Goal: Task Accomplishment & Management: Manage account settings

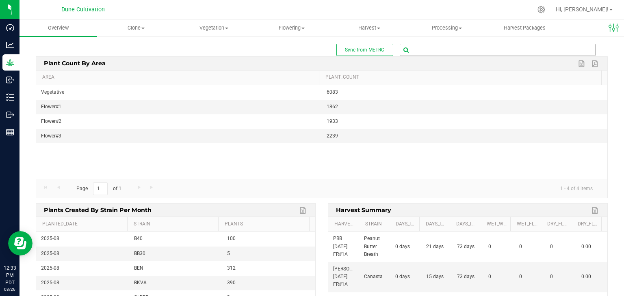
click at [431, 50] on input "text" at bounding box center [497, 49] width 195 height 11
type input "80097"
click at [451, 58] on li "1A4040200008856000080097 ( plant - Flowering )" at bounding box center [492, 64] width 193 height 12
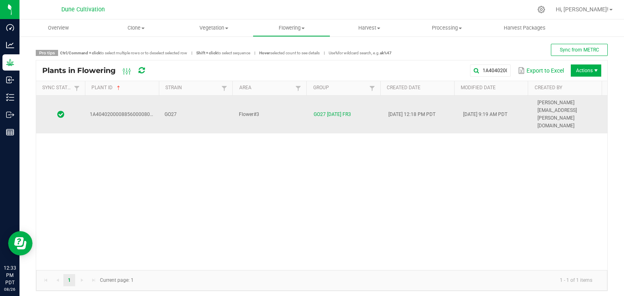
click at [214, 104] on td "GO27" at bounding box center [197, 115] width 75 height 38
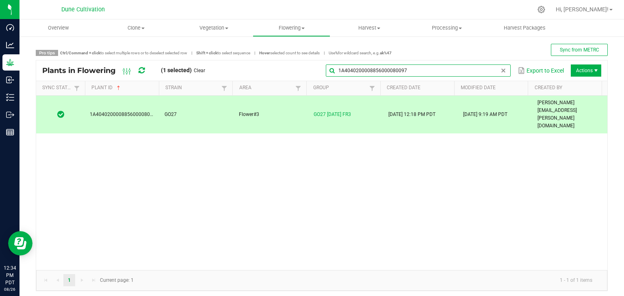
click at [499, 69] on input "1A4040200008856000080097" at bounding box center [418, 71] width 185 height 12
click at [459, 74] on input "1A4040200008856000080097" at bounding box center [418, 71] width 185 height 12
type input "1"
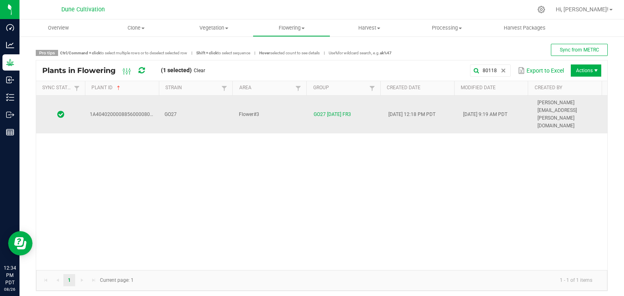
click at [186, 104] on td "GO27" at bounding box center [197, 115] width 75 height 38
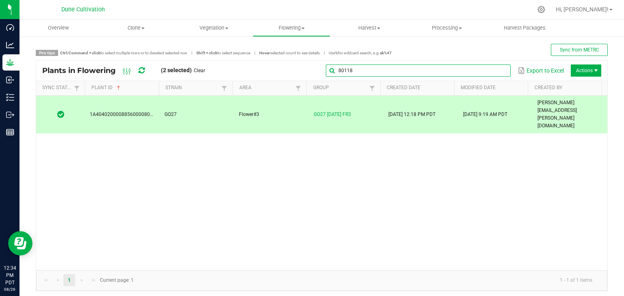
click at [496, 69] on global-search-input-ngx "80118" at bounding box center [418, 71] width 185 height 6
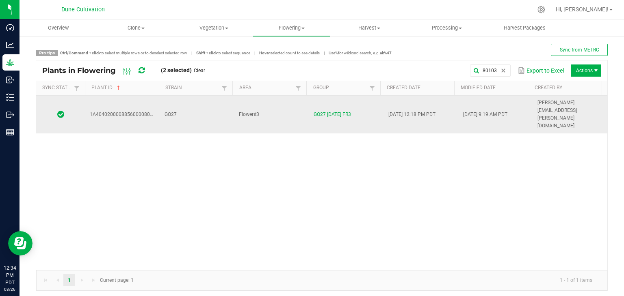
click at [200, 101] on td "GO27" at bounding box center [197, 115] width 75 height 38
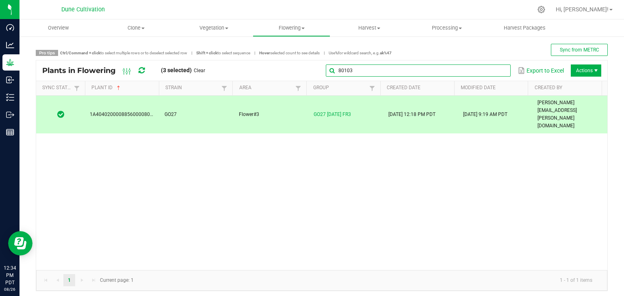
click at [489, 75] on input "80103" at bounding box center [418, 71] width 185 height 12
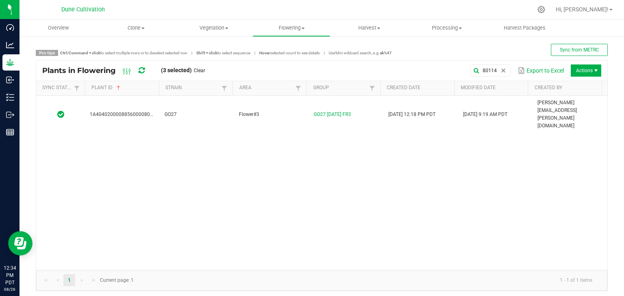
click at [208, 110] on div "1A4040200008856000080114 GO27 Flower#3 GO27 [DATE] FR3 [DATE] 12:18 PM PDT [DAT…" at bounding box center [321, 183] width 571 height 175
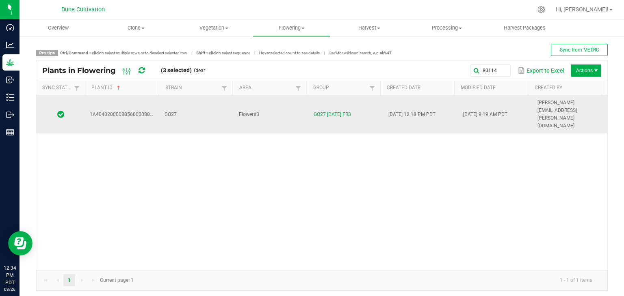
click at [208, 106] on td "GO27" at bounding box center [197, 115] width 75 height 38
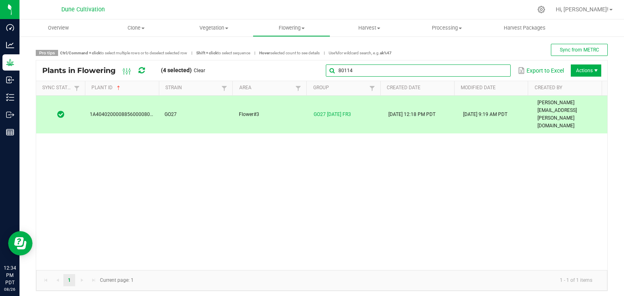
click at [493, 65] on input "80114" at bounding box center [418, 71] width 185 height 12
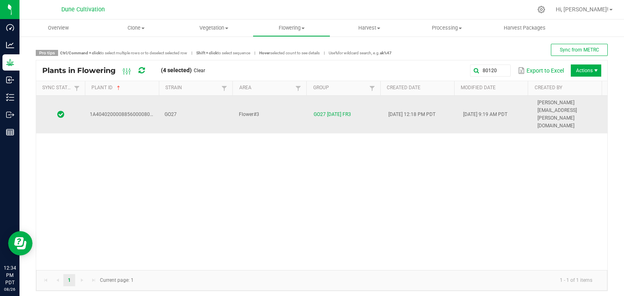
click at [292, 106] on td "Flower#3" at bounding box center [271, 115] width 75 height 38
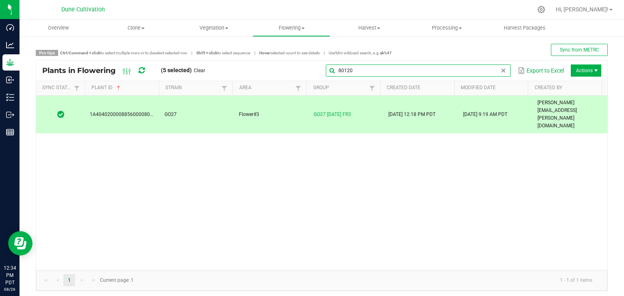
click at [489, 70] on input "80120" at bounding box center [418, 71] width 185 height 12
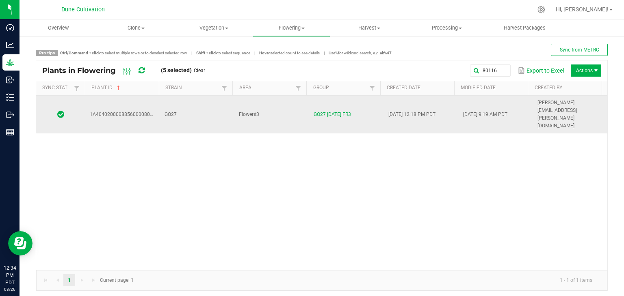
click at [195, 98] on td "GO27" at bounding box center [197, 115] width 75 height 38
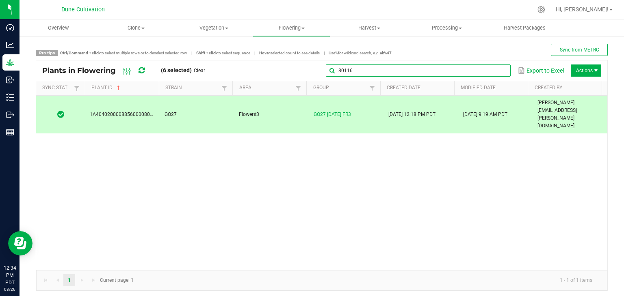
click at [490, 74] on input "80116" at bounding box center [418, 71] width 185 height 12
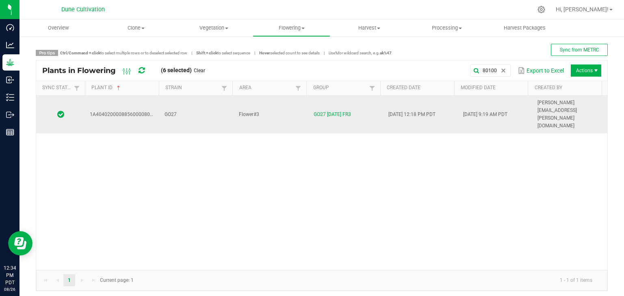
click at [190, 106] on td "GO27" at bounding box center [197, 115] width 75 height 38
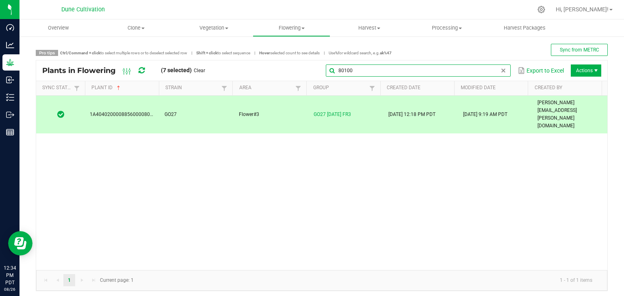
click at [497, 70] on global-search-input-ngx "80100" at bounding box center [418, 71] width 185 height 6
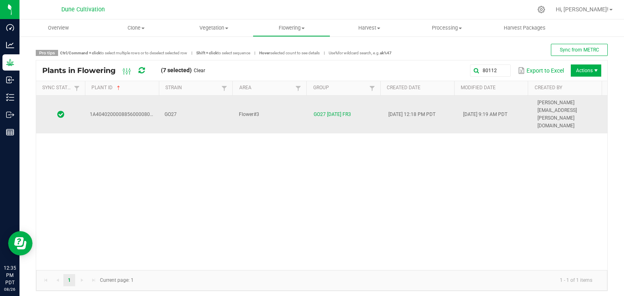
click at [205, 101] on td "GO27" at bounding box center [197, 115] width 75 height 38
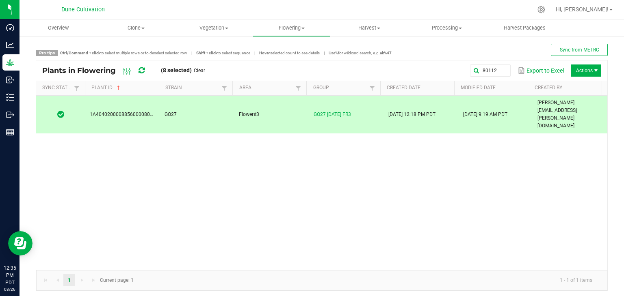
click at [504, 72] on div "80112 Export to Excel Actions" at bounding box center [406, 71] width 390 height 14
click at [498, 74] on input "80112" at bounding box center [418, 71] width 185 height 12
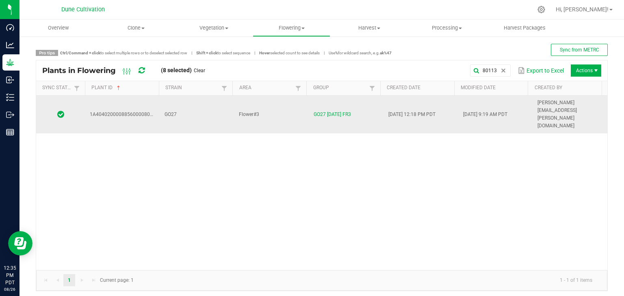
click at [198, 101] on td "GO27" at bounding box center [197, 115] width 75 height 38
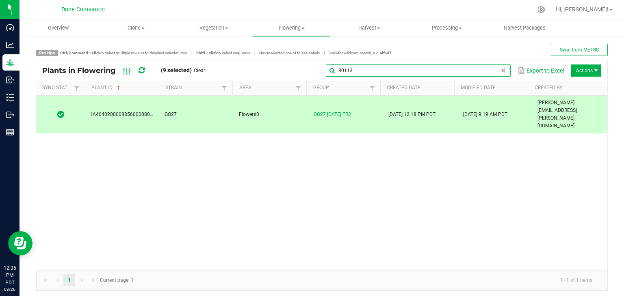
click at [489, 69] on input "80113" at bounding box center [418, 71] width 185 height 12
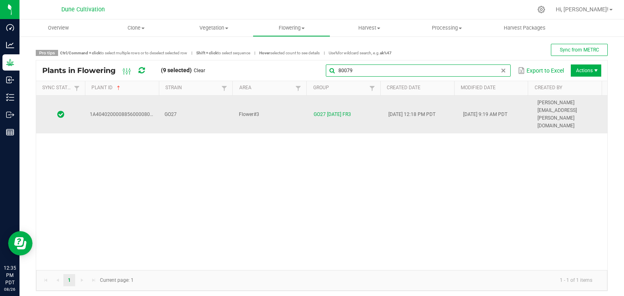
type input "80079"
click at [309, 104] on td "GO27 [DATE] FR3" at bounding box center [346, 115] width 75 height 38
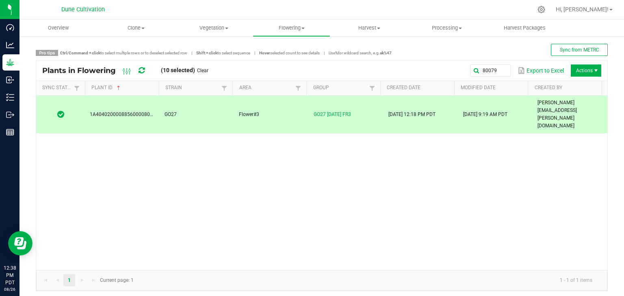
click at [449, 171] on div "1A4040200008856000080079 GO27 Flower#3 GO27 [DATE] FR3 [DATE] 12:18 PM PDT [DAT…" at bounding box center [321, 183] width 571 height 175
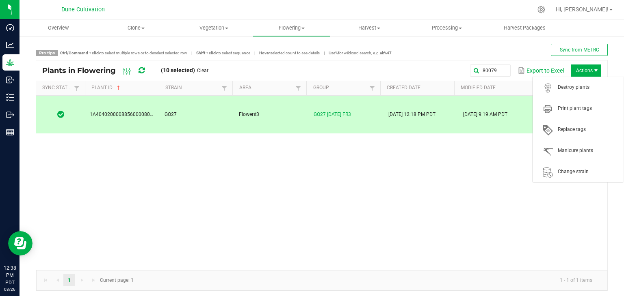
click at [592, 73] on span "Actions" at bounding box center [595, 70] width 6 height 6
click at [585, 86] on span "Destroy plants" at bounding box center [588, 87] width 61 height 7
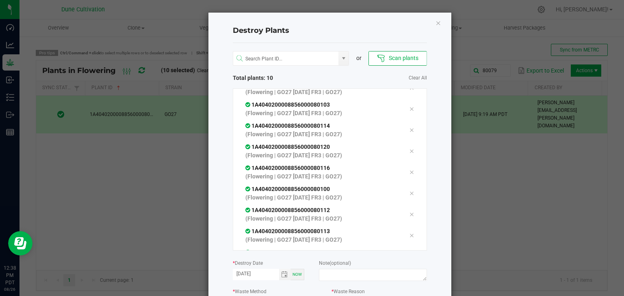
scroll to position [69, 0]
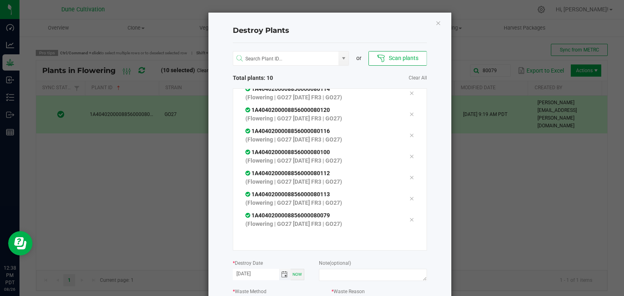
click at [282, 272] on span "Toggle calendar" at bounding box center [284, 275] width 6 height 6
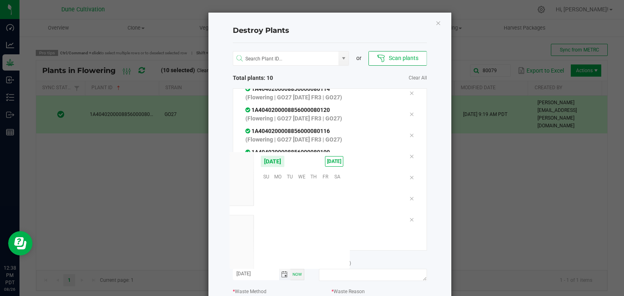
scroll to position [131635, 0]
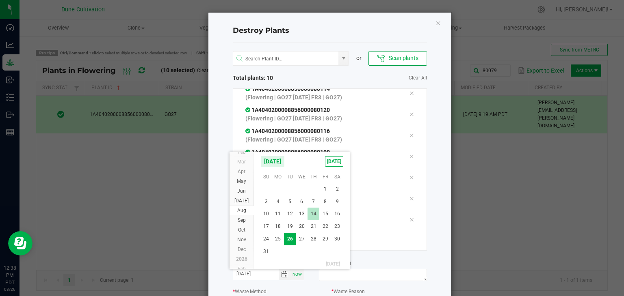
click at [307, 214] on span "14" at bounding box center [313, 214] width 12 height 13
type input "[DATE]"
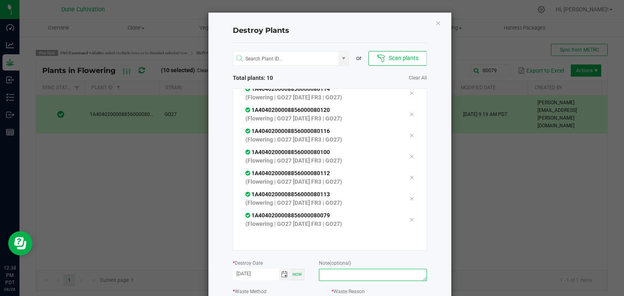
click at [344, 280] on textarea at bounding box center [373, 275] width 108 height 12
type textarea "unhealthy"
click at [303, 253] on div "or Scan plants Total plants: 10 Clear All 1A4040200008856000080097 (Flowering |…" at bounding box center [330, 195] width 194 height 305
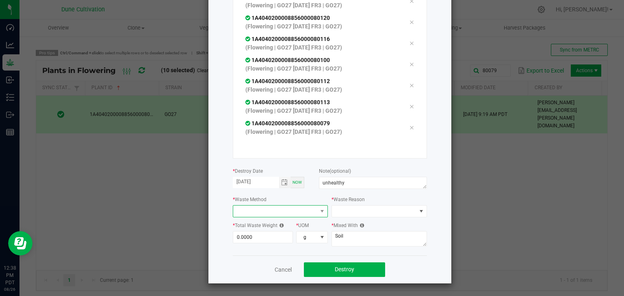
click at [260, 208] on span at bounding box center [275, 211] width 84 height 11
drag, startPoint x: 243, startPoint y: 223, endPoint x: 262, endPoint y: 223, distance: 18.7
click at [244, 223] on li "Grinding with compostable material" at bounding box center [289, 226] width 118 height 14
click at [370, 215] on span at bounding box center [376, 211] width 79 height 11
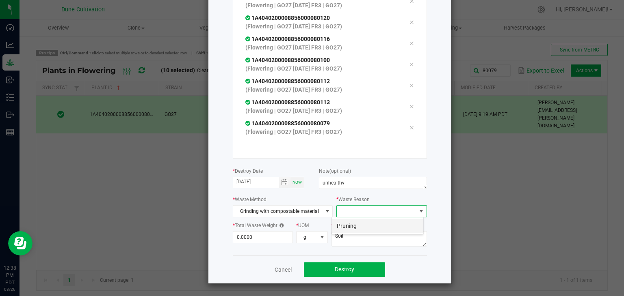
scroll to position [12, 92]
click at [341, 224] on li "Pruning" at bounding box center [377, 226] width 91 height 14
click at [266, 236] on input "0" at bounding box center [263, 237] width 60 height 11
type input "1,143.0000"
click at [338, 244] on textarea "Soil" at bounding box center [378, 238] width 95 height 15
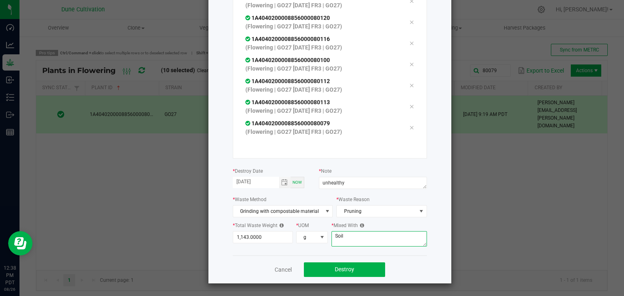
click at [345, 242] on textarea "Soil" at bounding box center [378, 238] width 95 height 15
drag, startPoint x: 346, startPoint y: 241, endPoint x: 329, endPoint y: 239, distance: 16.8
click at [331, 239] on textarea "Soil" at bounding box center [378, 238] width 95 height 15
type textarea "wood chips"
click at [344, 267] on span "Destroy" at bounding box center [344, 269] width 19 height 6
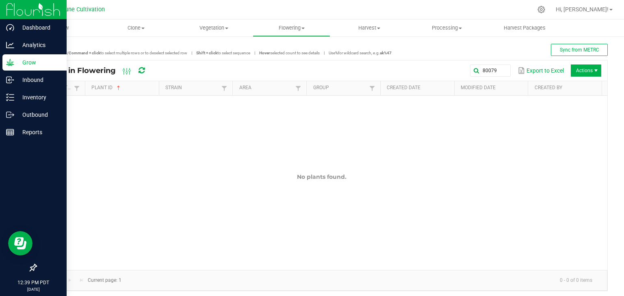
click at [28, 61] on p "Grow" at bounding box center [38, 63] width 49 height 10
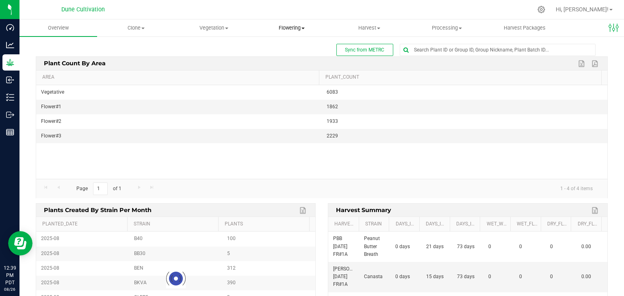
click at [282, 32] on uib-tab-heading "Flowering Create harvest Flowering groups Flowering plants Apply to plants" at bounding box center [291, 28] width 77 height 16
click at [285, 69] on span "Flowering plants" at bounding box center [286, 68] width 66 height 7
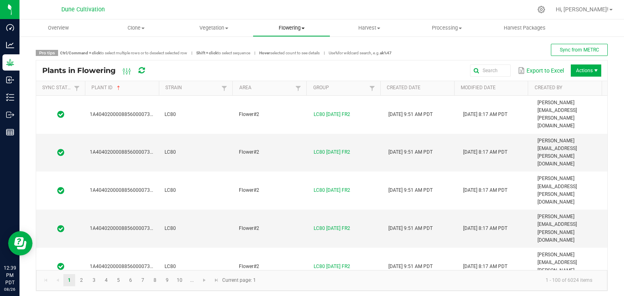
click at [299, 23] on uib-tab-heading "Flowering Create harvest Flowering groups Flowering plants Apply to plants" at bounding box center [291, 28] width 77 height 16
click at [294, 56] on span "Flowering groups" at bounding box center [286, 58] width 67 height 7
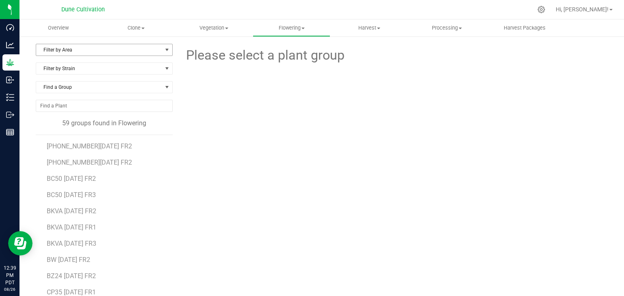
click at [156, 51] on span "Filter by Area" at bounding box center [99, 49] width 126 height 11
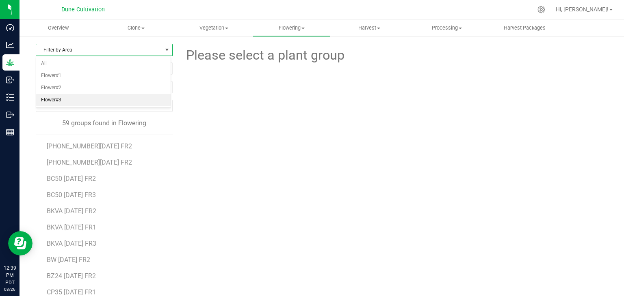
click at [62, 97] on li "Flower#3" at bounding box center [103, 100] width 134 height 12
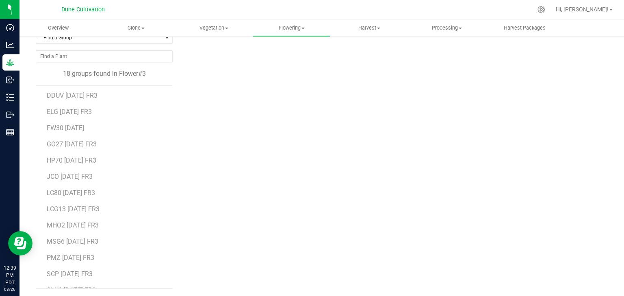
scroll to position [15, 0]
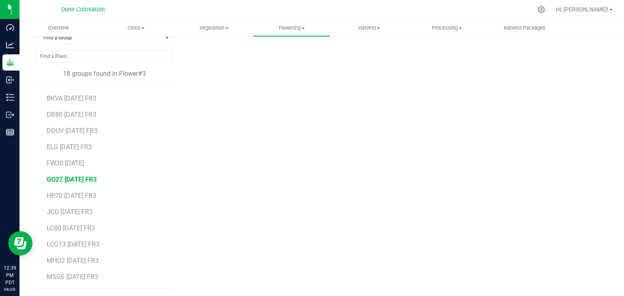
click at [55, 177] on span "GO27 [DATE] FR3" at bounding box center [72, 180] width 50 height 8
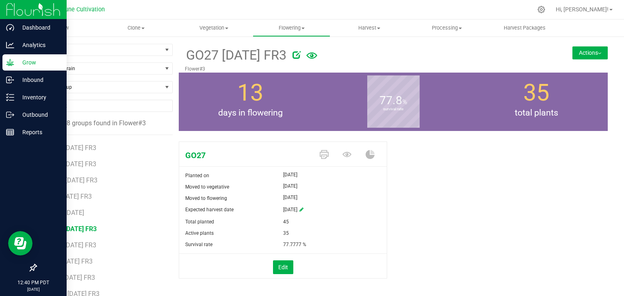
click at [38, 65] on p "Grow" at bounding box center [38, 63] width 49 height 10
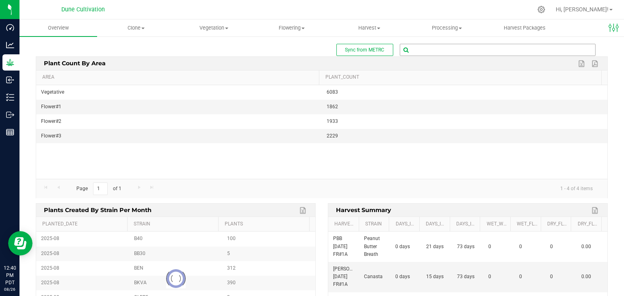
click at [424, 45] on input "text" at bounding box center [497, 49] width 195 height 11
type input "80078"
click at [430, 61] on span "1A4040200008856000080078 ( plant - Flowering )" at bounding box center [456, 64] width 111 height 11
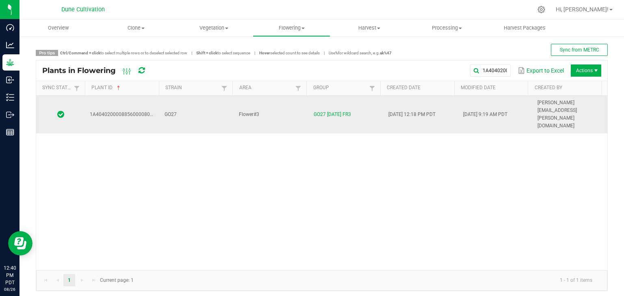
click at [224, 107] on td "GO27" at bounding box center [197, 115] width 75 height 38
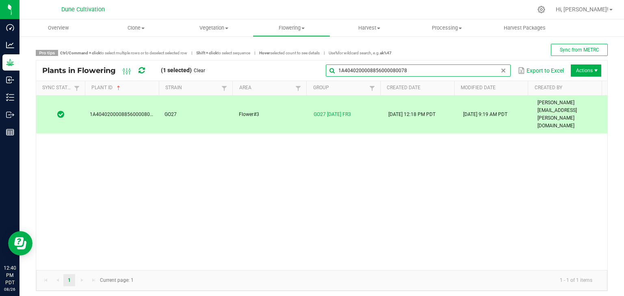
click at [476, 72] on input "1A4040200008856000080078" at bounding box center [418, 71] width 185 height 12
click at [434, 68] on input "1A4040200008856000080078" at bounding box center [418, 71] width 185 height 12
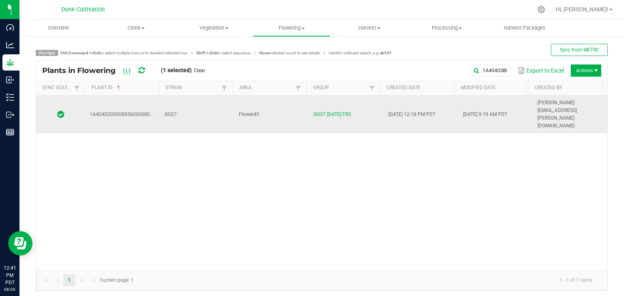
click at [234, 106] on td "Flower#3" at bounding box center [271, 115] width 75 height 38
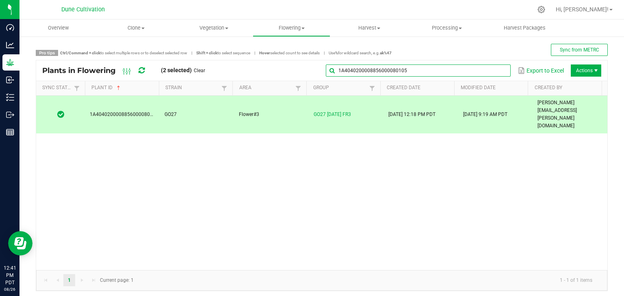
click at [480, 69] on input "1A4040200008856000080105" at bounding box center [418, 71] width 185 height 12
click at [425, 70] on input "1A4040200008856000080105" at bounding box center [418, 71] width 185 height 12
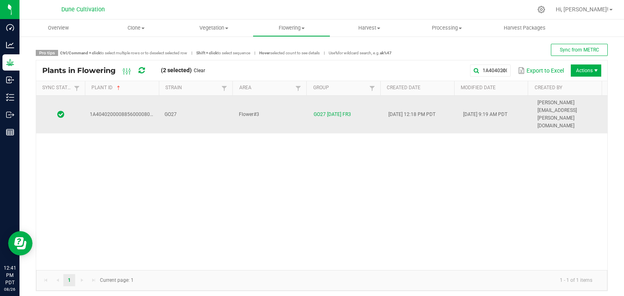
click at [195, 99] on td "GO27" at bounding box center [197, 115] width 75 height 38
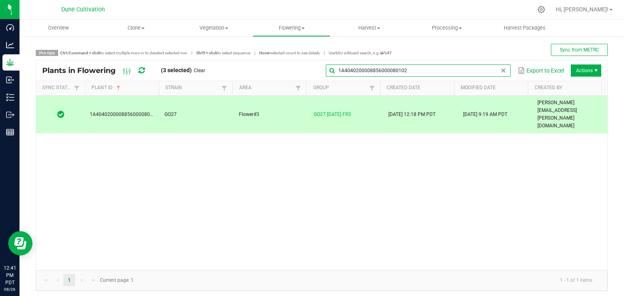
click at [493, 69] on global-search-input-ngx "1A4040200008856000080102" at bounding box center [418, 71] width 185 height 6
click at [438, 73] on input "1A4040200008856000080102" at bounding box center [418, 71] width 185 height 12
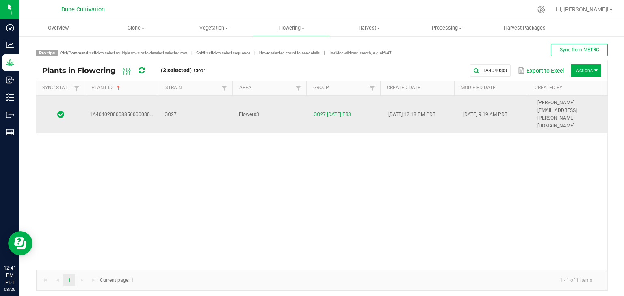
click at [283, 101] on td "Flower#3" at bounding box center [271, 115] width 75 height 38
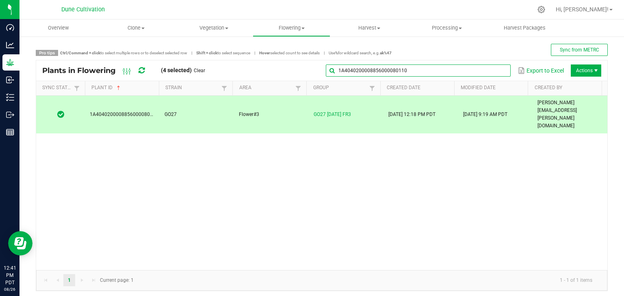
click at [491, 71] on input "1A4040200008856000080110" at bounding box center [418, 71] width 185 height 12
click at [465, 72] on input "1A4040200008856000080110" at bounding box center [418, 71] width 185 height 12
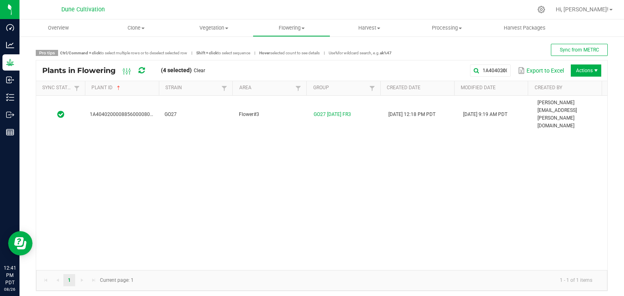
click at [279, 112] on div "1A4040200008856000080086 GO27 Flower#3 GO27 [DATE] FR3 [DATE] 12:18 PM PDT [DAT…" at bounding box center [321, 183] width 571 height 175
click at [278, 110] on div "1A4040200008856000080086 GO27 Flower#3 GO27 [DATE] FR3 [DATE] 12:18 PM PDT [DAT…" at bounding box center [321, 183] width 571 height 175
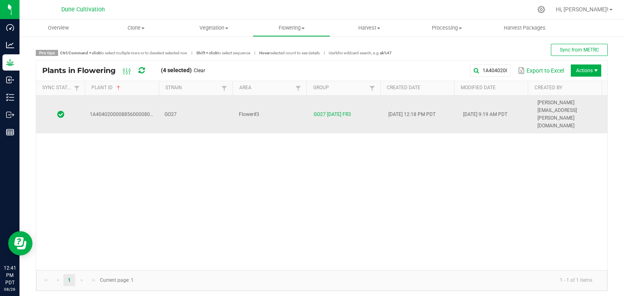
click at [278, 108] on td "Flower#3" at bounding box center [271, 115] width 75 height 38
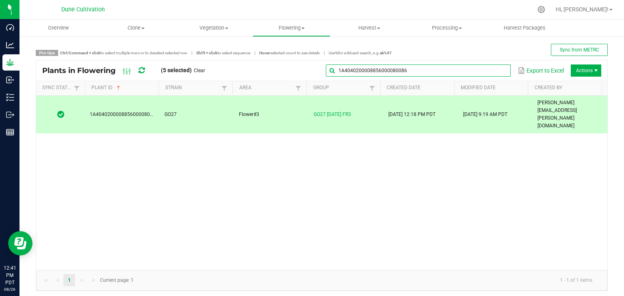
click at [469, 71] on input "1A4040200008856000080086" at bounding box center [418, 71] width 185 height 12
click at [464, 74] on input "1A4040200008856000080086" at bounding box center [418, 71] width 185 height 12
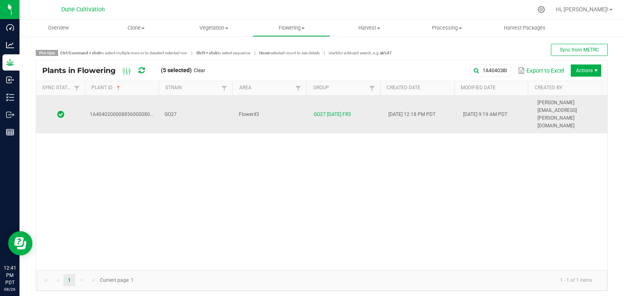
click at [205, 96] on td "GO27" at bounding box center [197, 115] width 75 height 38
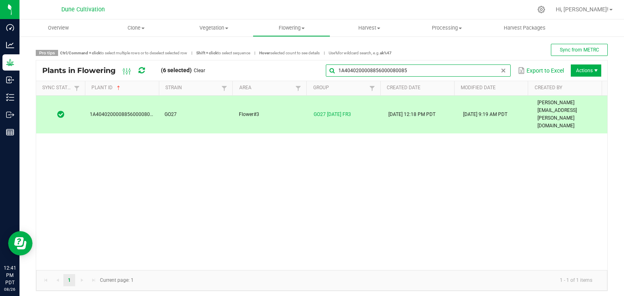
click at [486, 72] on input "1A4040200008856000080085" at bounding box center [418, 71] width 185 height 12
click at [434, 76] on input "1A4040200008856000080085" at bounding box center [418, 71] width 185 height 12
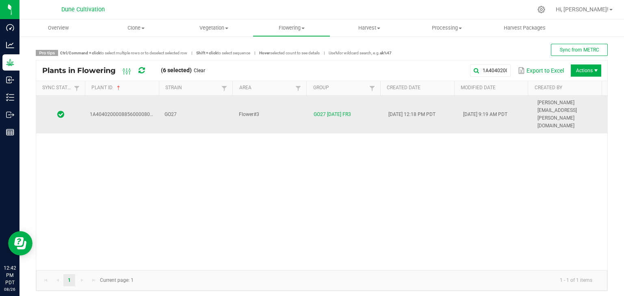
click at [183, 99] on td "GO27" at bounding box center [197, 115] width 75 height 38
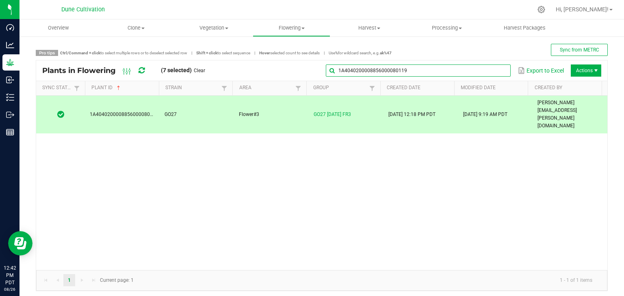
click at [482, 67] on input "1A4040200008856000080119" at bounding box center [418, 71] width 185 height 12
click at [466, 68] on input "1A4040200008856000080119" at bounding box center [418, 71] width 185 height 12
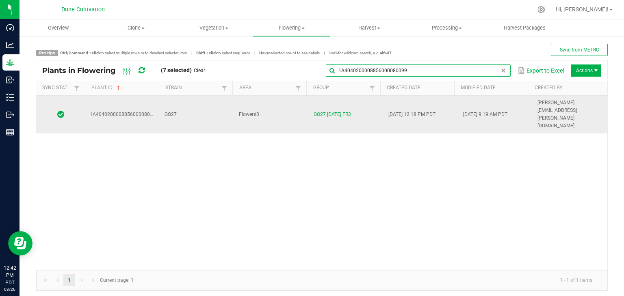
type input "1A4040200008856000080099"
click at [185, 96] on td "GO27" at bounding box center [197, 115] width 75 height 38
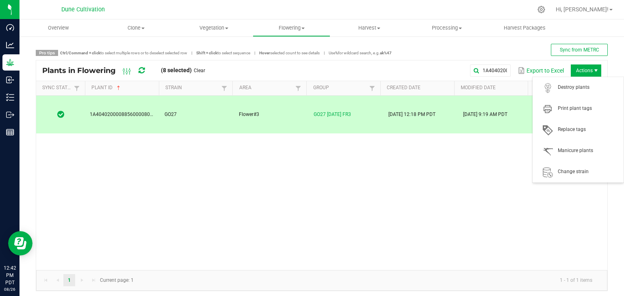
click at [574, 67] on span "Actions" at bounding box center [586, 71] width 30 height 12
click at [580, 92] on span "Destroy plants" at bounding box center [577, 88] width 81 height 16
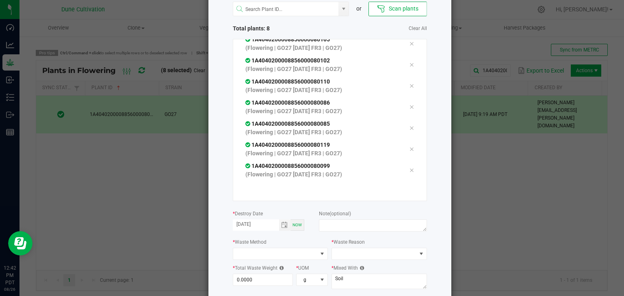
scroll to position [92, 0]
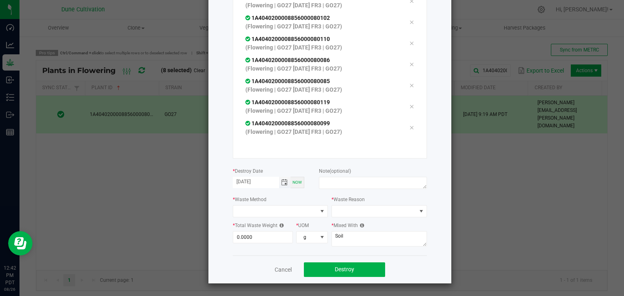
click at [283, 182] on span "Toggle calendar" at bounding box center [284, 182] width 6 height 6
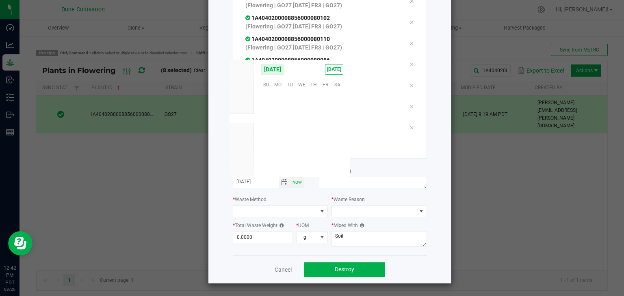
scroll to position [131635, 0]
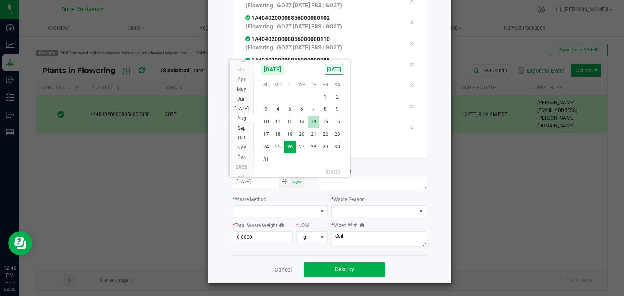
click at [312, 121] on span "14" at bounding box center [313, 122] width 12 height 13
type input "[DATE]"
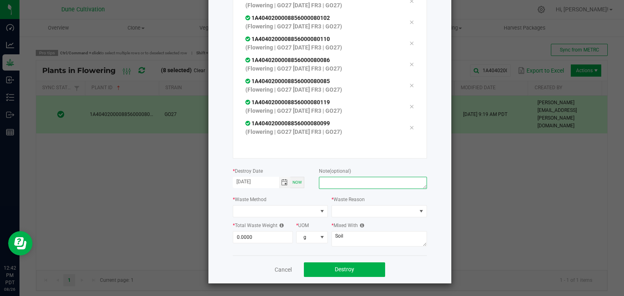
click at [331, 187] on textarea at bounding box center [373, 183] width 108 height 12
type textarea "unhealthy"
click at [252, 208] on span at bounding box center [275, 211] width 84 height 11
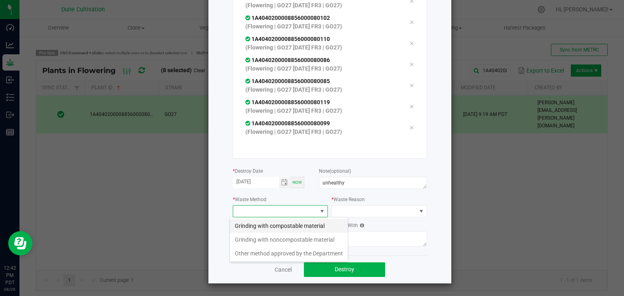
scroll to position [12, 95]
click at [246, 223] on li "Grinding with compostable material" at bounding box center [289, 226] width 118 height 14
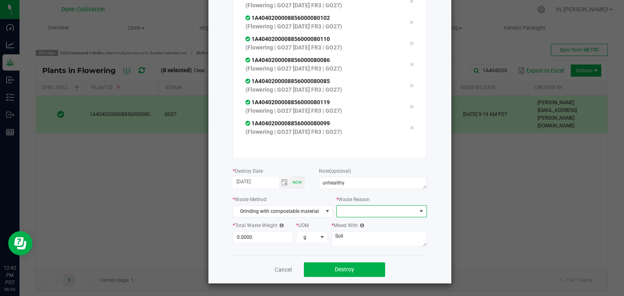
click at [342, 212] on span at bounding box center [376, 211] width 79 height 11
click at [347, 229] on li "Pruning" at bounding box center [377, 226] width 91 height 14
click at [267, 231] on div "* Total Waste Weight 0.0000" at bounding box center [264, 232] width 63 height 22
click at [266, 232] on input "0" at bounding box center [263, 237] width 60 height 11
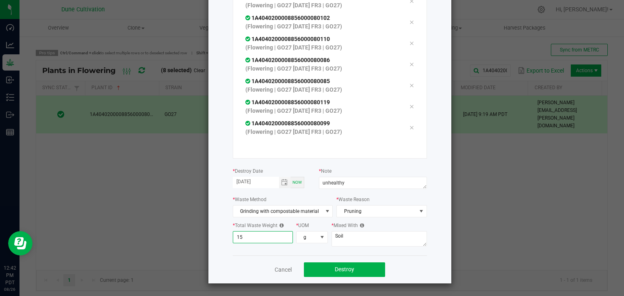
type input "1"
type input "749.0000"
click at [369, 241] on textarea "Soil" at bounding box center [378, 238] width 95 height 15
type textarea "S"
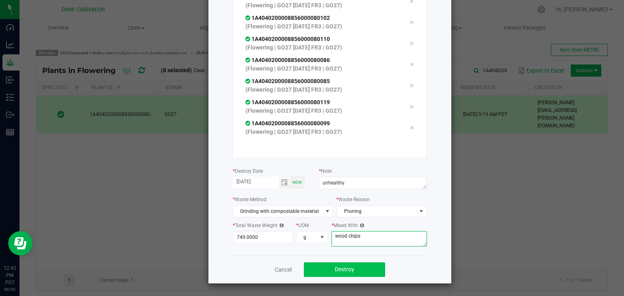
type textarea "wood chips"
click at [356, 270] on button "Destroy" at bounding box center [344, 270] width 81 height 15
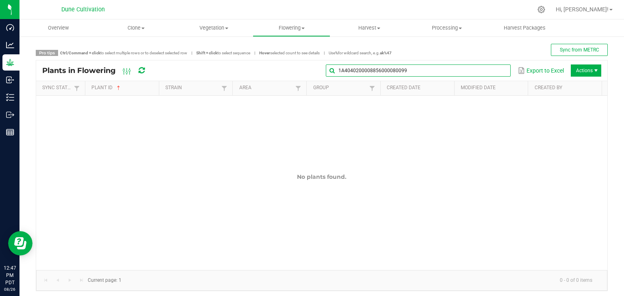
click at [487, 66] on input "1A4040200008856000080099" at bounding box center [418, 71] width 185 height 12
click at [432, 63] on div "Plants in Flowering 1A4040200008856000080099 Export to Excel Actions" at bounding box center [321, 71] width 571 height 20
click at [488, 73] on input "1A4040200008856000080099" at bounding box center [418, 71] width 185 height 12
click at [437, 71] on input "1A4040200008856000080099" at bounding box center [418, 71] width 185 height 12
click at [407, 73] on input "1A4040200008856000080099" at bounding box center [418, 71] width 185 height 12
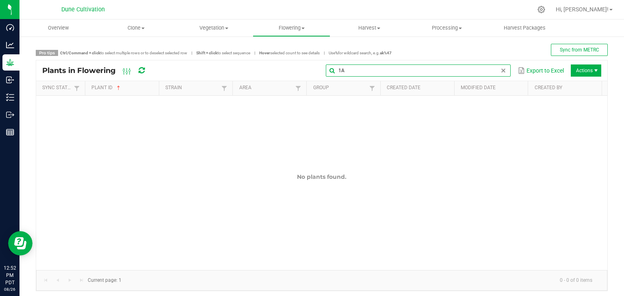
type input "1"
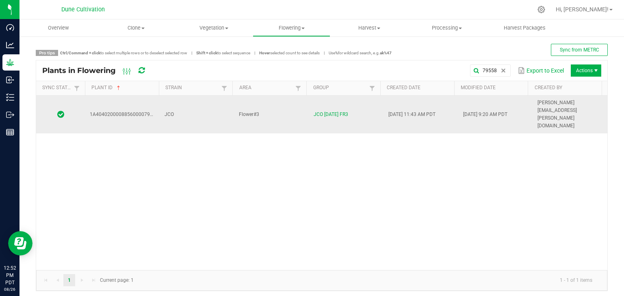
click at [198, 105] on td "JCO" at bounding box center [197, 115] width 75 height 38
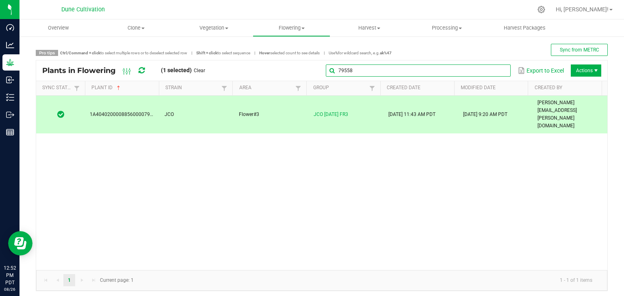
click at [488, 70] on input "79558" at bounding box center [418, 71] width 185 height 12
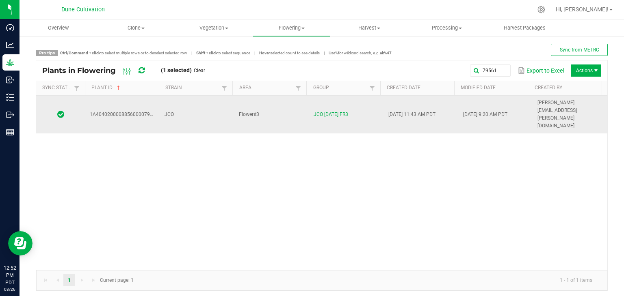
click at [260, 104] on td "Flower#3" at bounding box center [271, 115] width 75 height 38
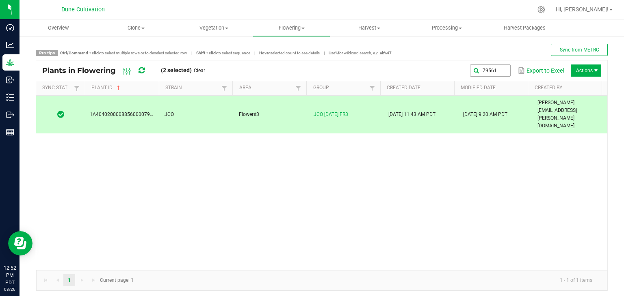
click at [506, 69] on div "79561 Export to Excel Actions" at bounding box center [406, 71] width 390 height 14
click at [492, 72] on global-search-input-ngx "79561" at bounding box center [418, 71] width 185 height 6
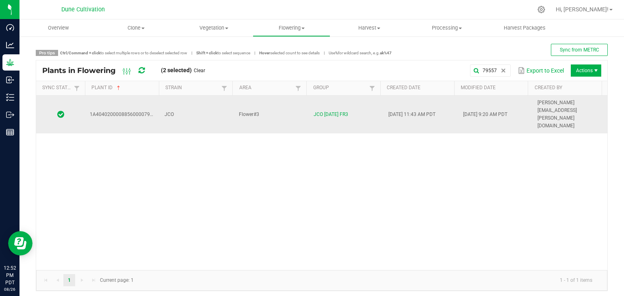
click at [192, 106] on td "JCO" at bounding box center [197, 115] width 75 height 38
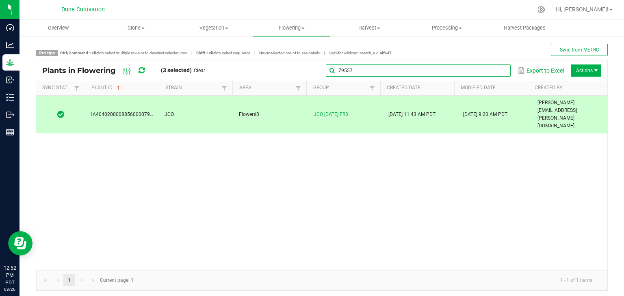
click at [489, 74] on input "79557" at bounding box center [418, 71] width 185 height 12
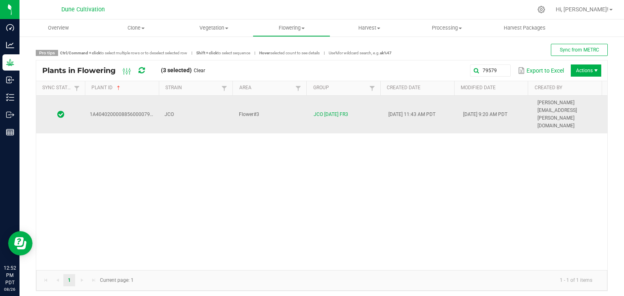
click at [203, 101] on td "JCO" at bounding box center [197, 115] width 75 height 38
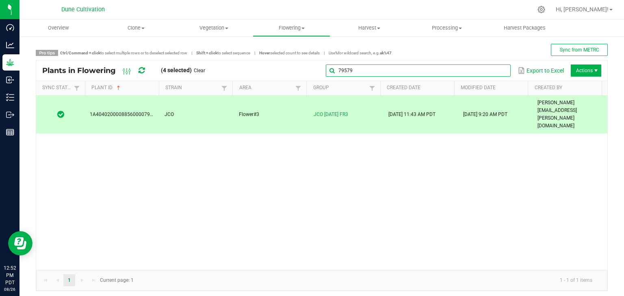
click at [484, 72] on input "79579" at bounding box center [418, 71] width 185 height 12
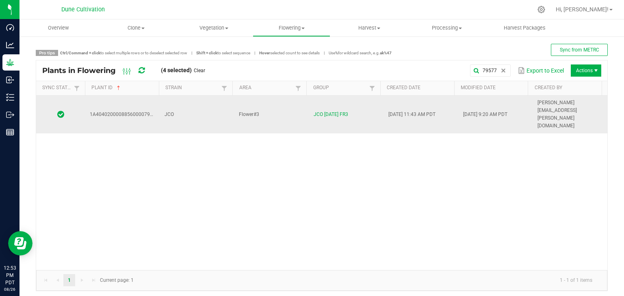
click at [206, 106] on td "JCO" at bounding box center [197, 115] width 75 height 38
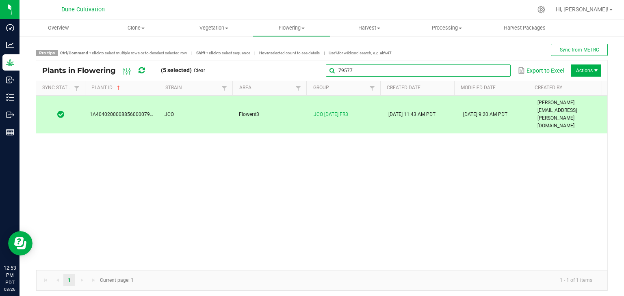
click at [486, 70] on input "79577" at bounding box center [418, 71] width 185 height 12
click at [477, 70] on input "79577" at bounding box center [418, 71] width 185 height 12
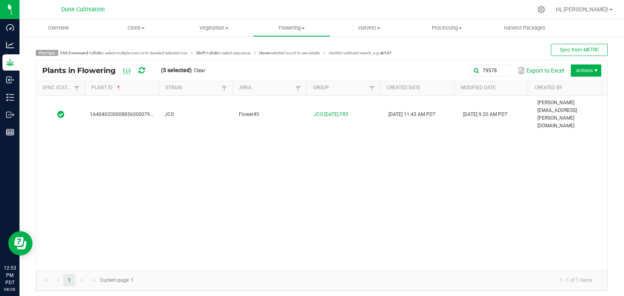
click at [212, 112] on div "1A4040200008856000079578 JCO Flower#3 JCO [DATE] FR3 [DATE] 11:43 AM PDT [DATE]…" at bounding box center [321, 183] width 571 height 175
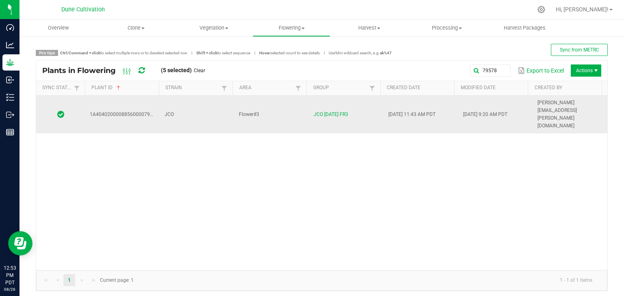
click at [209, 101] on td "JCO" at bounding box center [197, 115] width 75 height 38
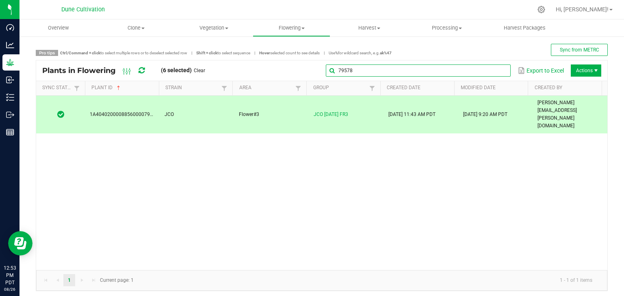
click at [493, 70] on global-search-input-ngx "79578" at bounding box center [418, 71] width 185 height 6
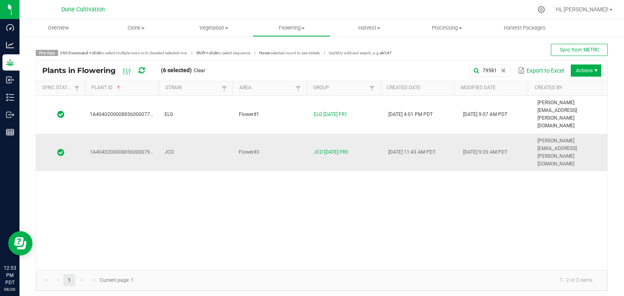
click at [214, 134] on td "JCO" at bounding box center [197, 153] width 75 height 38
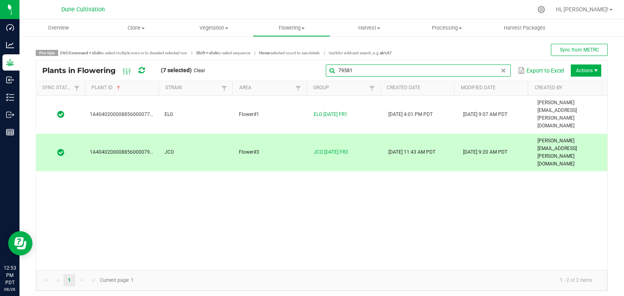
click at [490, 72] on input "79581" at bounding box center [418, 71] width 185 height 12
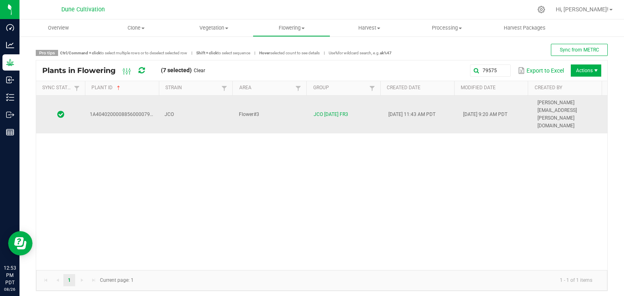
click at [192, 106] on td "JCO" at bounding box center [197, 115] width 75 height 38
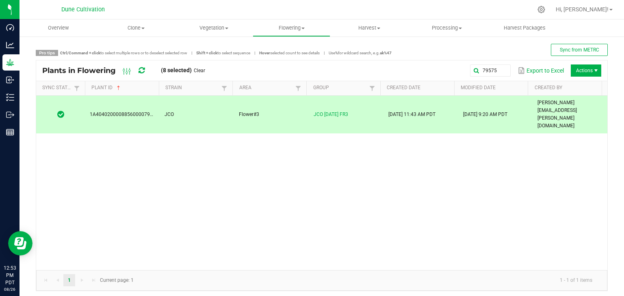
click at [491, 77] on div "79575 Export to Excel Actions" at bounding box center [406, 71] width 390 height 14
click at [490, 73] on input "79575" at bounding box center [418, 71] width 185 height 12
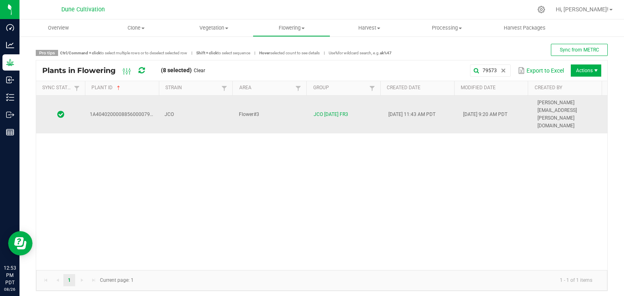
click at [188, 110] on div "1A4040200008856000079573 JCO Flower#3 JCO [DATE] FR3 [DATE] 11:43 AM PDT [DATE]…" at bounding box center [321, 183] width 571 height 175
click at [196, 106] on td "JCO" at bounding box center [197, 115] width 75 height 38
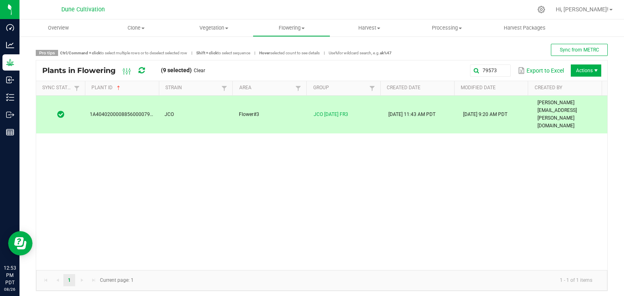
click at [237, 139] on div "1A4040200008856000079573 JCO Flower#3 JCO [DATE] FR3 [DATE] 11:43 AM PDT [DATE]…" at bounding box center [321, 183] width 571 height 175
click at [490, 67] on input "79573" at bounding box center [418, 71] width 185 height 12
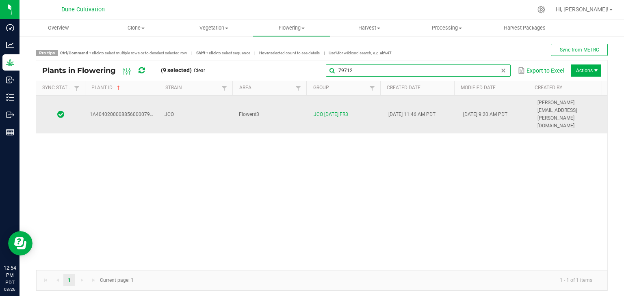
type input "79712"
click at [182, 103] on td "JCO" at bounding box center [197, 115] width 75 height 38
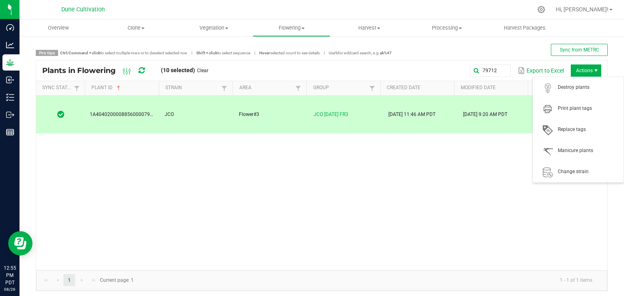
click at [571, 69] on span "Actions" at bounding box center [586, 71] width 30 height 12
click at [564, 84] on span "Destroy plants" at bounding box center [588, 87] width 61 height 7
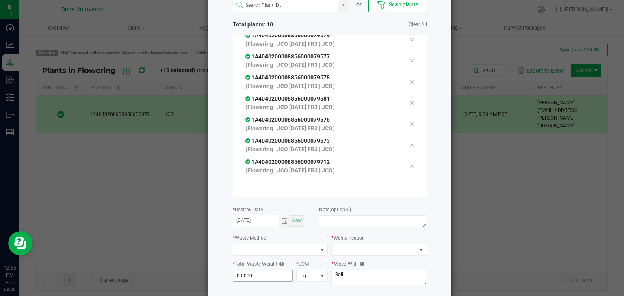
scroll to position [92, 0]
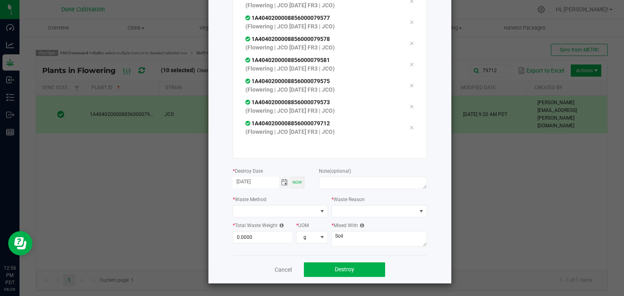
click at [281, 182] on span "Toggle calendar" at bounding box center [284, 182] width 6 height 6
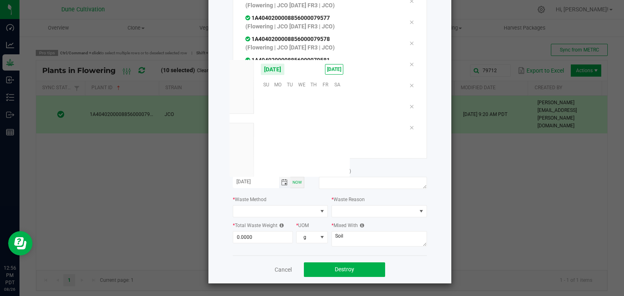
scroll to position [131635, 0]
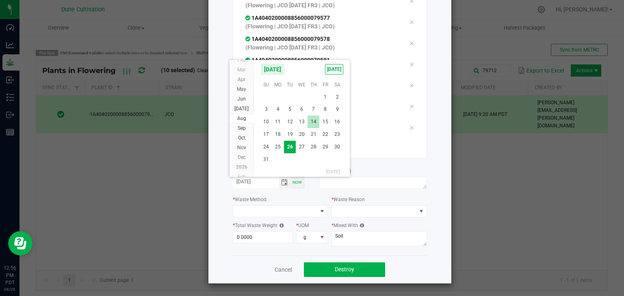
click at [315, 124] on span "14" at bounding box center [313, 122] width 12 height 13
type input "[DATE]"
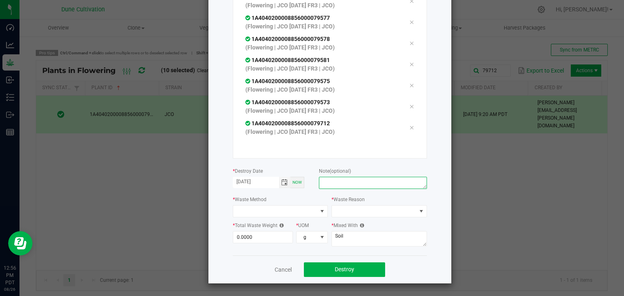
click at [331, 183] on textarea at bounding box center [373, 183] width 108 height 12
type textarea "unhealthy"
click at [262, 210] on span at bounding box center [275, 211] width 84 height 11
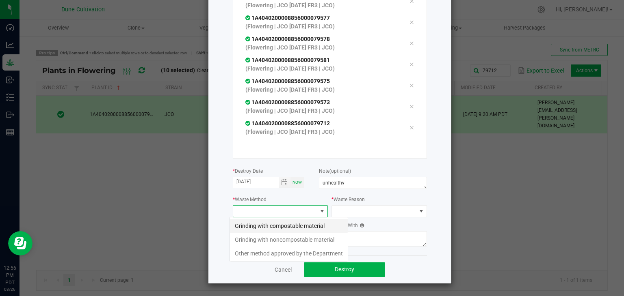
scroll to position [12, 95]
click at [258, 229] on li "Grinding with compostable material" at bounding box center [289, 226] width 118 height 14
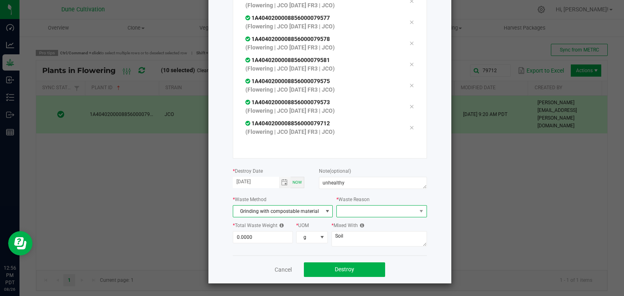
click at [351, 213] on span at bounding box center [376, 211] width 79 height 11
click at [353, 226] on li "Pruning" at bounding box center [377, 226] width 91 height 14
click at [253, 237] on input "0" at bounding box center [263, 237] width 60 height 11
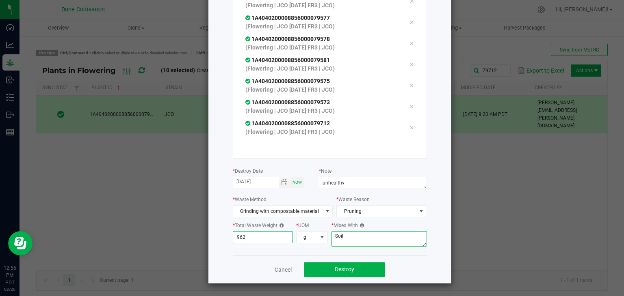
type input "962.0000"
click at [351, 236] on textarea "Soil" at bounding box center [378, 238] width 95 height 15
type textarea "S"
type textarea "wood chips"
click at [348, 275] on button "Destroy" at bounding box center [344, 270] width 81 height 15
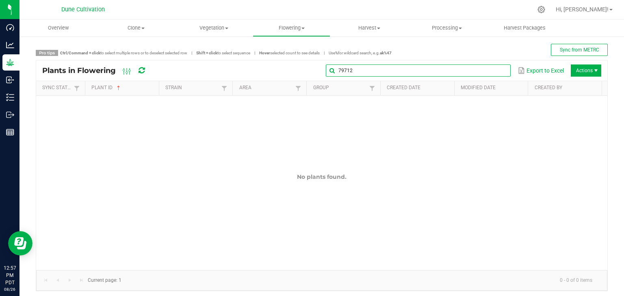
click at [491, 69] on input "79712" at bounding box center [418, 71] width 185 height 12
type input "7"
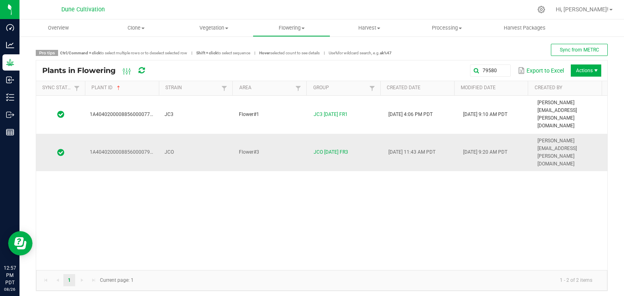
click at [188, 134] on td "JCO" at bounding box center [197, 153] width 75 height 38
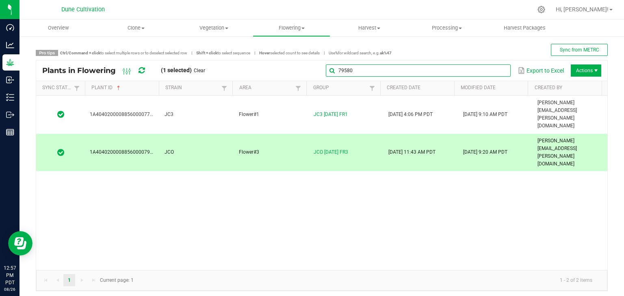
click at [490, 65] on input "79580" at bounding box center [418, 71] width 185 height 12
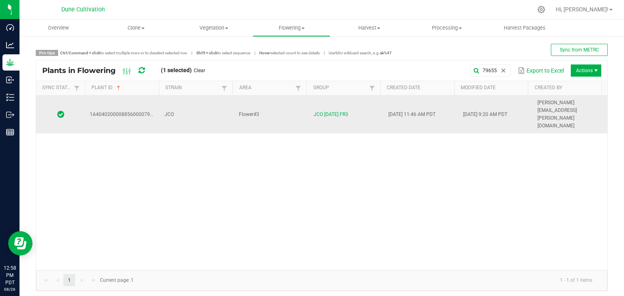
click at [205, 108] on td "JCO" at bounding box center [197, 115] width 75 height 38
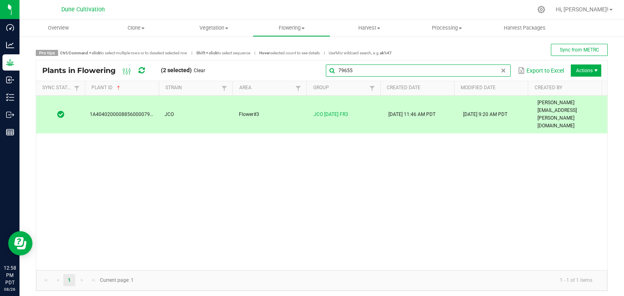
click at [493, 67] on input "79655" at bounding box center [418, 71] width 185 height 12
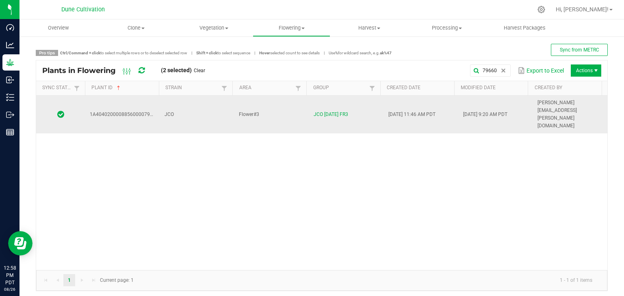
click at [197, 104] on td "JCO" at bounding box center [197, 115] width 75 height 38
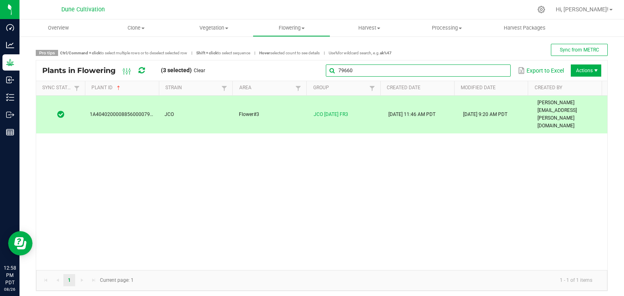
click at [491, 74] on input "79660" at bounding box center [418, 71] width 185 height 12
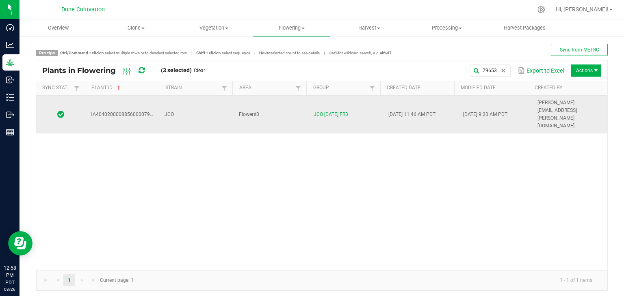
click at [274, 108] on td "Flower#3" at bounding box center [271, 115] width 75 height 38
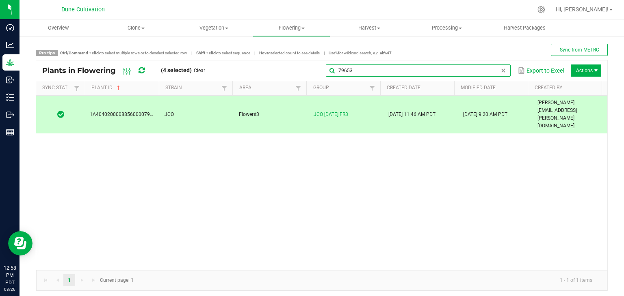
click at [499, 71] on global-search-input-ngx "79653" at bounding box center [418, 71] width 185 height 6
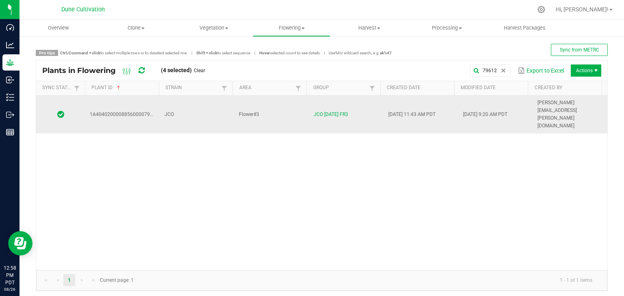
click at [199, 108] on td "JCO" at bounding box center [197, 115] width 75 height 38
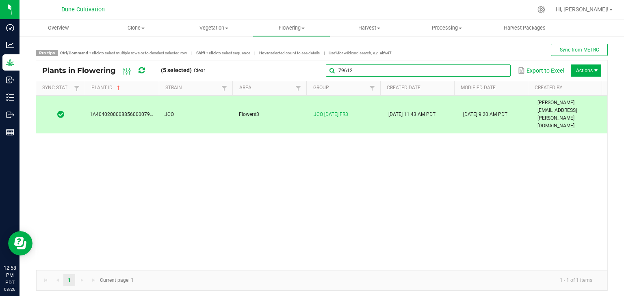
click at [495, 75] on input "79612" at bounding box center [418, 71] width 185 height 12
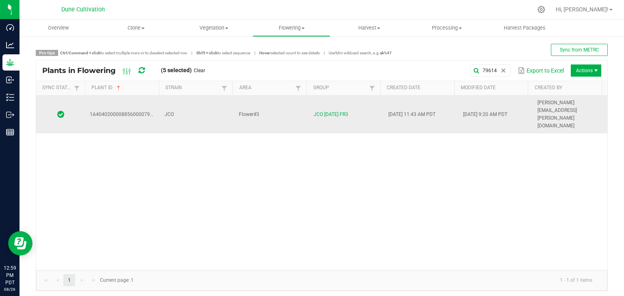
click at [184, 102] on td "JCO" at bounding box center [197, 115] width 75 height 38
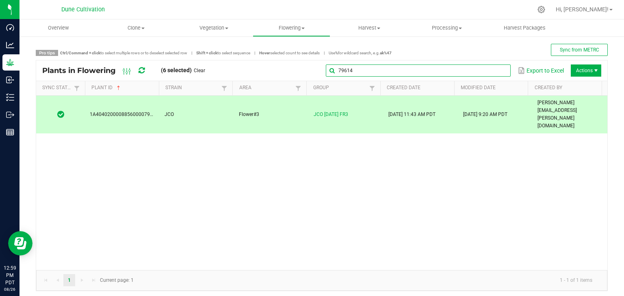
click at [491, 69] on input "79614" at bounding box center [418, 71] width 185 height 12
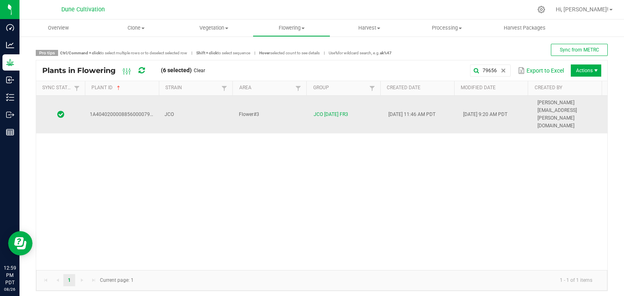
click at [222, 105] on td "JCO" at bounding box center [197, 115] width 75 height 38
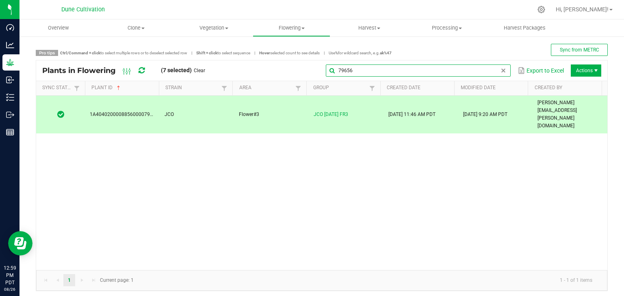
click at [492, 70] on global-search-input-ngx "79656" at bounding box center [418, 71] width 185 height 6
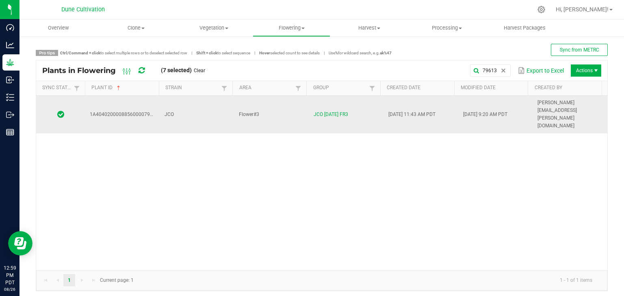
click at [187, 108] on div "1A4040200008856000079613 JCO Flower#3 JCO [DATE] FR3 [DATE] 11:43 AM PDT [DATE]…" at bounding box center [321, 183] width 571 height 175
click at [191, 104] on td "JCO" at bounding box center [197, 115] width 75 height 38
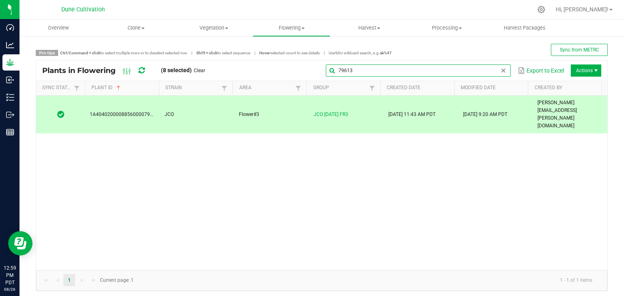
click at [487, 69] on input "79613" at bounding box center [418, 71] width 185 height 12
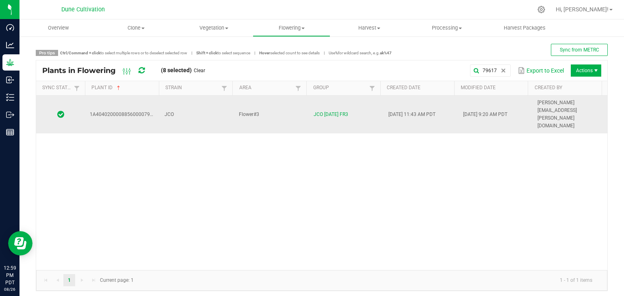
click at [195, 99] on td "JCO" at bounding box center [197, 115] width 75 height 38
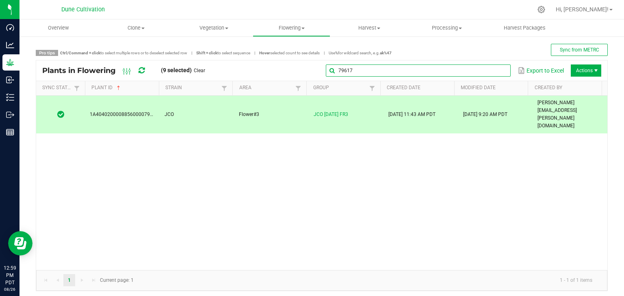
click at [496, 70] on global-search-input-ngx "79617" at bounding box center [418, 71] width 185 height 6
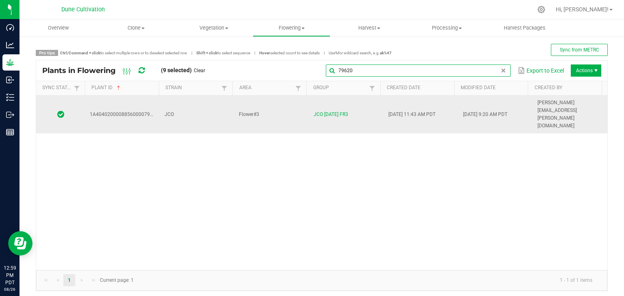
type input "79620"
click at [193, 101] on td "JCO" at bounding box center [197, 115] width 75 height 38
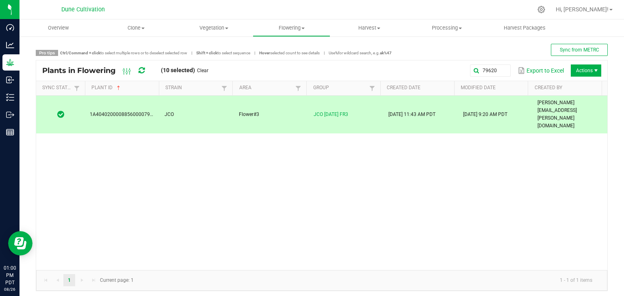
click at [580, 67] on span "Actions" at bounding box center [586, 71] width 30 height 12
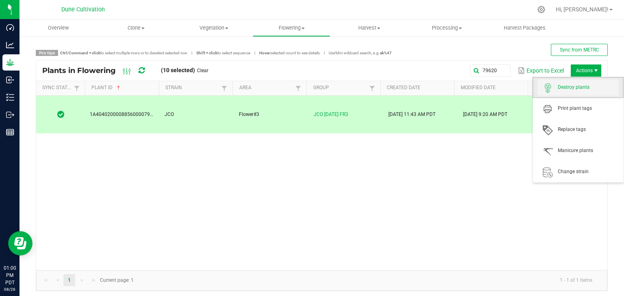
click at [570, 95] on span "Destroy plants" at bounding box center [577, 88] width 81 height 16
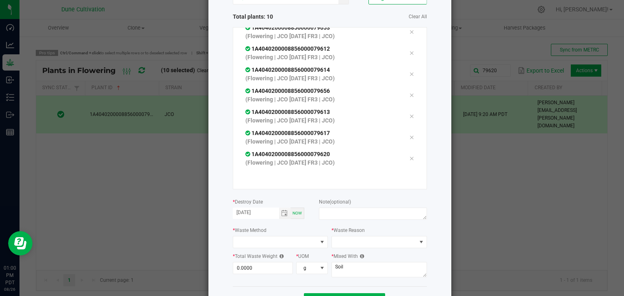
scroll to position [92, 0]
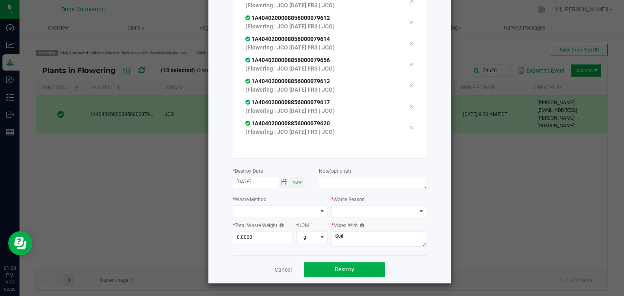
click at [283, 179] on span "Toggle calendar" at bounding box center [284, 182] width 6 height 6
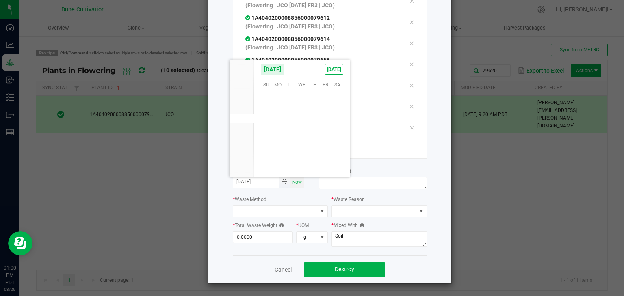
scroll to position [131635, 0]
click at [316, 125] on span "14" at bounding box center [313, 122] width 12 height 13
type input "[DATE]"
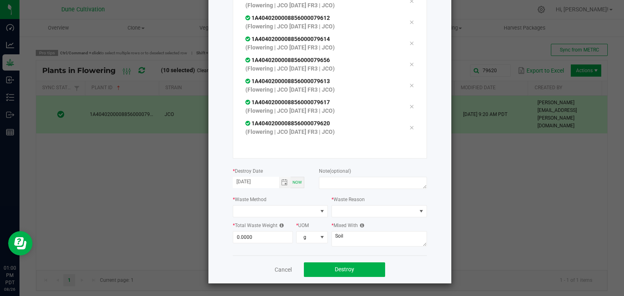
click at [355, 175] on div "Note (optional)" at bounding box center [373, 179] width 108 height 25
click at [351, 180] on textarea at bounding box center [373, 183] width 108 height 12
type textarea "unhealthy"
click at [275, 213] on span at bounding box center [275, 211] width 84 height 11
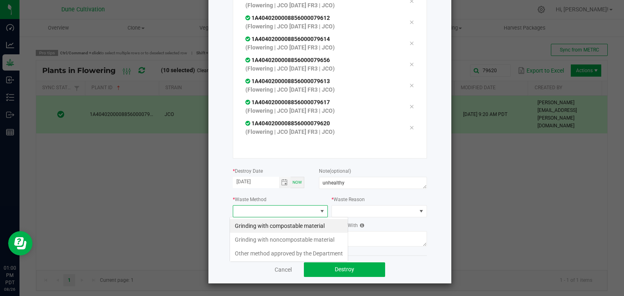
scroll to position [12, 95]
click at [263, 227] on li "Grinding with compostable material" at bounding box center [289, 226] width 118 height 14
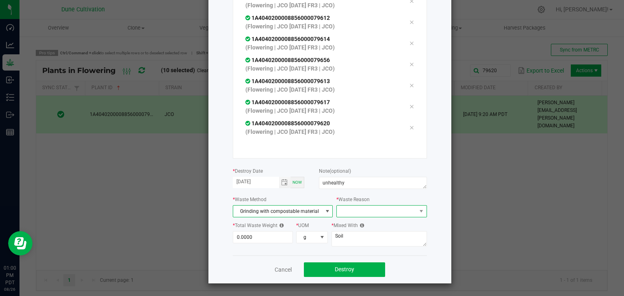
click at [369, 210] on span at bounding box center [376, 211] width 79 height 11
click at [357, 225] on li "Pruning" at bounding box center [377, 226] width 91 height 14
click at [270, 237] on input "0" at bounding box center [263, 237] width 60 height 11
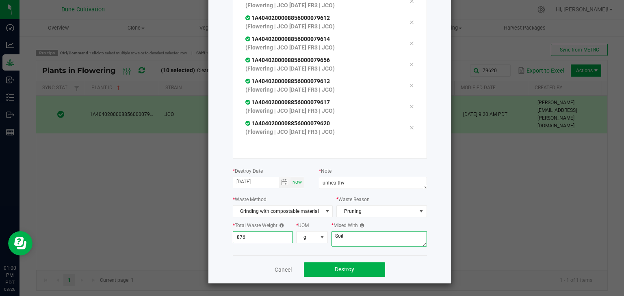
type input "876.0000"
click at [357, 236] on textarea "Soil" at bounding box center [378, 238] width 95 height 15
type textarea "S"
type textarea "wood chips"
click at [343, 270] on span "Destroy" at bounding box center [344, 269] width 19 height 6
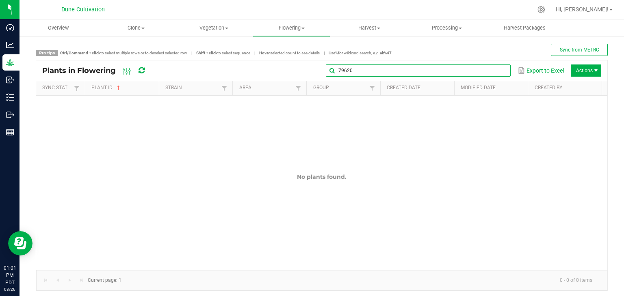
click at [493, 68] on global-search-input-ngx "79620" at bounding box center [418, 71] width 185 height 6
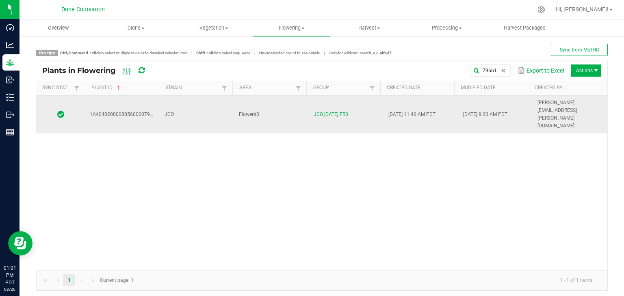
click at [265, 101] on td "Flower#3" at bounding box center [271, 115] width 75 height 38
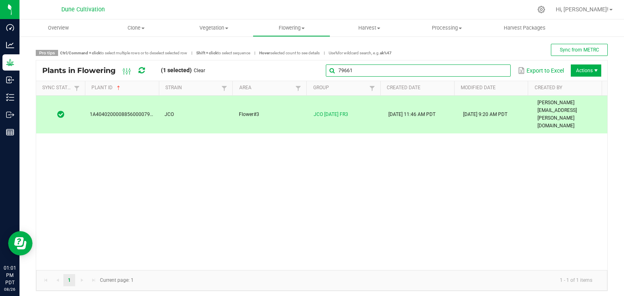
click at [489, 69] on input "79661" at bounding box center [418, 71] width 185 height 12
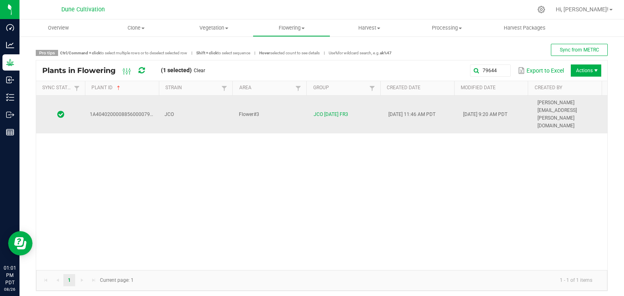
click at [290, 106] on td "Flower#3" at bounding box center [271, 115] width 75 height 38
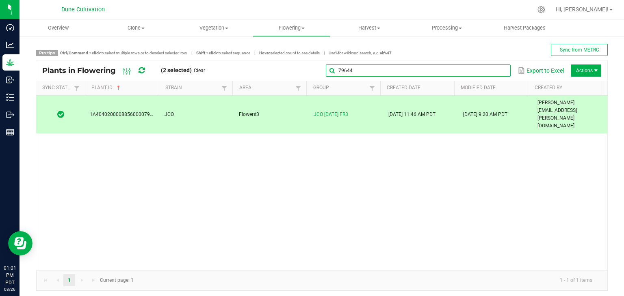
click at [484, 76] on input "79644" at bounding box center [418, 71] width 185 height 12
click at [460, 82] on th "Modified Date" at bounding box center [491, 88] width 74 height 15
click at [488, 68] on input "79644" at bounding box center [418, 71] width 185 height 12
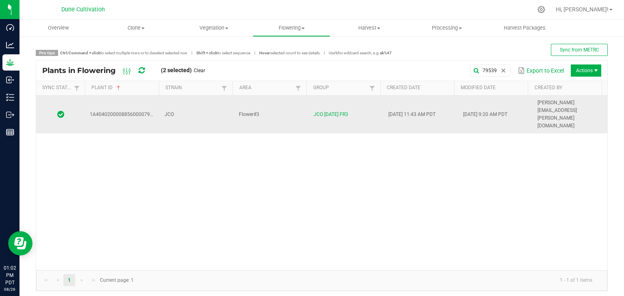
click at [206, 104] on td "JCO" at bounding box center [197, 115] width 75 height 38
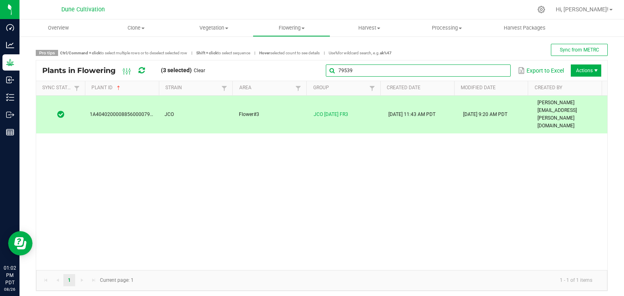
click at [495, 71] on global-search-input-ngx "79539" at bounding box center [418, 71] width 185 height 6
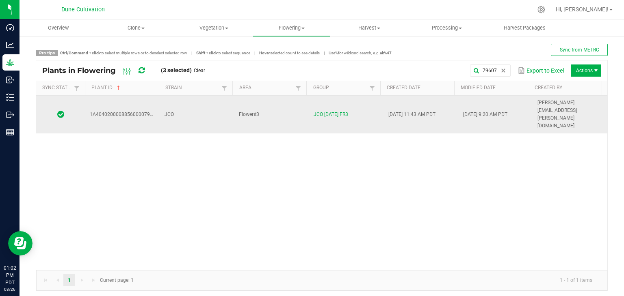
click at [199, 106] on td "JCO" at bounding box center [197, 115] width 75 height 38
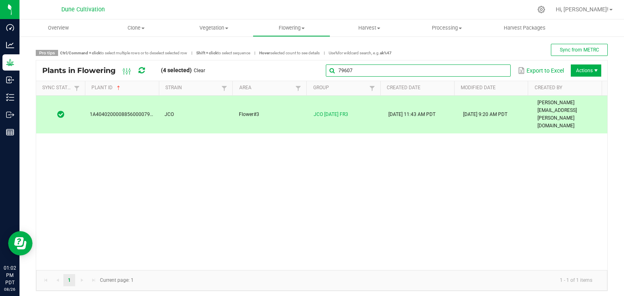
click at [498, 70] on global-search-input-ngx "79607" at bounding box center [418, 71] width 185 height 6
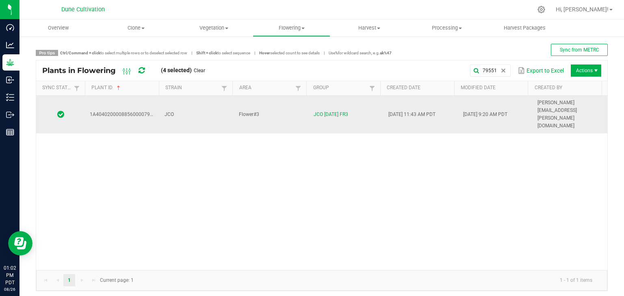
click at [215, 105] on td "JCO" at bounding box center [197, 115] width 75 height 38
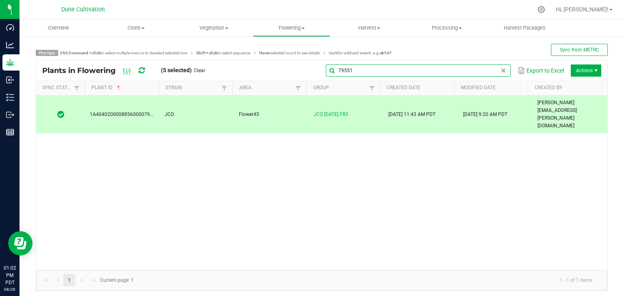
click at [486, 69] on input "79551" at bounding box center [418, 71] width 185 height 12
click at [446, 75] on input "79551" at bounding box center [418, 71] width 185 height 12
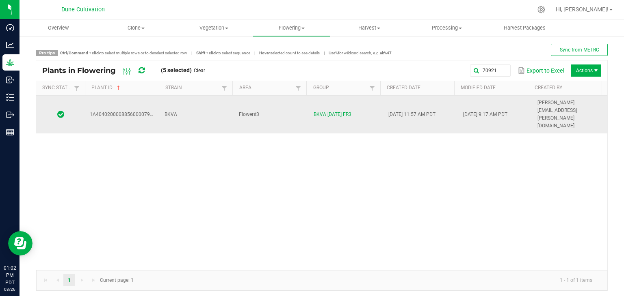
click at [191, 110] on td "BKVA" at bounding box center [197, 115] width 75 height 38
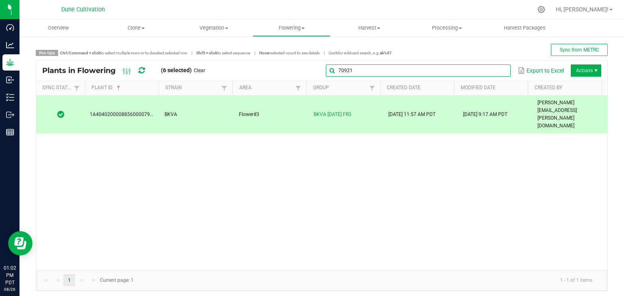
click at [492, 74] on input "70921" at bounding box center [418, 71] width 185 height 12
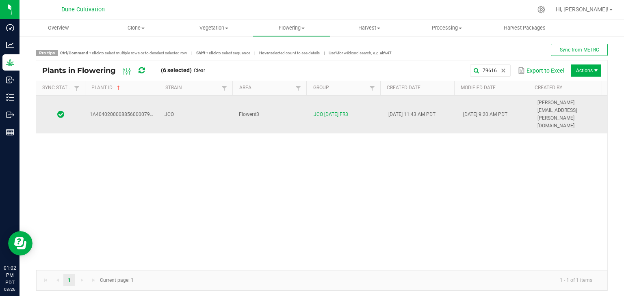
click at [188, 104] on td "JCO" at bounding box center [197, 115] width 75 height 38
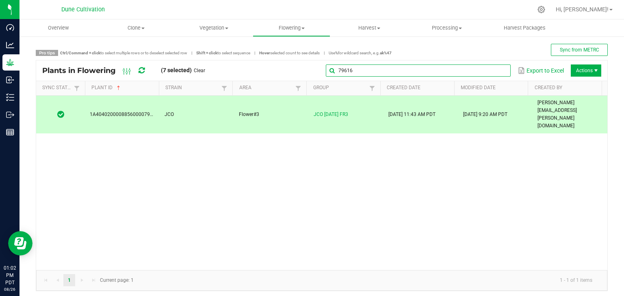
click at [491, 73] on input "79616" at bounding box center [418, 71] width 185 height 12
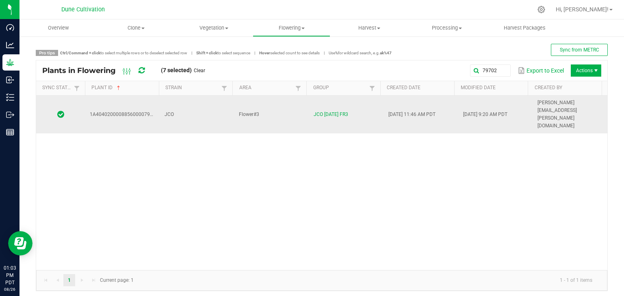
click at [194, 103] on td "JCO" at bounding box center [197, 115] width 75 height 38
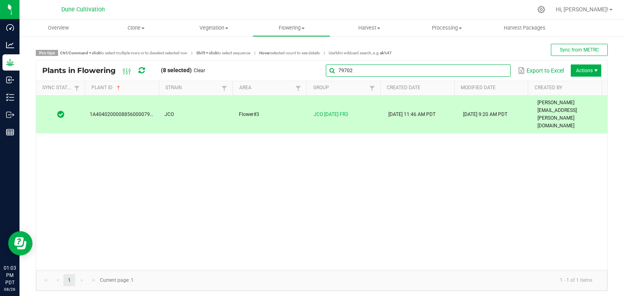
click at [487, 71] on input "79702" at bounding box center [418, 71] width 185 height 12
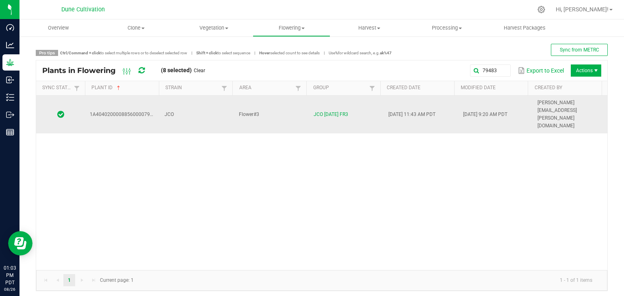
click at [184, 98] on td "JCO" at bounding box center [197, 115] width 75 height 38
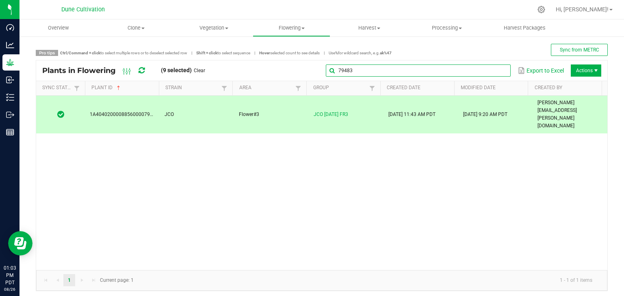
click at [491, 70] on input "79483" at bounding box center [418, 71] width 185 height 12
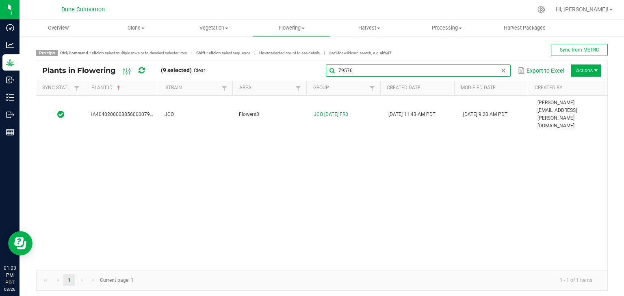
type input "79576"
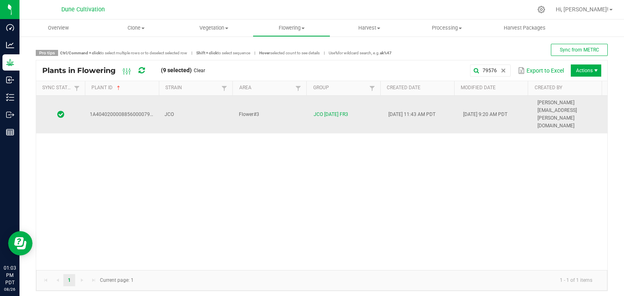
click at [290, 110] on div "1A4040200008856000079576 JCO Flower#3 JCO [DATE] FR3 [DATE] 11:43 AM PDT [DATE]…" at bounding box center [321, 183] width 571 height 175
click at [290, 108] on td "Flower#3" at bounding box center [271, 115] width 75 height 38
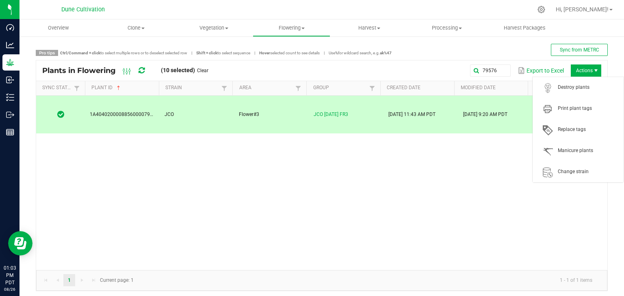
click at [582, 71] on span "Actions" at bounding box center [586, 71] width 30 height 12
click at [573, 95] on span "Destroy plants" at bounding box center [577, 88] width 81 height 16
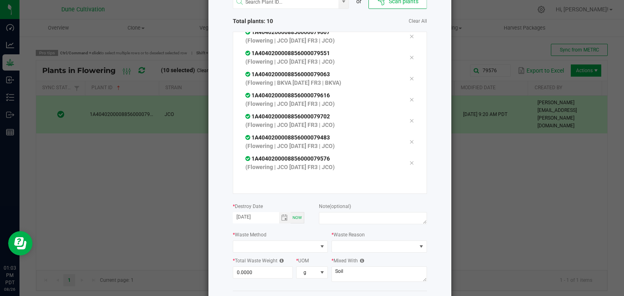
scroll to position [81, 0]
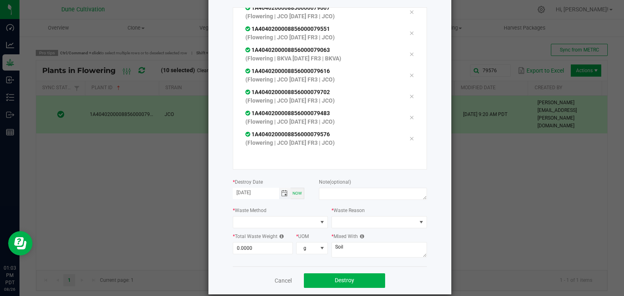
click at [281, 195] on span "Toggle calendar" at bounding box center [284, 193] width 6 height 6
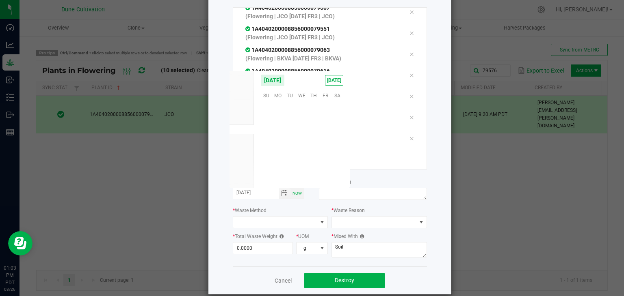
scroll to position [131635, 0]
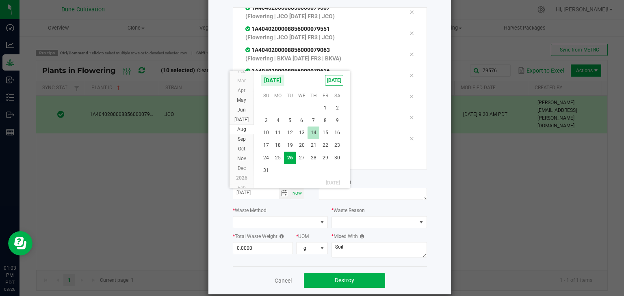
click at [317, 137] on span "14" at bounding box center [313, 133] width 12 height 13
type input "[DATE]"
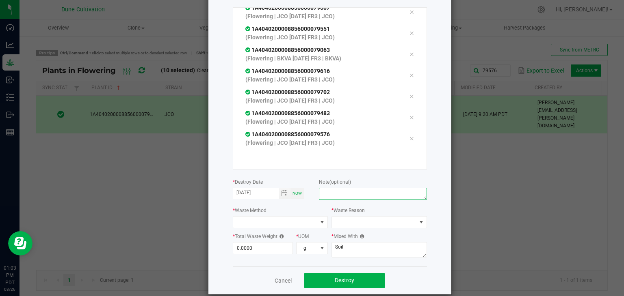
click at [348, 198] on textarea at bounding box center [373, 194] width 108 height 12
type textarea "unhealthy"
click at [289, 227] on span at bounding box center [275, 222] width 84 height 11
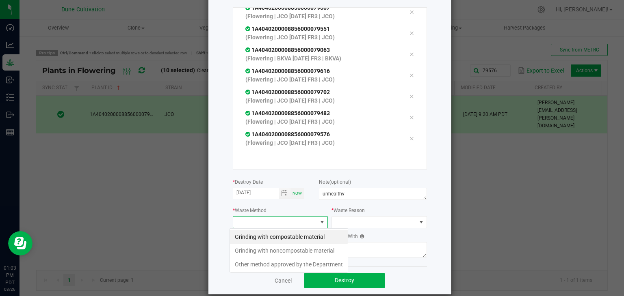
scroll to position [12, 95]
click at [265, 238] on li "Grinding with compostable material" at bounding box center [289, 237] width 118 height 14
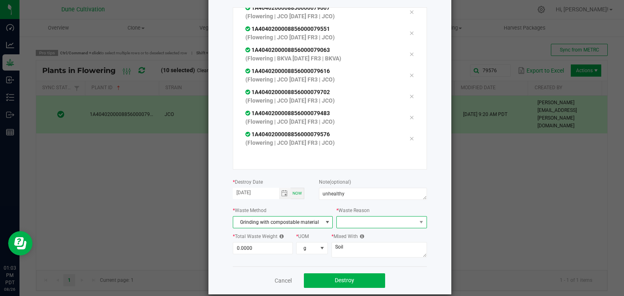
click at [375, 220] on span at bounding box center [376, 222] width 79 height 11
click at [352, 235] on li "Pruning" at bounding box center [377, 237] width 91 height 14
click at [243, 248] on input "0" at bounding box center [263, 248] width 60 height 11
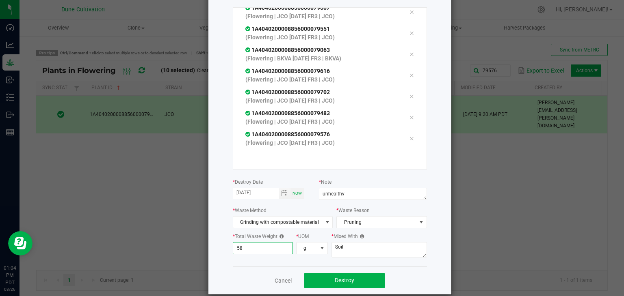
type input "5"
type input "1,025.0000"
click at [353, 252] on textarea "Soil" at bounding box center [378, 249] width 95 height 15
type textarea "S"
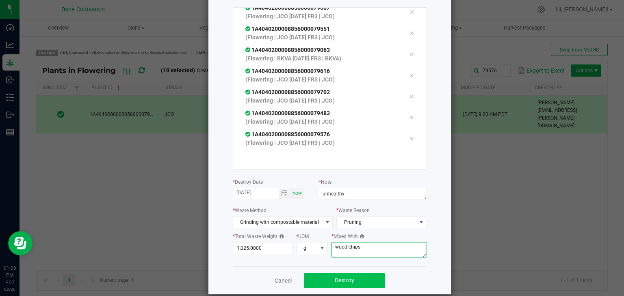
type textarea "wood chips"
click at [335, 277] on span "Destroy" at bounding box center [344, 280] width 19 height 6
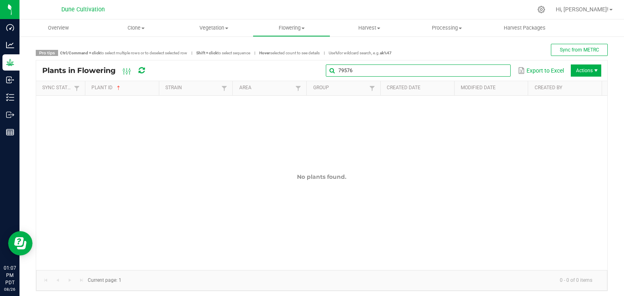
click at [491, 67] on input "79576" at bounding box center [418, 71] width 185 height 12
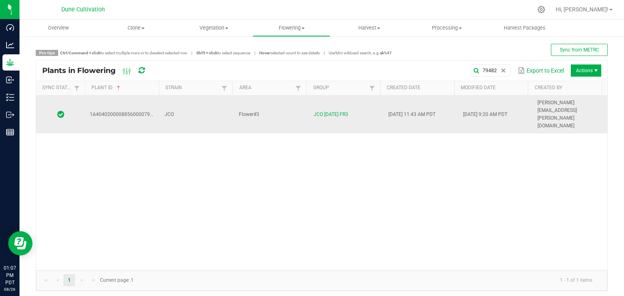
click at [278, 108] on td "Flower#3" at bounding box center [271, 115] width 75 height 38
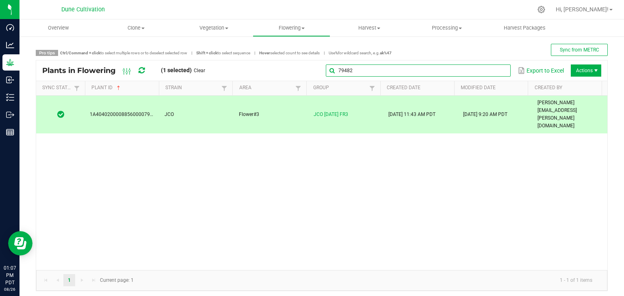
click at [493, 72] on global-search-input-ngx "79482" at bounding box center [418, 71] width 185 height 6
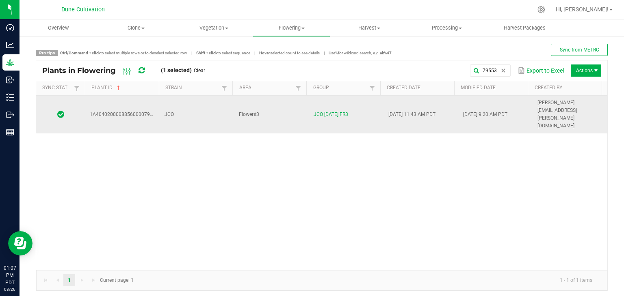
click at [166, 112] on span "JCO" at bounding box center [168, 115] width 9 height 6
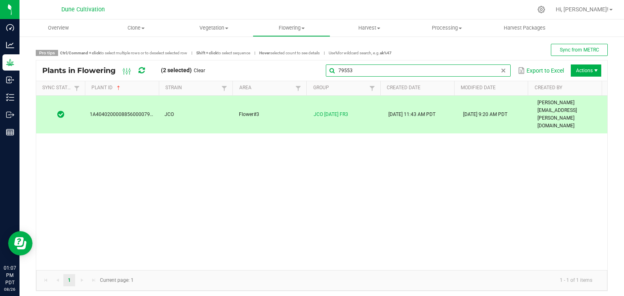
click at [486, 67] on input "79553" at bounding box center [418, 71] width 185 height 12
click at [452, 64] on div "79553 Export to Excel Actions" at bounding box center [406, 71] width 390 height 14
click at [488, 69] on input "79553" at bounding box center [418, 71] width 185 height 12
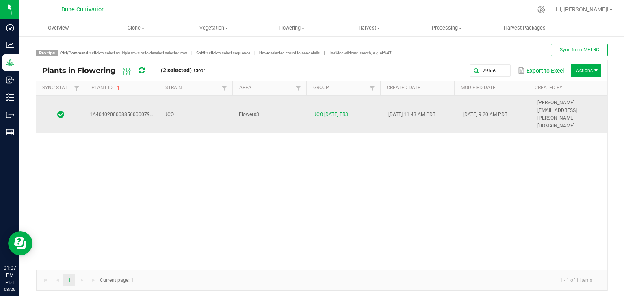
click at [205, 102] on td "JCO" at bounding box center [197, 115] width 75 height 38
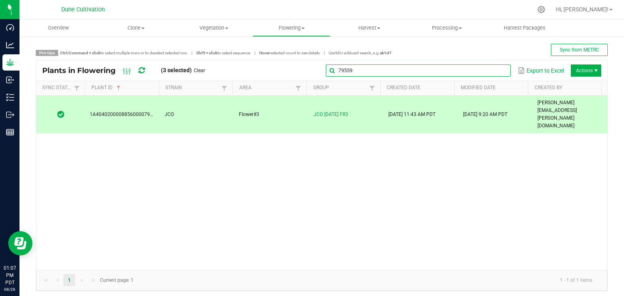
click at [488, 67] on input "79559" at bounding box center [418, 71] width 185 height 12
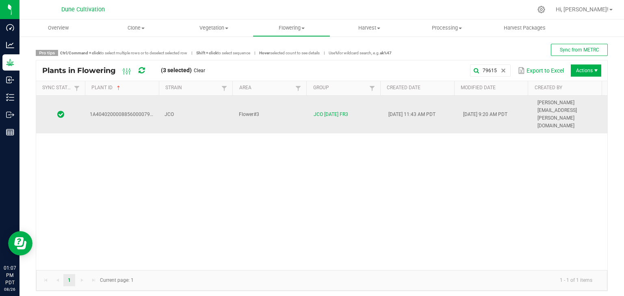
click at [282, 105] on td "Flower#3" at bounding box center [271, 115] width 75 height 38
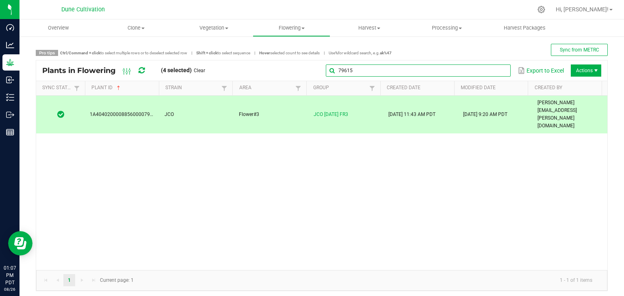
click at [500, 68] on input "79615" at bounding box center [418, 71] width 185 height 12
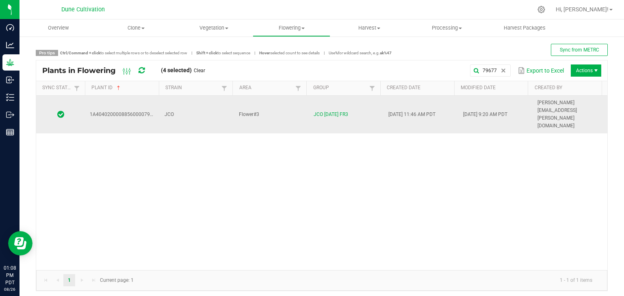
click at [273, 104] on td "Flower#3" at bounding box center [271, 115] width 75 height 38
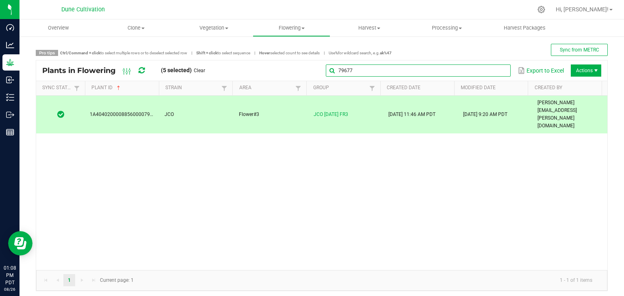
click at [489, 69] on input "79677" at bounding box center [418, 71] width 185 height 12
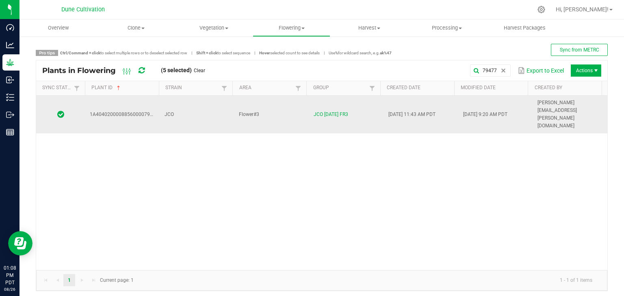
click at [201, 106] on td "JCO" at bounding box center [197, 115] width 75 height 38
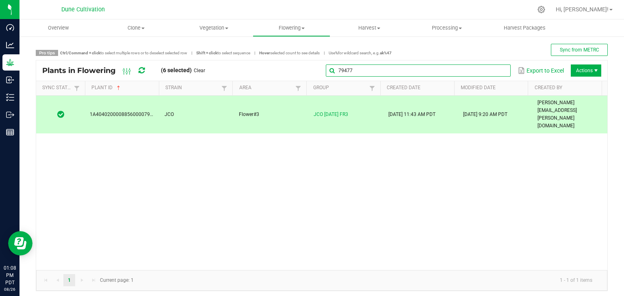
click at [493, 66] on input "79477" at bounding box center [418, 71] width 185 height 12
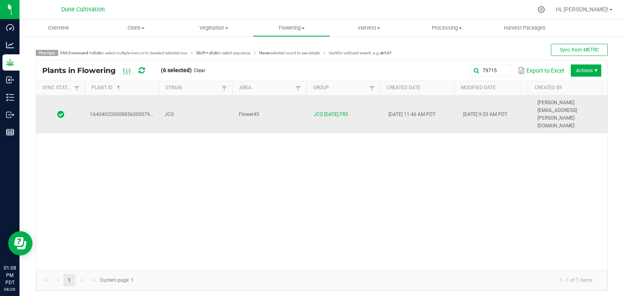
click at [207, 103] on td "JCO" at bounding box center [197, 115] width 75 height 38
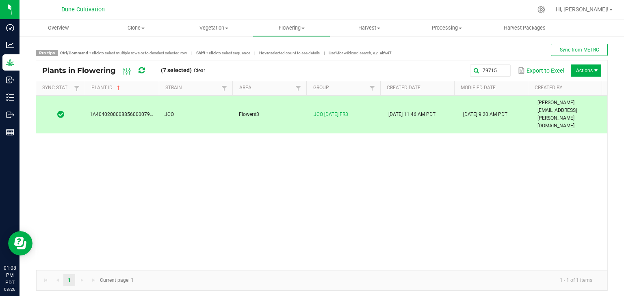
click at [494, 62] on div "Plants in Flowering (7 selected) Clear 79715 Export to Excel Actions" at bounding box center [321, 71] width 571 height 20
click at [493, 65] on input "79715" at bounding box center [418, 71] width 185 height 12
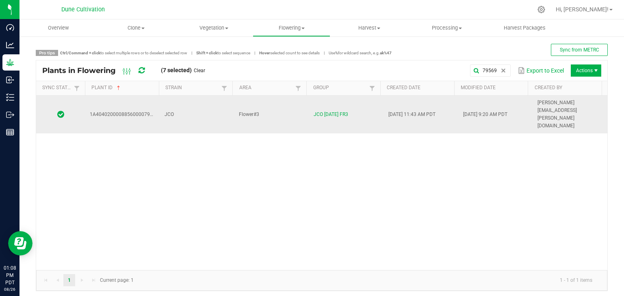
click at [290, 99] on td "Flower#3" at bounding box center [271, 115] width 75 height 38
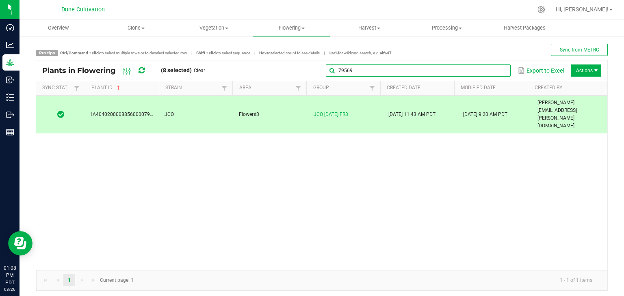
click at [493, 66] on input "79569" at bounding box center [418, 71] width 185 height 12
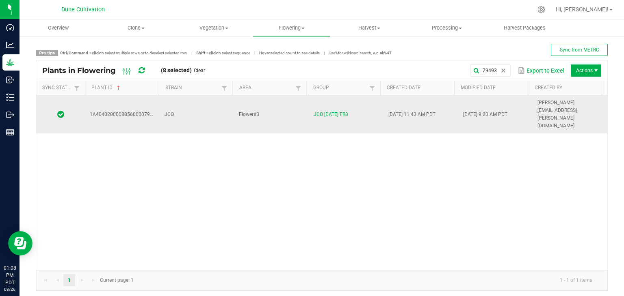
drag, startPoint x: 190, startPoint y: 98, endPoint x: 194, endPoint y: 101, distance: 5.0
click at [192, 100] on td "JCO" at bounding box center [197, 115] width 75 height 38
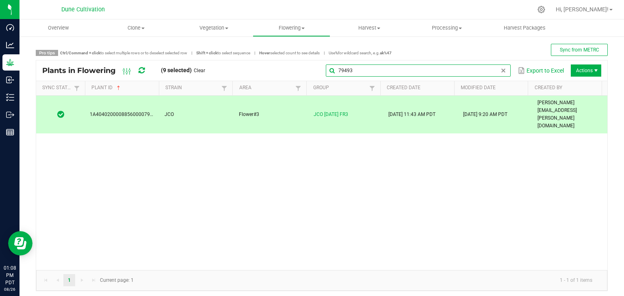
click at [492, 66] on input "79493" at bounding box center [418, 71] width 185 height 12
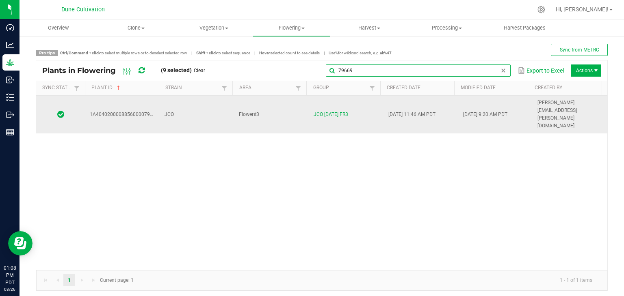
type input "79669"
click at [279, 108] on td "Flower#3" at bounding box center [271, 115] width 75 height 38
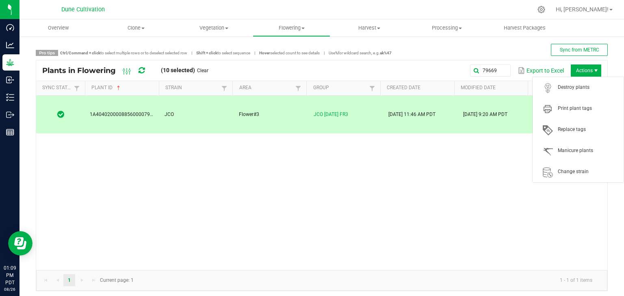
click at [593, 66] on span "Actions" at bounding box center [586, 71] width 30 height 12
click at [590, 86] on span "Destroy plants" at bounding box center [588, 87] width 61 height 7
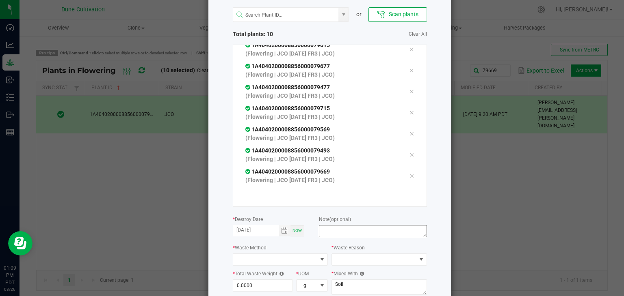
scroll to position [92, 0]
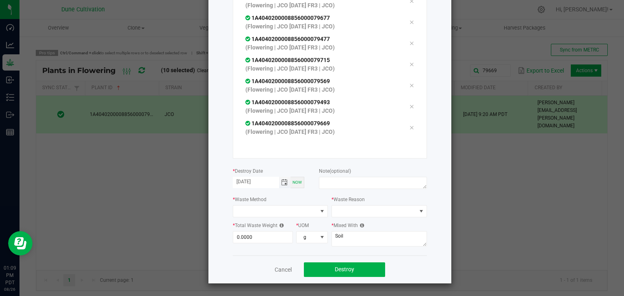
click at [283, 183] on span "Toggle calendar" at bounding box center [284, 182] width 6 height 6
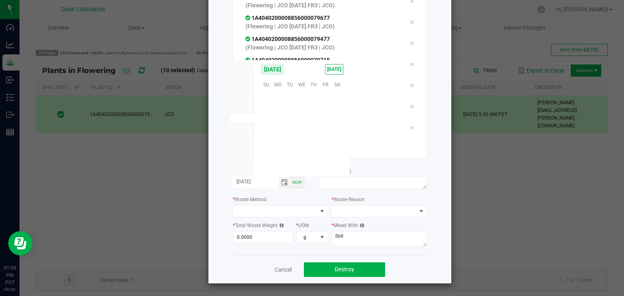
scroll to position [131635, 0]
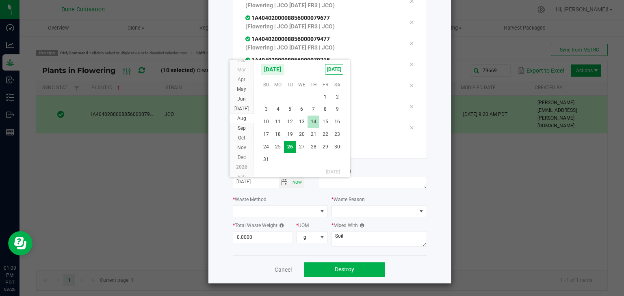
click at [316, 123] on span "14" at bounding box center [313, 122] width 12 height 13
type input "[DATE]"
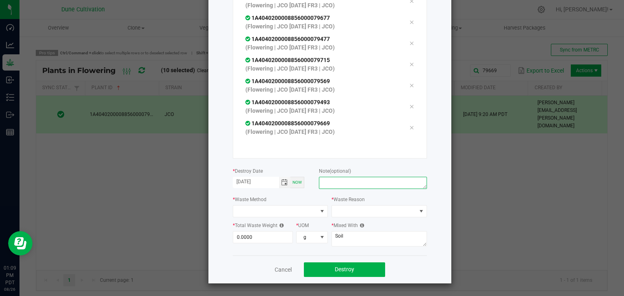
click at [346, 177] on textarea at bounding box center [373, 183] width 108 height 12
type textarea "unhealthy"
click at [242, 212] on span at bounding box center [275, 211] width 84 height 11
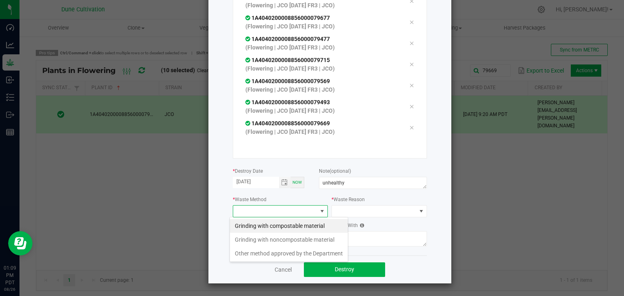
scroll to position [12, 95]
drag, startPoint x: 266, startPoint y: 228, endPoint x: 301, endPoint y: 224, distance: 34.7
click at [266, 228] on li "Grinding with compostable material" at bounding box center [289, 226] width 118 height 14
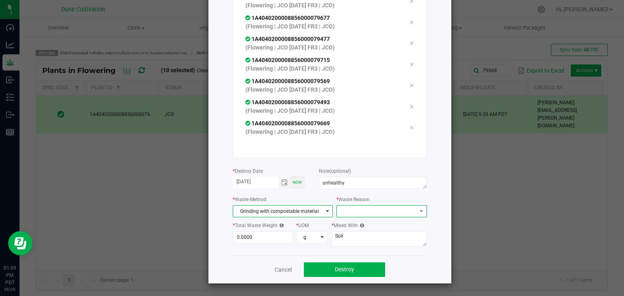
click at [368, 217] on span at bounding box center [381, 211] width 90 height 12
click at [357, 224] on li "Pruning" at bounding box center [377, 226] width 91 height 14
click at [248, 240] on input "0" at bounding box center [263, 237] width 60 height 11
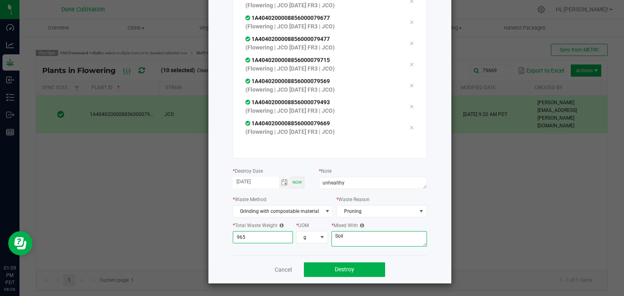
type input "965.0000"
click at [370, 239] on textarea "Soil" at bounding box center [378, 238] width 95 height 15
type textarea "S"
type textarea "wood chips"
click at [332, 277] on button "Destroy" at bounding box center [344, 270] width 81 height 15
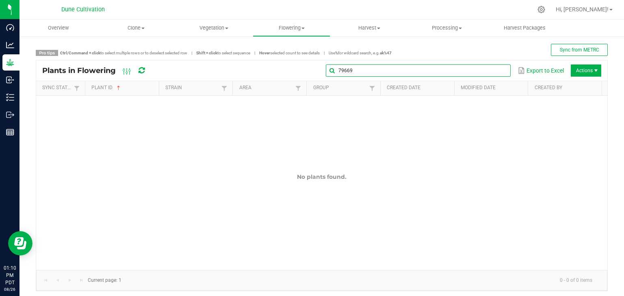
click at [489, 70] on input "79669" at bounding box center [418, 71] width 185 height 12
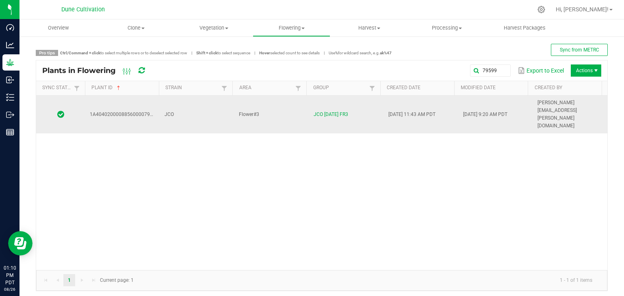
click at [195, 105] on td "JCO" at bounding box center [197, 115] width 75 height 38
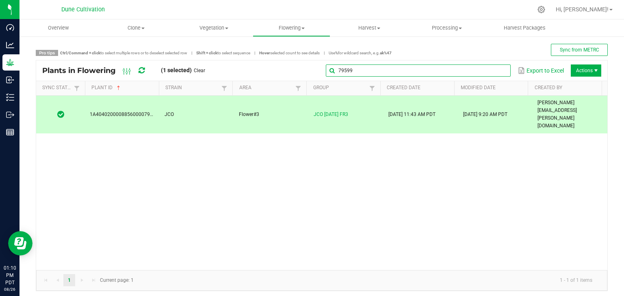
click at [490, 68] on input "79599" at bounding box center [418, 71] width 185 height 12
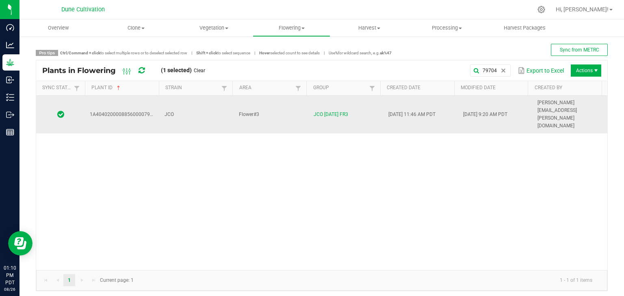
click at [216, 99] on td "JCO" at bounding box center [197, 115] width 75 height 38
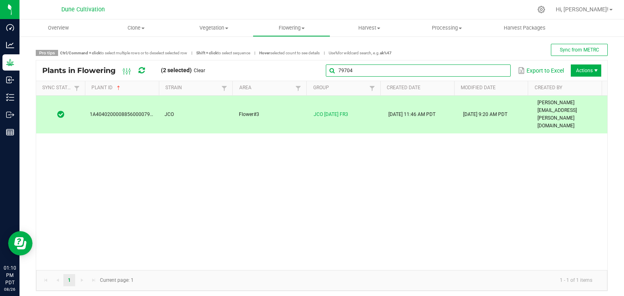
click at [500, 67] on input "79704" at bounding box center [418, 71] width 185 height 12
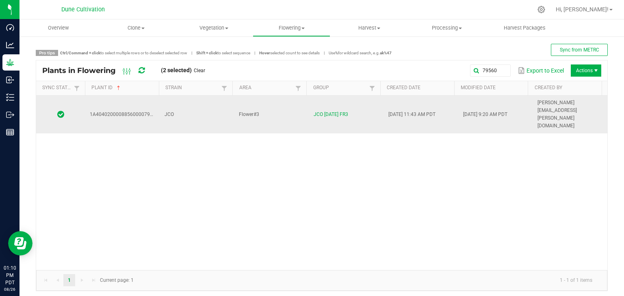
click at [198, 107] on td "JCO" at bounding box center [197, 115] width 75 height 38
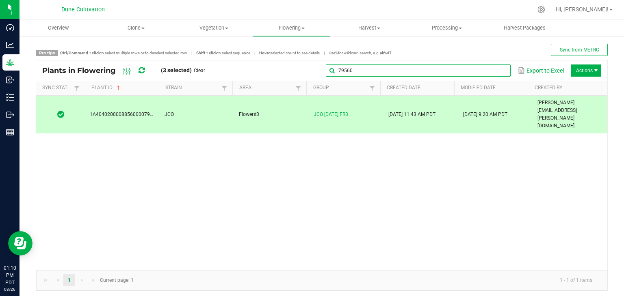
click at [491, 67] on input "79560" at bounding box center [418, 71] width 185 height 12
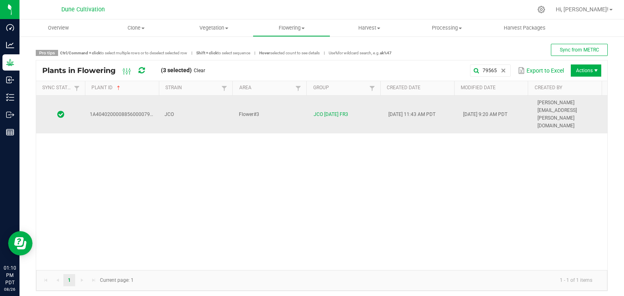
click at [205, 106] on td "JCO" at bounding box center [197, 115] width 75 height 38
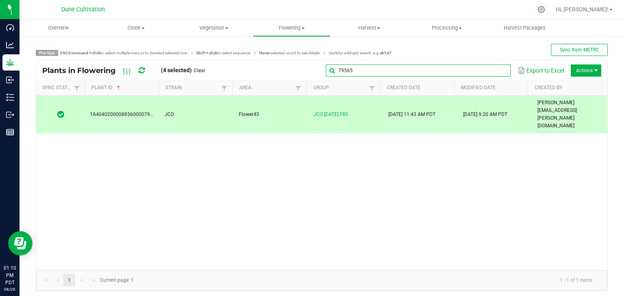
click at [489, 66] on input "79565" at bounding box center [418, 71] width 185 height 12
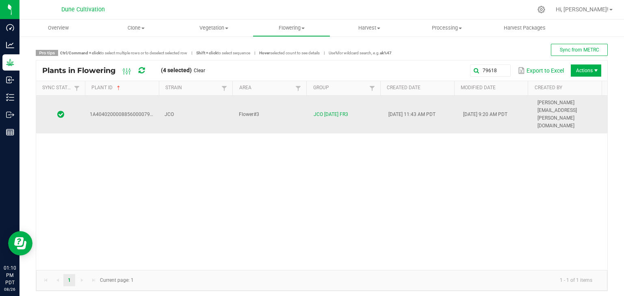
click at [266, 108] on td "Flower#3" at bounding box center [271, 115] width 75 height 38
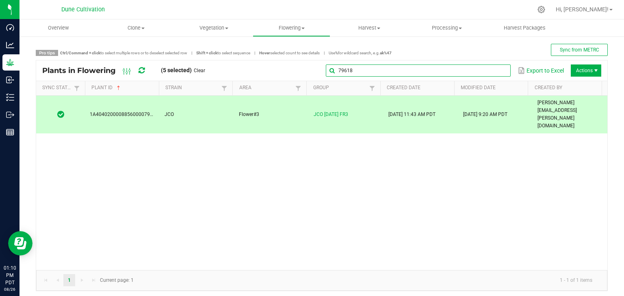
click at [491, 75] on input "79618" at bounding box center [418, 71] width 185 height 12
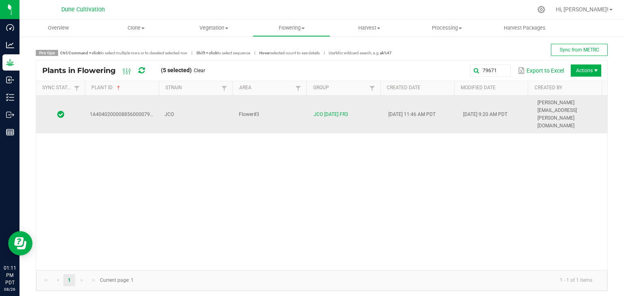
click at [270, 105] on td "Flower#3" at bounding box center [271, 115] width 75 height 38
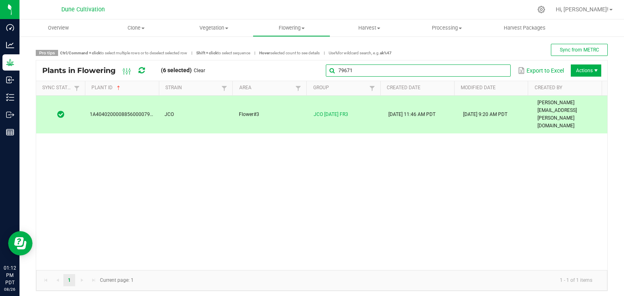
click at [485, 74] on input "79671" at bounding box center [418, 71] width 185 height 12
click at [459, 68] on input "79671" at bounding box center [418, 71] width 185 height 12
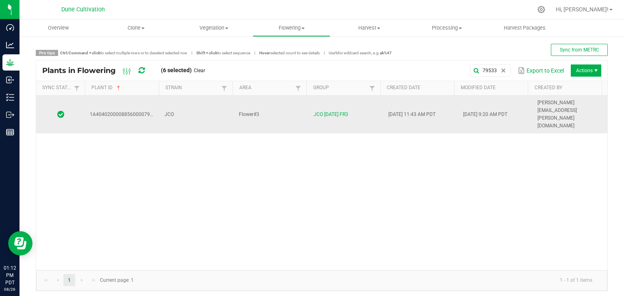
click at [241, 106] on td "Flower#3" at bounding box center [271, 115] width 75 height 38
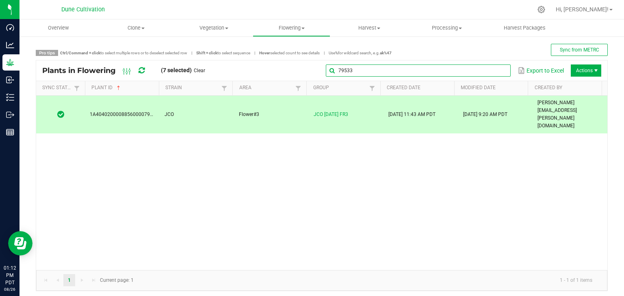
click at [494, 71] on global-search-input-ngx "79533" at bounding box center [418, 71] width 185 height 6
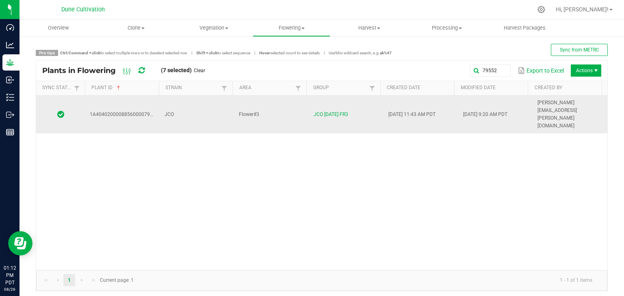
click at [218, 108] on td "JCO" at bounding box center [197, 115] width 75 height 38
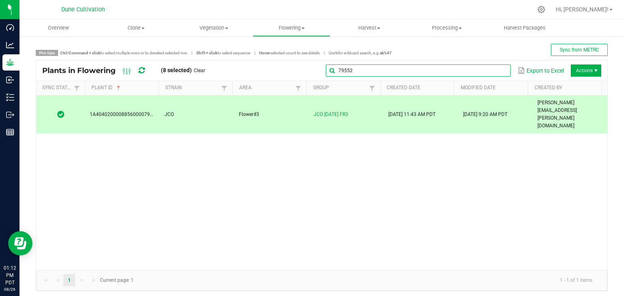
click at [495, 72] on global-search-input-ngx "79552" at bounding box center [418, 71] width 185 height 6
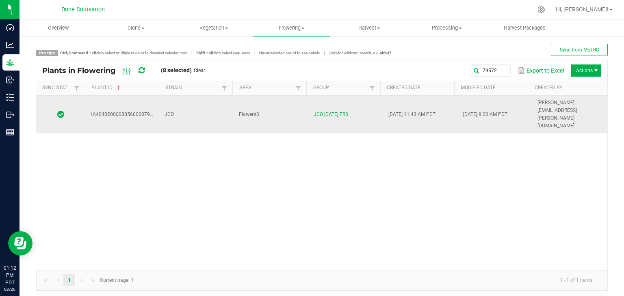
click at [182, 108] on td "JCO" at bounding box center [197, 115] width 75 height 38
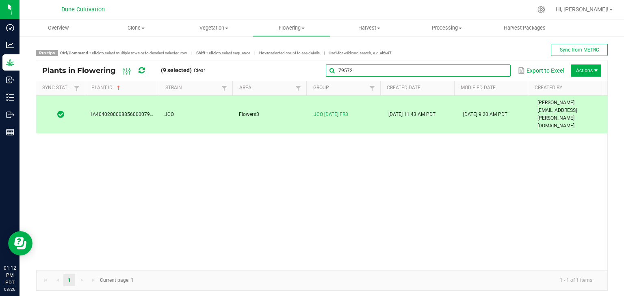
drag, startPoint x: 492, startPoint y: 70, endPoint x: 475, endPoint y: 69, distance: 17.5
click at [492, 70] on input "79572" at bounding box center [418, 71] width 185 height 12
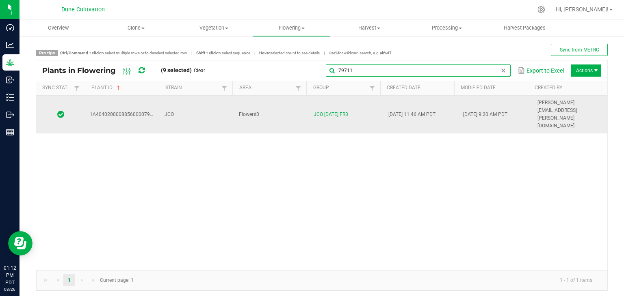
type input "79711"
click at [164, 112] on span "JCO" at bounding box center [168, 115] width 9 height 6
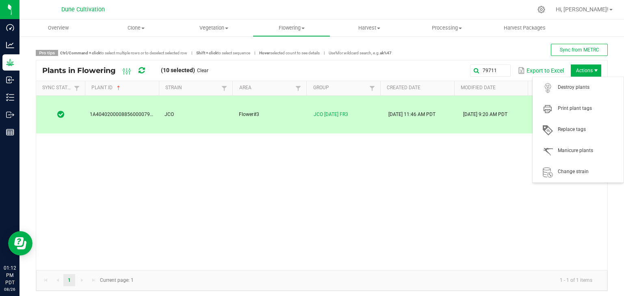
click at [577, 69] on span "Actions" at bounding box center [586, 71] width 30 height 12
click at [574, 91] on span "Destroy plants" at bounding box center [577, 88] width 81 height 16
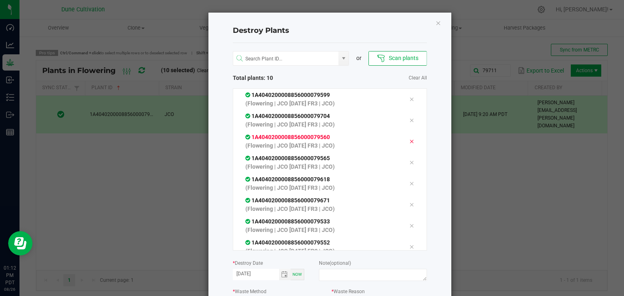
scroll to position [69, 0]
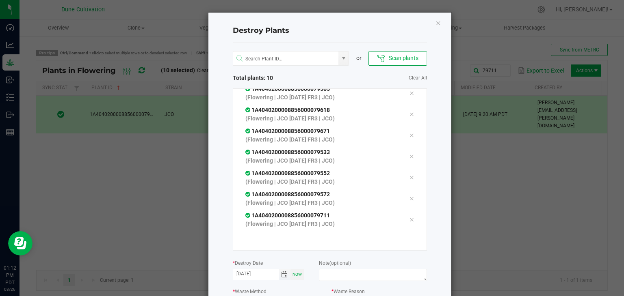
click at [282, 274] on span "Toggle calendar" at bounding box center [284, 275] width 6 height 6
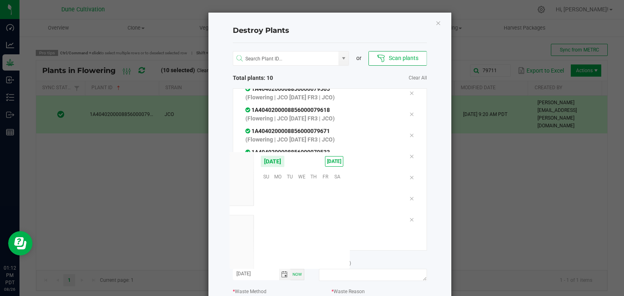
scroll to position [131635, 0]
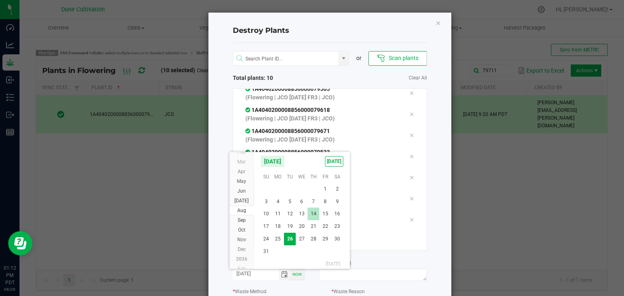
click at [309, 216] on span "14" at bounding box center [313, 214] width 12 height 13
type input "[DATE]"
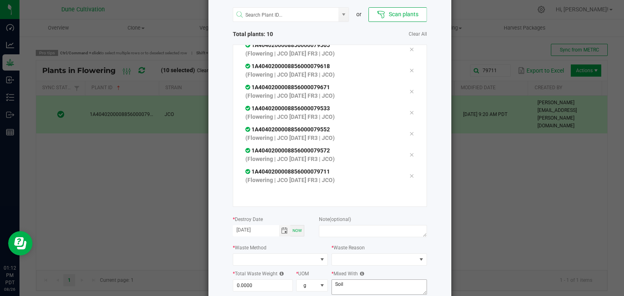
scroll to position [92, 0]
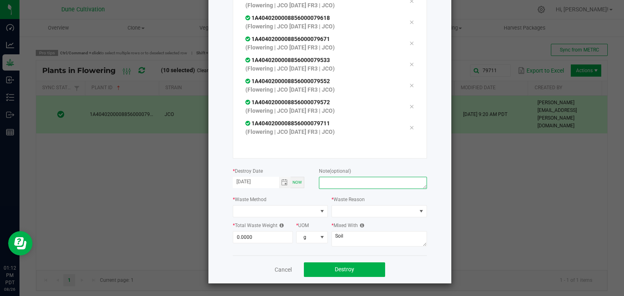
click at [355, 188] on textarea at bounding box center [373, 183] width 108 height 12
type textarea "unhealthy"
click at [256, 210] on span at bounding box center [275, 211] width 84 height 11
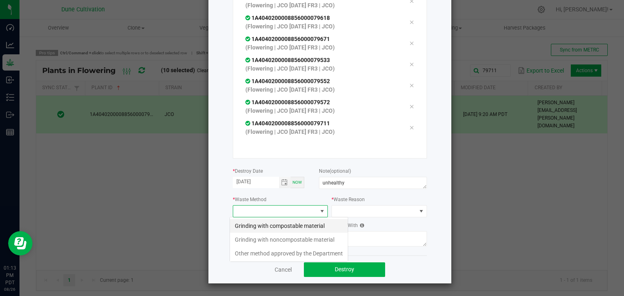
scroll to position [12, 95]
click at [255, 225] on li "Grinding with compostable material" at bounding box center [289, 226] width 118 height 14
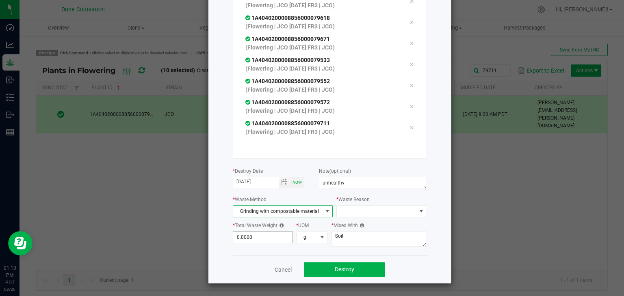
type input "0"
click at [255, 234] on input "0" at bounding box center [263, 237] width 60 height 11
type input "896.0000"
click at [349, 236] on textarea "Soil" at bounding box center [378, 238] width 95 height 15
click at [359, 207] on span at bounding box center [376, 211] width 79 height 11
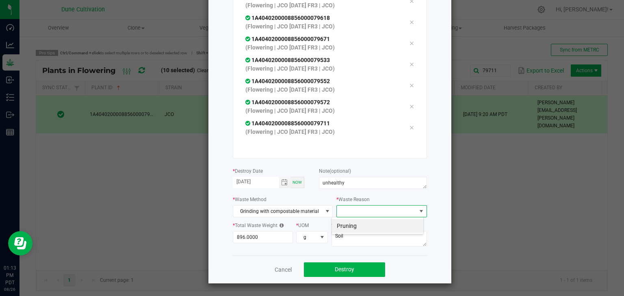
scroll to position [12, 92]
click at [361, 221] on li "Pruning" at bounding box center [377, 226] width 91 height 14
click at [358, 231] on div "* Mixed With Soil" at bounding box center [378, 235] width 95 height 28
click at [357, 234] on textarea "Soil" at bounding box center [378, 238] width 95 height 15
type textarea "S"
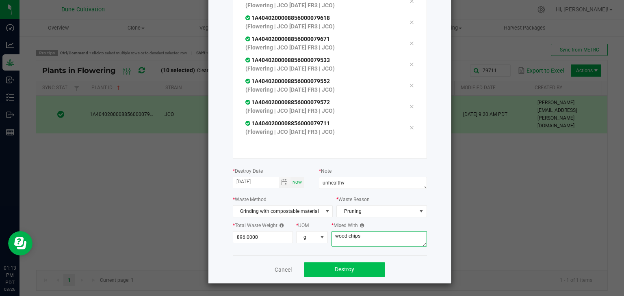
type textarea "wood chips"
click at [347, 267] on span "Destroy" at bounding box center [344, 269] width 19 height 6
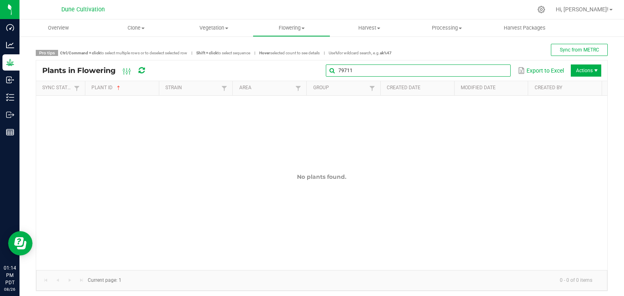
click at [493, 72] on global-search-input-ngx "79711" at bounding box center [418, 71] width 185 height 6
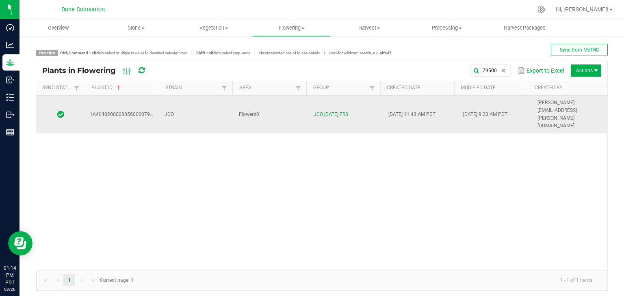
click at [198, 104] on td "JCO" at bounding box center [197, 115] width 75 height 38
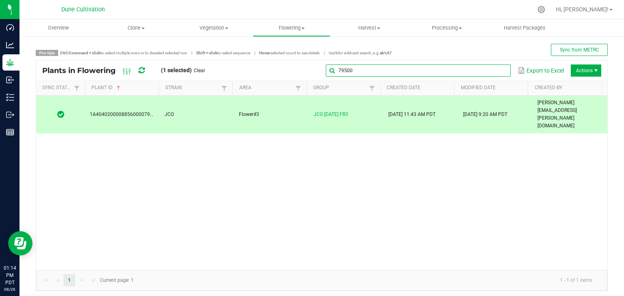
click at [489, 67] on input "79500" at bounding box center [418, 71] width 185 height 12
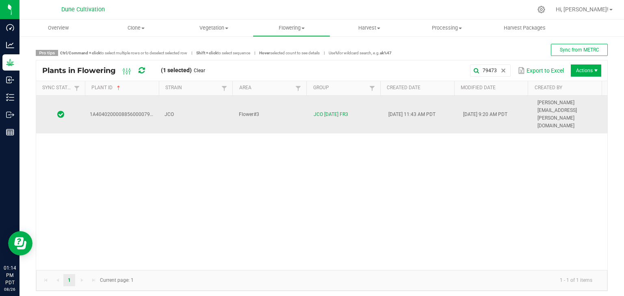
click at [363, 105] on td "JCO [DATE] FR3" at bounding box center [346, 115] width 75 height 38
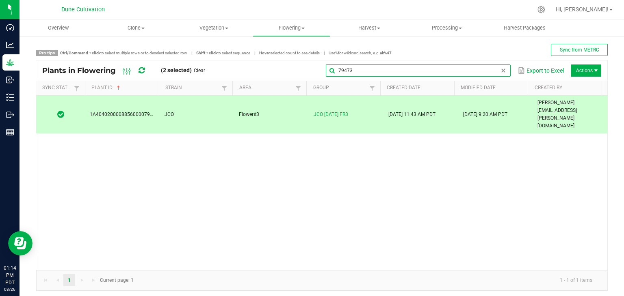
click at [496, 74] on input "79473" at bounding box center [418, 71] width 185 height 12
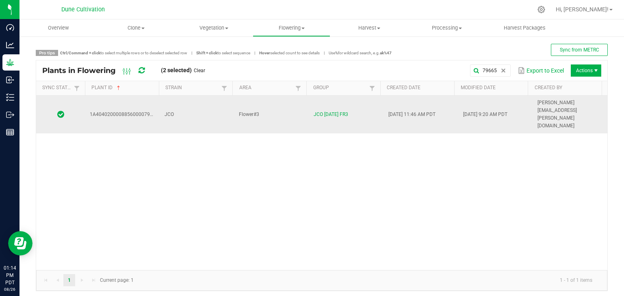
click at [291, 98] on td "Flower#3" at bounding box center [271, 115] width 75 height 38
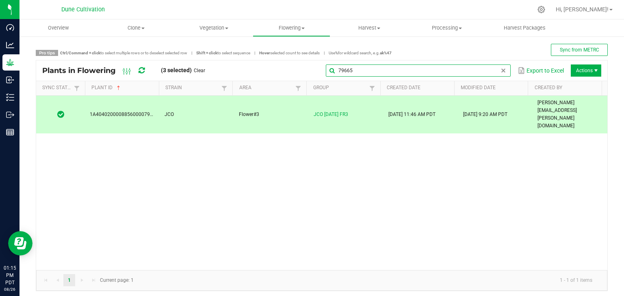
click at [491, 71] on input "79665" at bounding box center [418, 71] width 185 height 12
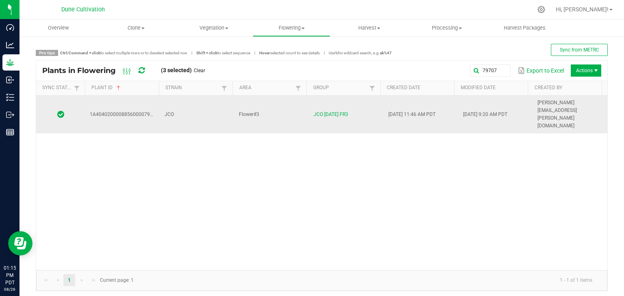
click at [215, 108] on td "JCO" at bounding box center [197, 115] width 75 height 38
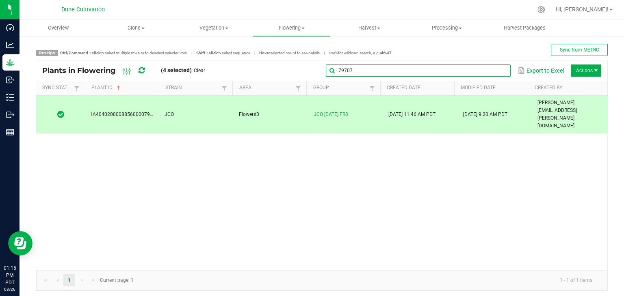
click at [496, 68] on global-search-input-ngx "79707" at bounding box center [418, 71] width 185 height 6
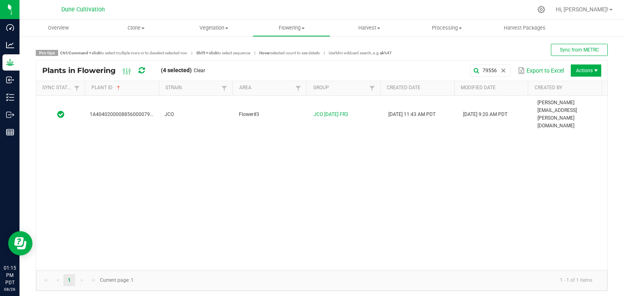
drag, startPoint x: 202, startPoint y: 108, endPoint x: 202, endPoint y: 113, distance: 5.7
click at [201, 107] on td "JCO" at bounding box center [197, 115] width 75 height 38
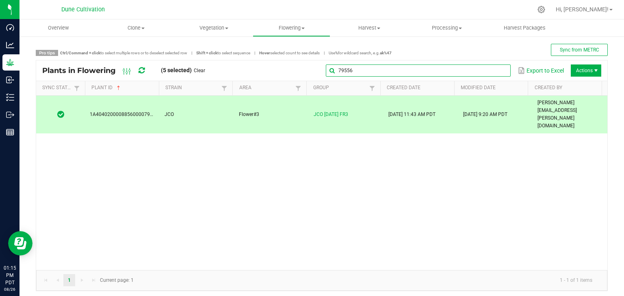
click at [497, 70] on global-search-input-ngx "79556" at bounding box center [418, 71] width 185 height 6
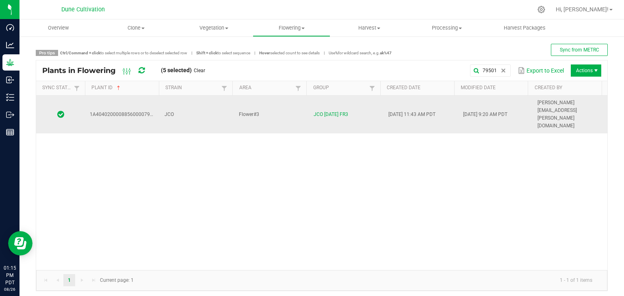
click at [288, 106] on td "Flower#3" at bounding box center [271, 115] width 75 height 38
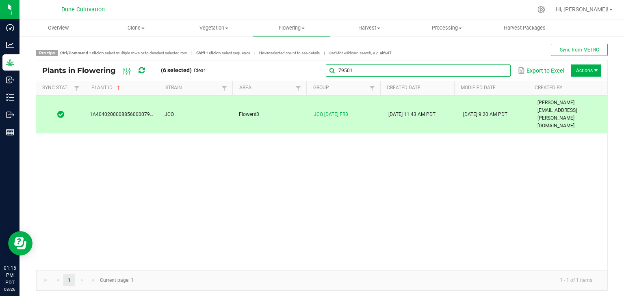
click at [488, 69] on input "79501" at bounding box center [418, 71] width 185 height 12
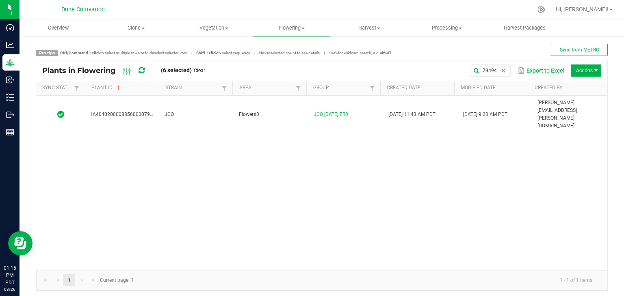
click at [190, 112] on div "1A4040200008856000079494 JCO Flower#3 JCO [DATE] FR3 [DATE] 11:43 AM PDT [DATE]…" at bounding box center [321, 183] width 571 height 175
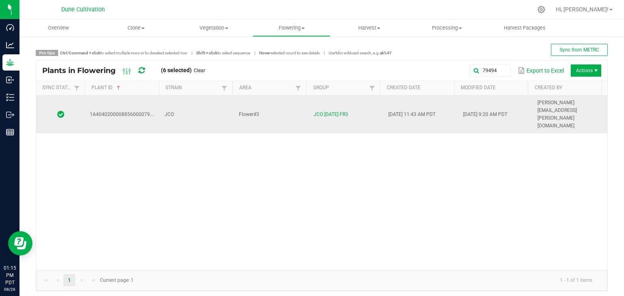
click at [192, 108] on td "JCO" at bounding box center [197, 115] width 75 height 38
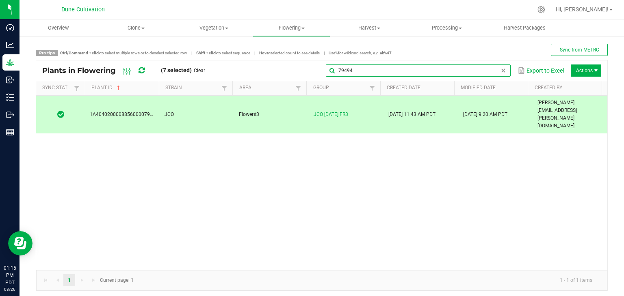
click at [493, 71] on global-search-input-ngx "79494" at bounding box center [418, 71] width 185 height 6
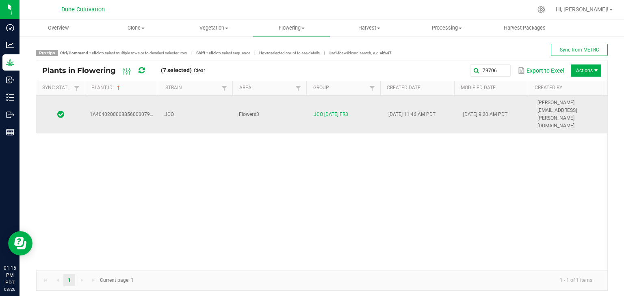
drag, startPoint x: 218, startPoint y: 106, endPoint x: 220, endPoint y: 110, distance: 4.2
click at [218, 107] on td "JCO" at bounding box center [197, 115] width 75 height 38
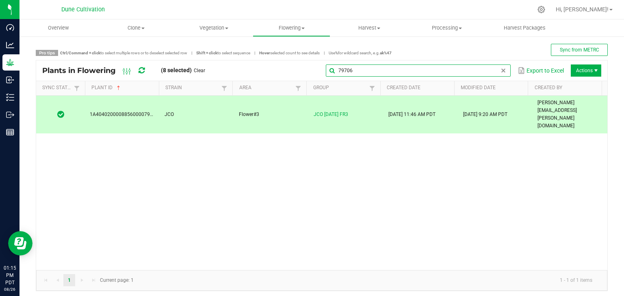
click at [493, 76] on input "79706" at bounding box center [418, 71] width 185 height 12
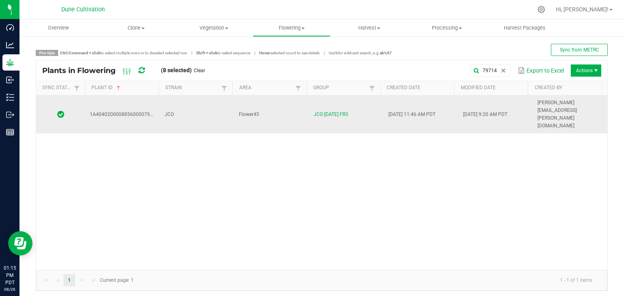
click at [195, 105] on td "JCO" at bounding box center [197, 115] width 75 height 38
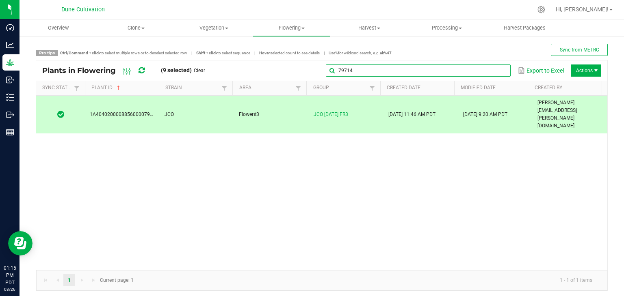
click at [488, 71] on input "79714" at bounding box center [418, 71] width 185 height 12
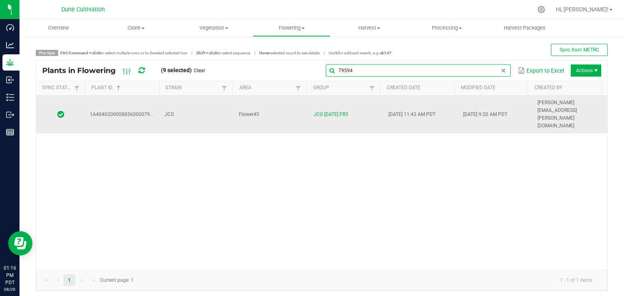
type input "79594"
click at [234, 99] on td "Flower#3" at bounding box center [271, 115] width 75 height 38
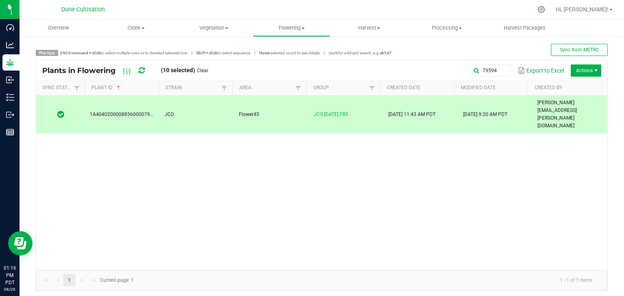
click at [578, 71] on span "Actions" at bounding box center [586, 71] width 30 height 12
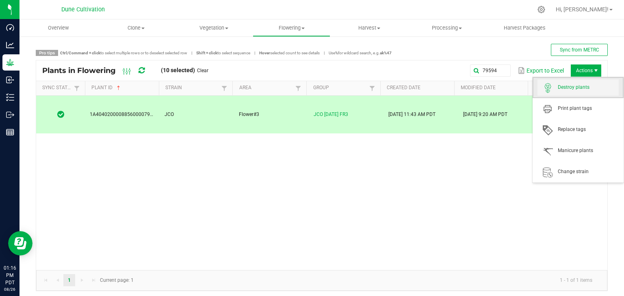
click at [572, 93] on span "Destroy plants" at bounding box center [577, 88] width 81 height 16
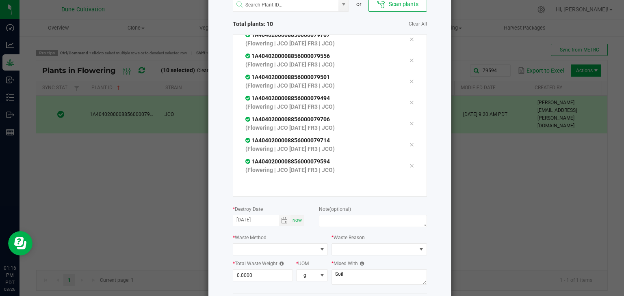
scroll to position [92, 0]
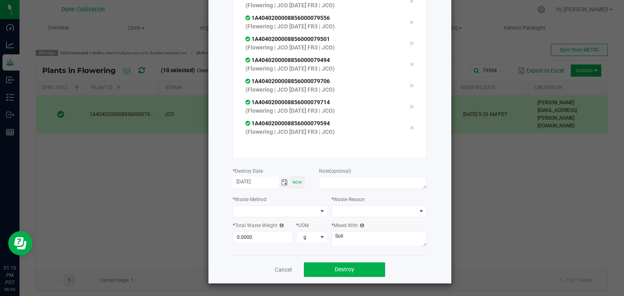
click at [282, 182] on span "Toggle calendar" at bounding box center [284, 182] width 6 height 6
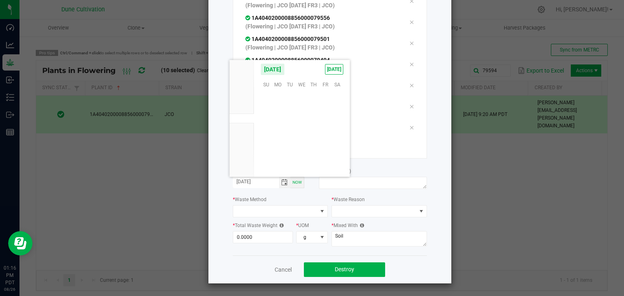
scroll to position [131635, 0]
click at [316, 123] on span "14" at bounding box center [313, 122] width 12 height 13
type input "[DATE]"
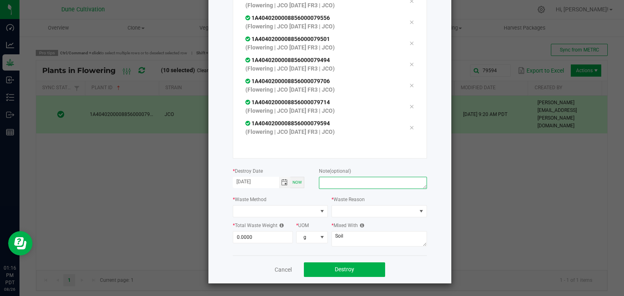
click at [357, 184] on textarea at bounding box center [373, 183] width 108 height 12
type textarea "unhealthy"
click at [292, 208] on span at bounding box center [275, 211] width 84 height 11
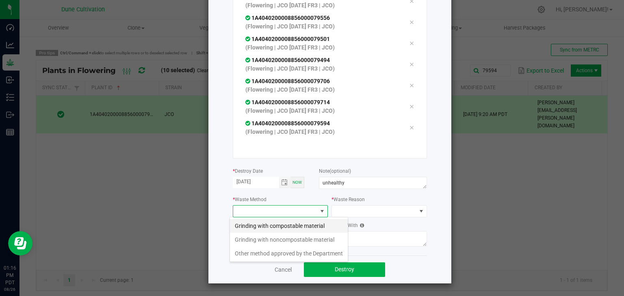
scroll to position [12, 95]
click at [285, 228] on li "Grinding with compostable material" at bounding box center [289, 226] width 118 height 14
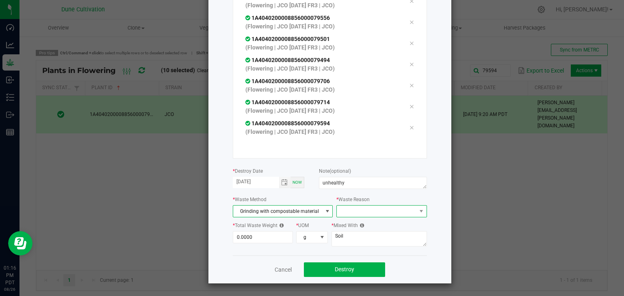
click at [360, 208] on span at bounding box center [376, 211] width 79 height 11
click at [356, 223] on li "Pruning" at bounding box center [377, 226] width 91 height 14
click at [250, 236] on input "0" at bounding box center [263, 237] width 60 height 11
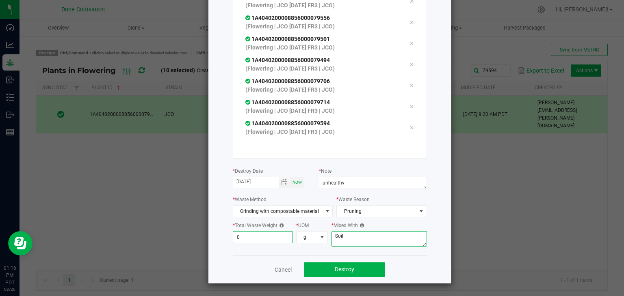
type input "0.0000"
drag, startPoint x: 341, startPoint y: 236, endPoint x: 338, endPoint y: 233, distance: 4.3
click at [339, 235] on textarea "Soil" at bounding box center [378, 238] width 95 height 15
type textarea "S"
type textarea "wood chips"
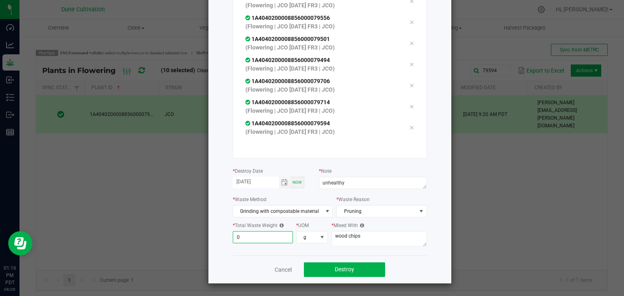
click at [247, 234] on input "0" at bounding box center [263, 237] width 60 height 11
type input "969.0000"
click at [363, 267] on button "Destroy" at bounding box center [344, 270] width 81 height 15
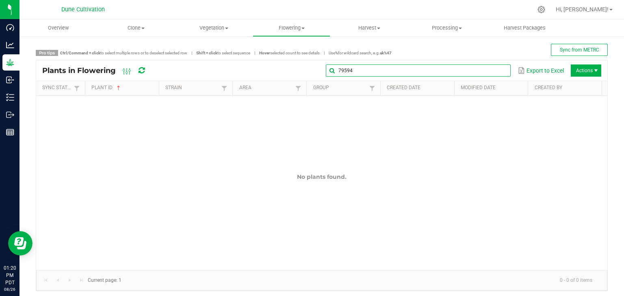
click at [490, 72] on input "79594" at bounding box center [418, 71] width 185 height 12
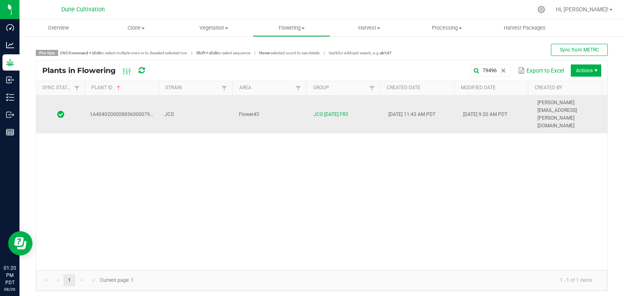
click at [269, 98] on td "Flower#3" at bounding box center [271, 115] width 75 height 38
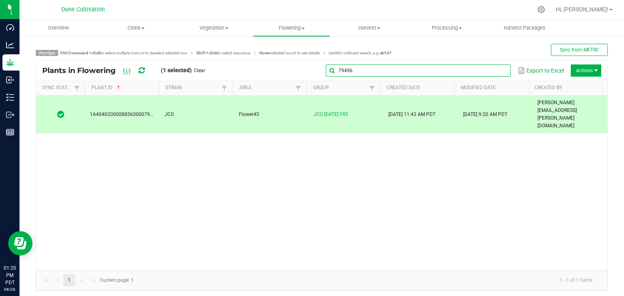
click at [492, 75] on input "79496" at bounding box center [418, 71] width 185 height 12
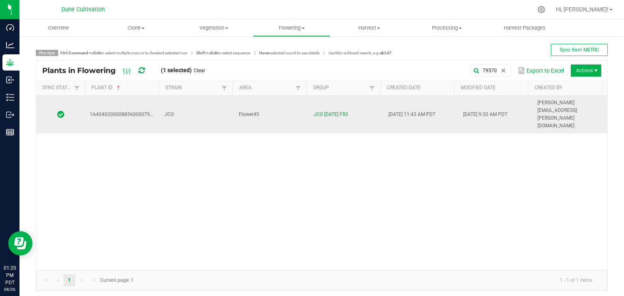
click at [239, 112] on span "Flower#3" at bounding box center [249, 115] width 20 height 6
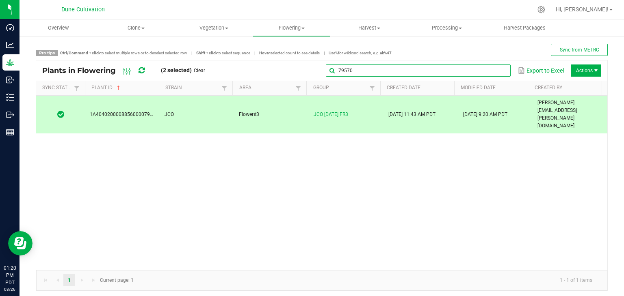
click at [499, 70] on input "79570" at bounding box center [418, 71] width 185 height 12
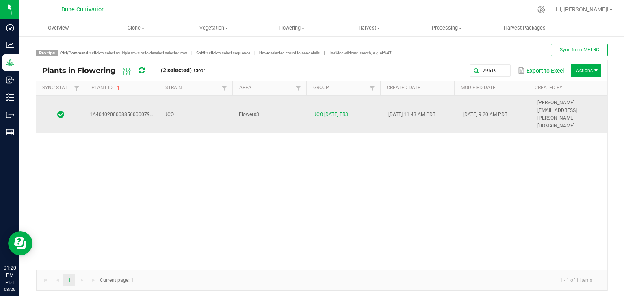
click at [201, 97] on td "JCO" at bounding box center [197, 115] width 75 height 38
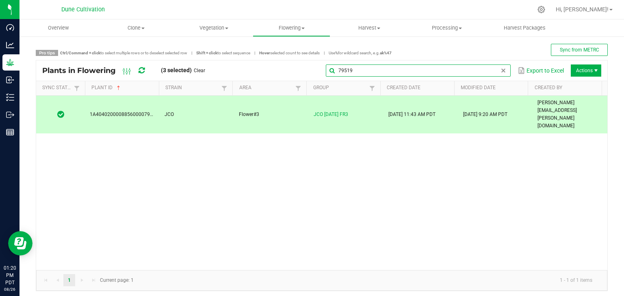
click at [495, 74] on input "79519" at bounding box center [418, 71] width 185 height 12
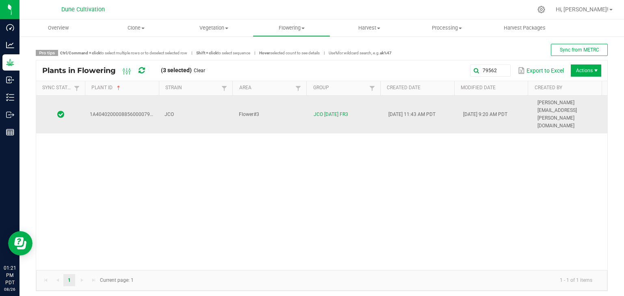
click at [213, 106] on td "JCO" at bounding box center [197, 115] width 75 height 38
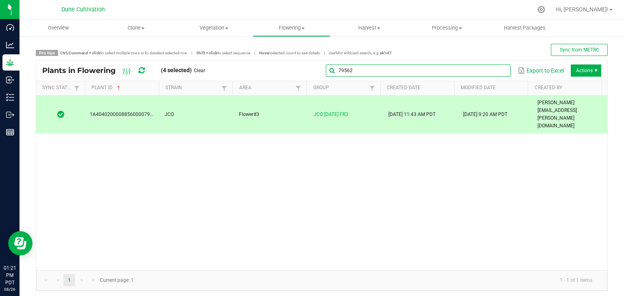
click at [491, 72] on input "79562" at bounding box center [418, 71] width 185 height 12
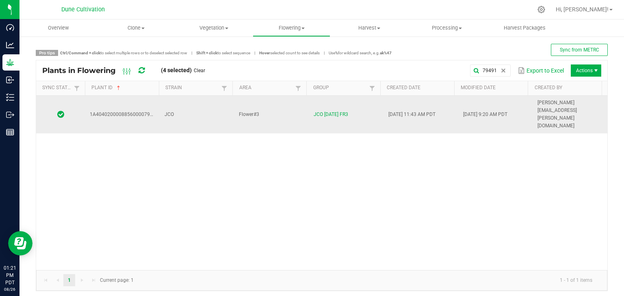
click at [195, 106] on td "JCO" at bounding box center [197, 115] width 75 height 38
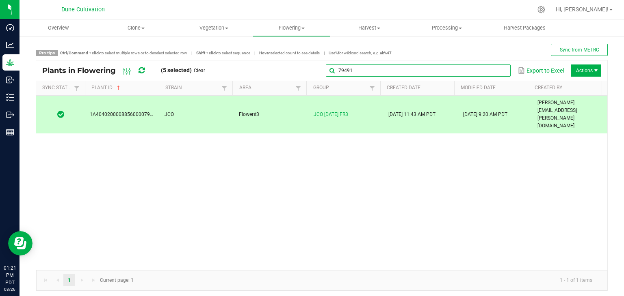
click at [489, 65] on input "79491" at bounding box center [418, 71] width 185 height 12
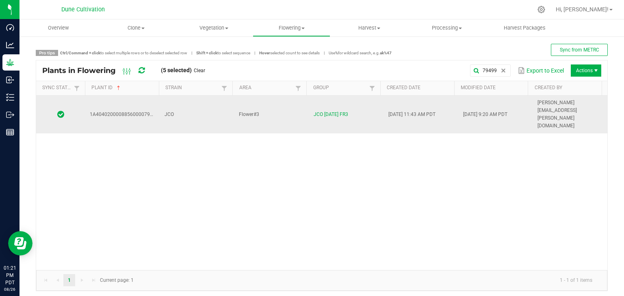
click at [203, 100] on td "JCO" at bounding box center [197, 115] width 75 height 38
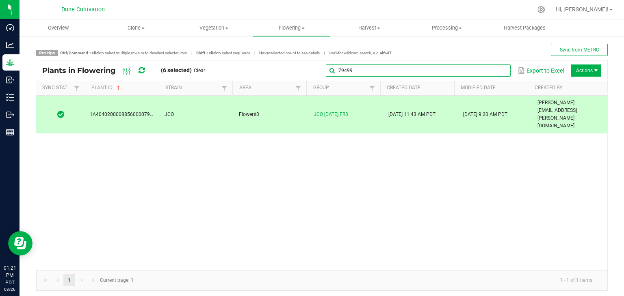
click at [490, 65] on input "79499" at bounding box center [418, 71] width 185 height 12
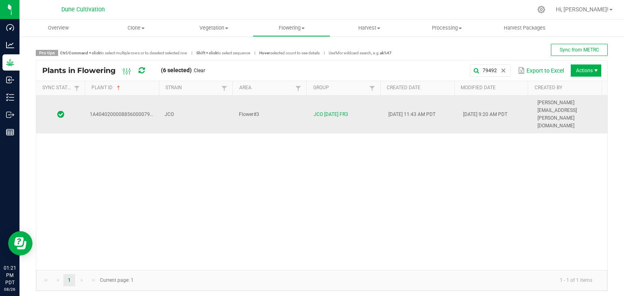
click at [185, 106] on td "JCO" at bounding box center [197, 115] width 75 height 38
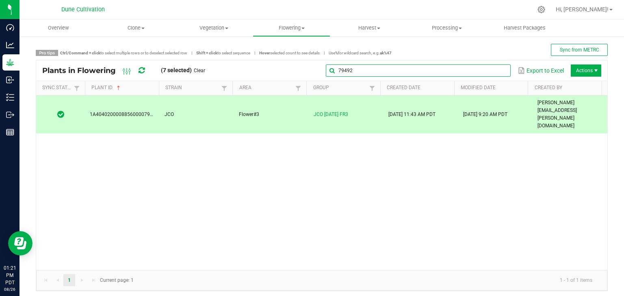
click at [495, 70] on global-search-input-ngx "79492" at bounding box center [418, 71] width 185 height 6
click at [377, 71] on input "79492" at bounding box center [418, 71] width 185 height 12
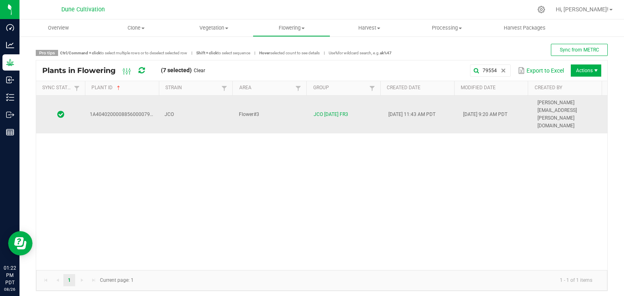
click at [197, 104] on td "JCO" at bounding box center [197, 115] width 75 height 38
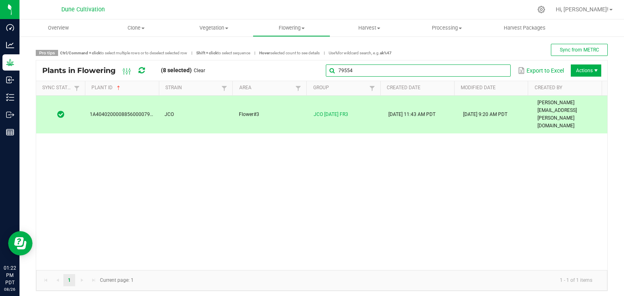
click at [493, 71] on global-search-input-ngx "79554" at bounding box center [418, 71] width 185 height 6
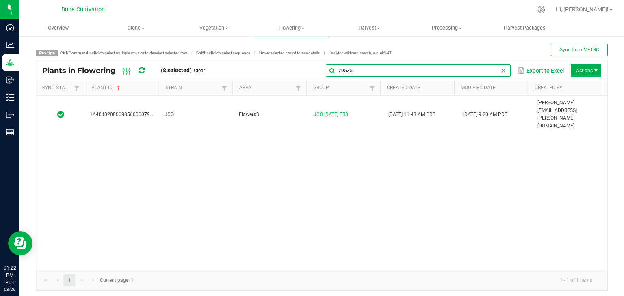
type input "79535"
click at [200, 110] on div "1A4040200008856000079535 JCO Flower#3 JCO [DATE] FR3 [DATE] 11:43 AM PDT [DATE]…" at bounding box center [321, 183] width 571 height 175
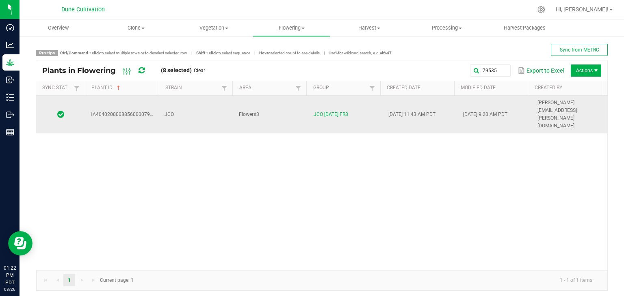
click at [212, 104] on td "JCO" at bounding box center [197, 115] width 75 height 38
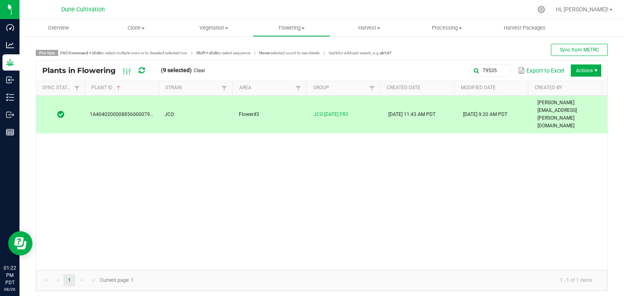
click at [578, 74] on span "Actions" at bounding box center [586, 71] width 30 height 12
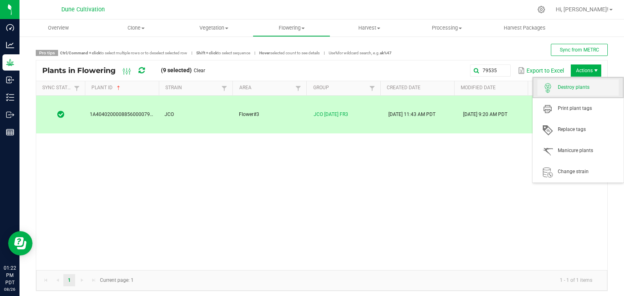
click at [570, 91] on span "Destroy plants" at bounding box center [588, 87] width 61 height 7
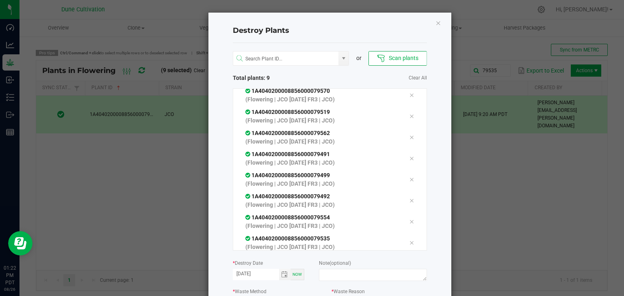
scroll to position [48, 0]
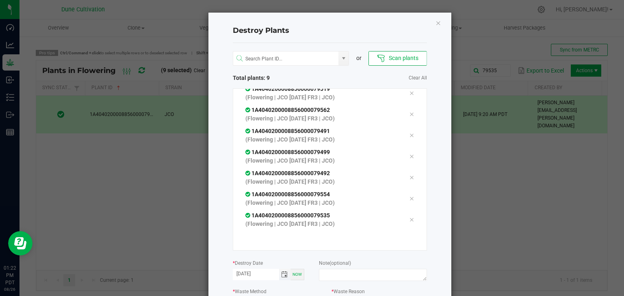
click at [283, 276] on span "Toggle calendar" at bounding box center [284, 275] width 6 height 6
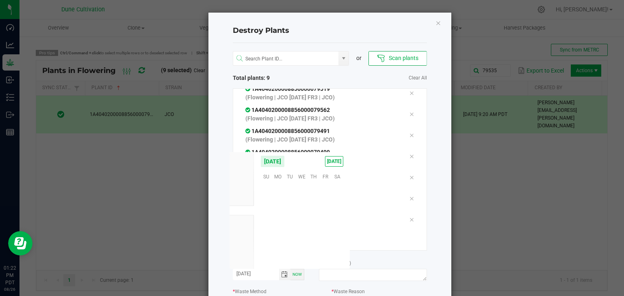
scroll to position [131635, 0]
drag, startPoint x: 318, startPoint y: 212, endPoint x: 321, endPoint y: 215, distance: 4.6
click at [318, 212] on span "14" at bounding box center [313, 214] width 12 height 13
type input "[DATE]"
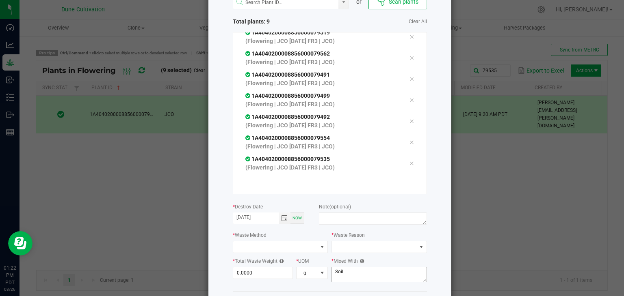
scroll to position [92, 0]
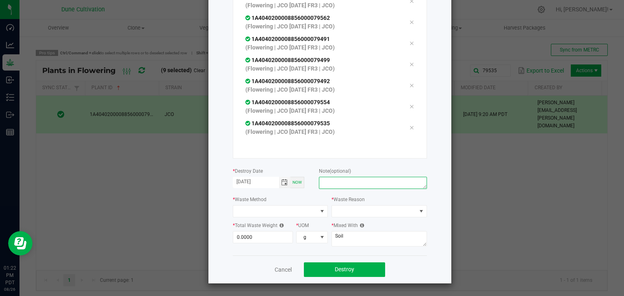
click at [357, 182] on textarea at bounding box center [373, 183] width 108 height 12
type textarea "unhealthy"
click at [298, 208] on span at bounding box center [275, 211] width 84 height 11
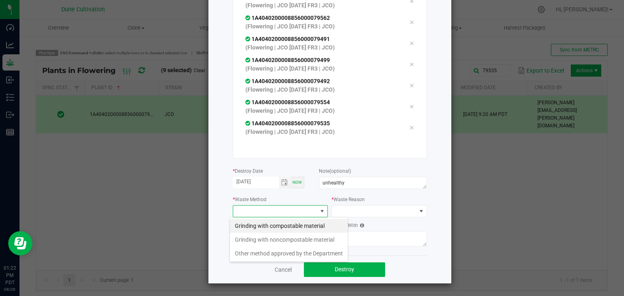
scroll to position [12, 95]
click at [279, 225] on li "Grinding with compostable material" at bounding box center [289, 226] width 118 height 14
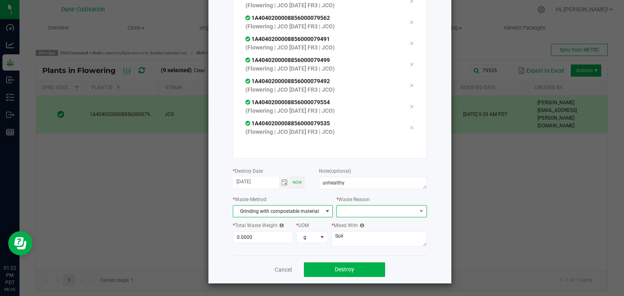
click at [350, 212] on span at bounding box center [376, 211] width 79 height 11
click at [346, 224] on li "Pruning" at bounding box center [377, 226] width 91 height 14
click at [252, 229] on label "* Total Waste Weight" at bounding box center [258, 225] width 51 height 7
click at [248, 233] on input "0" at bounding box center [263, 237] width 60 height 11
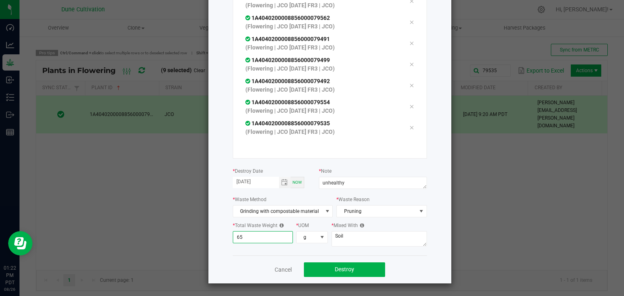
type input "6"
type input "996.0000"
click at [357, 239] on textarea "Soil" at bounding box center [378, 238] width 95 height 15
type textarea "S"
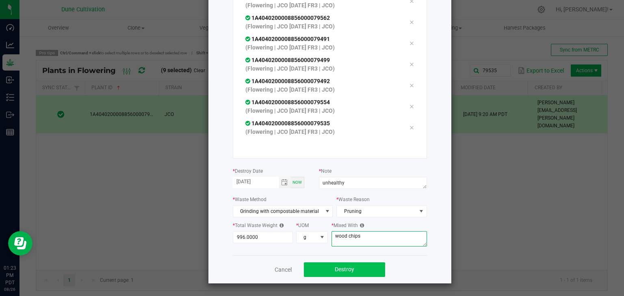
type textarea "wood chips"
click at [346, 268] on span "Destroy" at bounding box center [344, 269] width 19 height 6
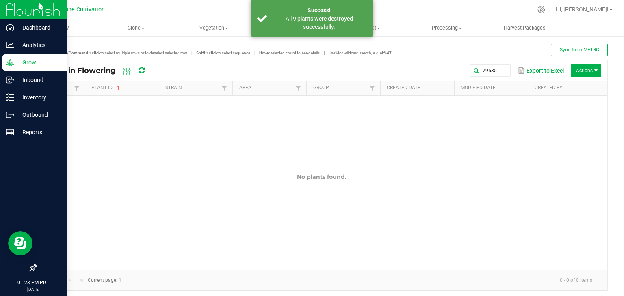
click at [34, 59] on p "Grow" at bounding box center [38, 63] width 49 height 10
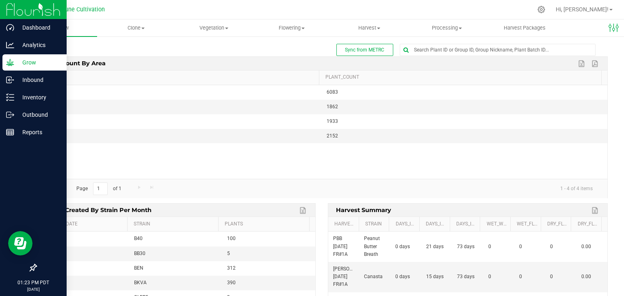
click at [23, 61] on p "Grow" at bounding box center [38, 63] width 49 height 10
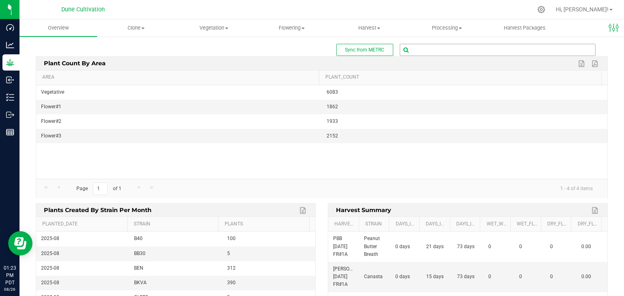
click at [434, 52] on input "text" at bounding box center [497, 49] width 195 height 11
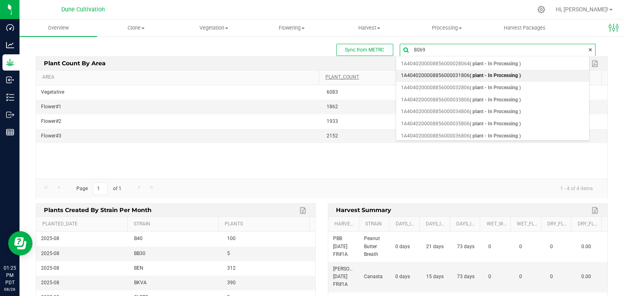
type input "80693"
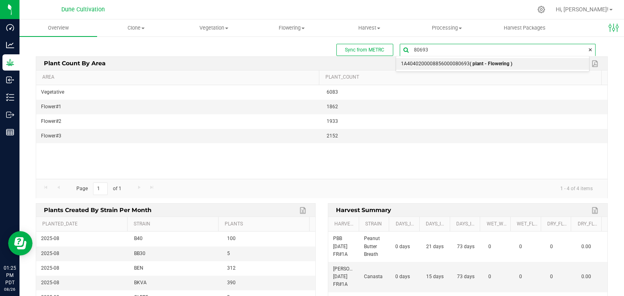
click at [472, 64] on b "( plant - Flowering )" at bounding box center [490, 64] width 43 height 6
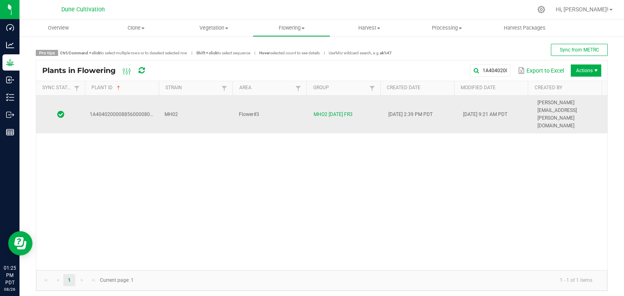
click at [259, 106] on td "Flower#3" at bounding box center [271, 115] width 75 height 38
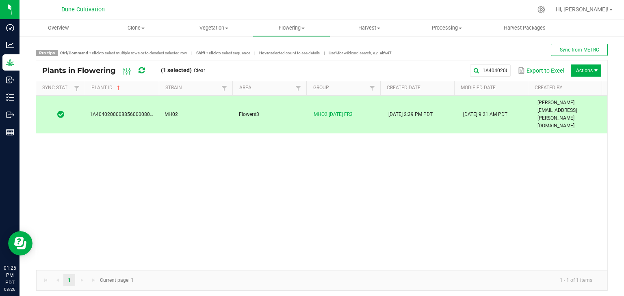
click at [506, 69] on div "1A4040200008856000080693 Export to Excel Actions" at bounding box center [406, 71] width 390 height 14
click at [484, 74] on input "1A4040200008856000080693" at bounding box center [418, 71] width 185 height 12
click at [404, 68] on input "1A4040200008856000080693" at bounding box center [418, 71] width 185 height 12
type input "1"
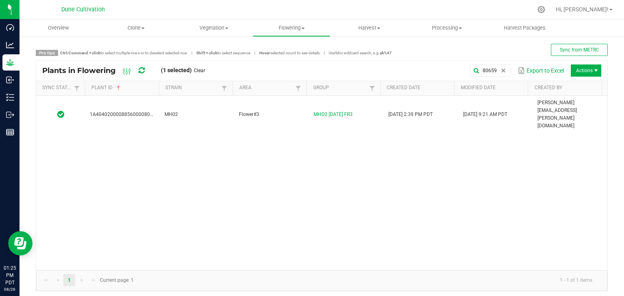
click at [180, 112] on div "1A4040200008856000080659 MH02 Flower#3 MHO2 [DATE] FR3 [DATE] 2:39 PM PDT [DATE…" at bounding box center [321, 183] width 571 height 175
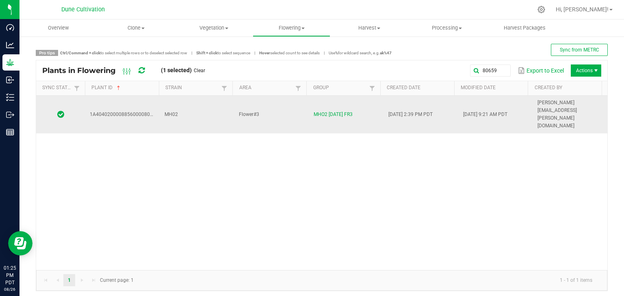
click at [188, 105] on td "MH02" at bounding box center [197, 115] width 75 height 38
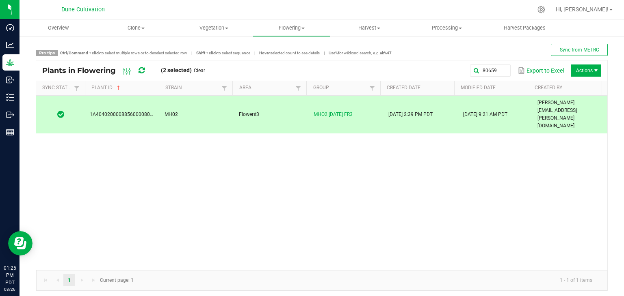
click at [487, 64] on div "80659 Export to Excel Actions" at bounding box center [406, 71] width 390 height 14
click at [486, 71] on input "80659" at bounding box center [418, 71] width 185 height 12
click at [457, 79] on div "Plants in Flowering (2 selected) Clear 80659 Export to Excel Actions" at bounding box center [321, 71] width 571 height 20
click at [489, 67] on input "80659" at bounding box center [418, 71] width 185 height 12
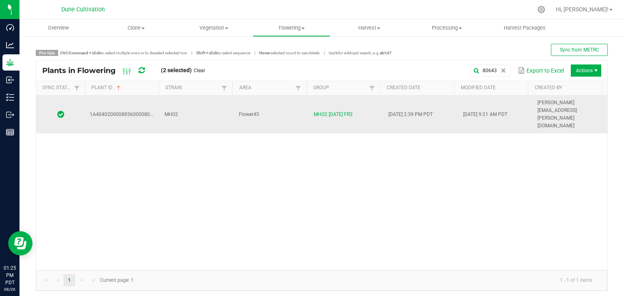
click at [199, 107] on td "MH02" at bounding box center [197, 115] width 75 height 38
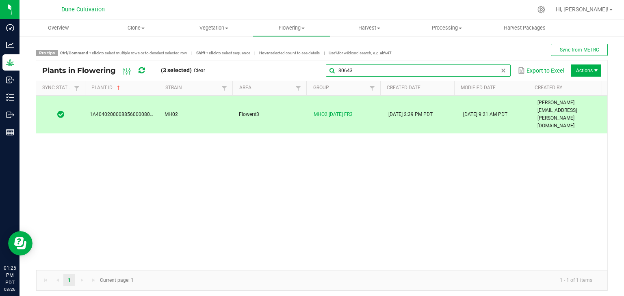
click at [491, 73] on input "80643" at bounding box center [418, 71] width 185 height 12
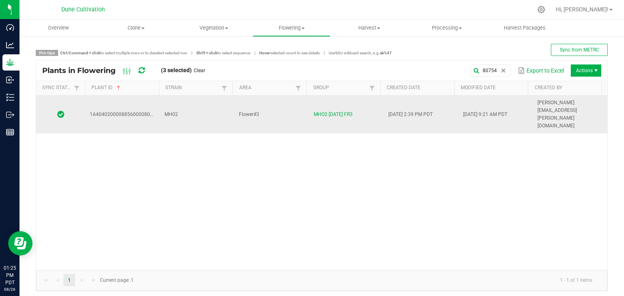
click at [183, 103] on td "MH02" at bounding box center [197, 115] width 75 height 38
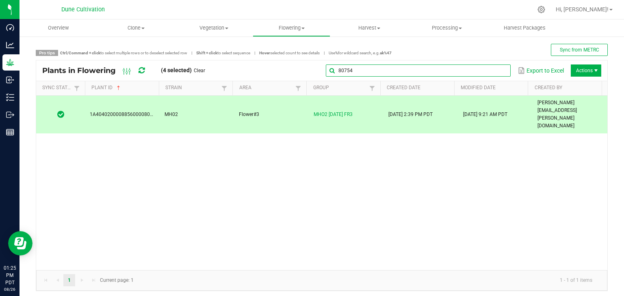
click at [502, 68] on input "80754" at bounding box center [418, 71] width 185 height 12
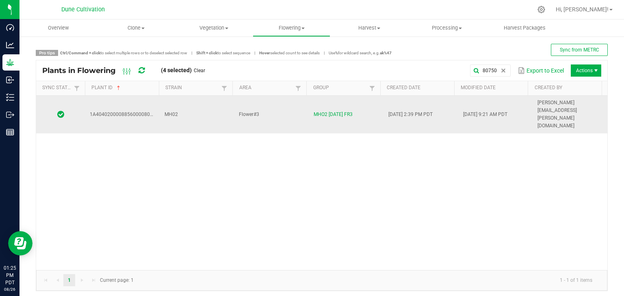
click at [212, 110] on td "MH02" at bounding box center [197, 115] width 75 height 38
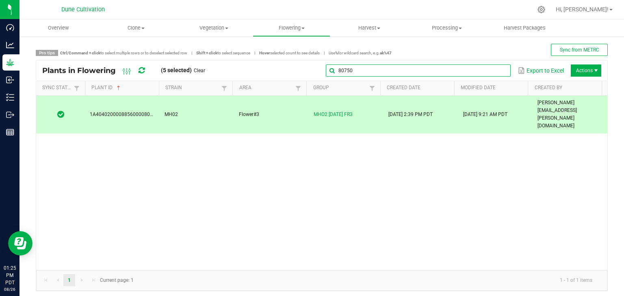
click at [488, 72] on input "80750" at bounding box center [418, 71] width 185 height 12
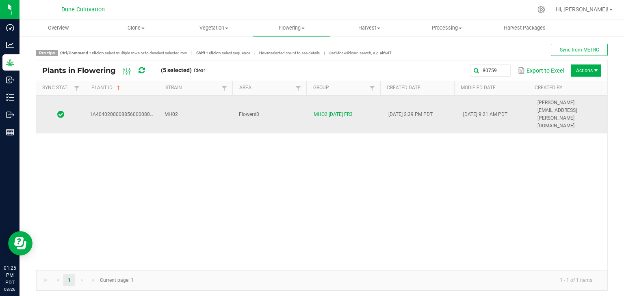
click at [167, 112] on span "MH02" at bounding box center [170, 115] width 13 height 6
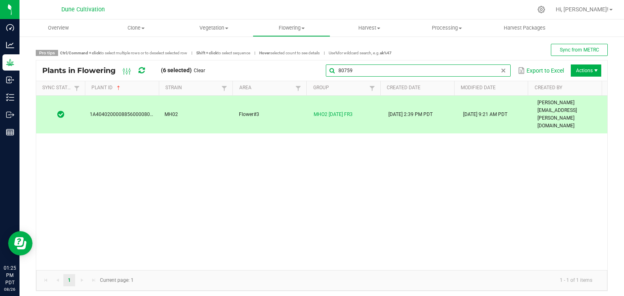
click at [497, 70] on global-search-input-ngx "80759" at bounding box center [418, 71] width 185 height 6
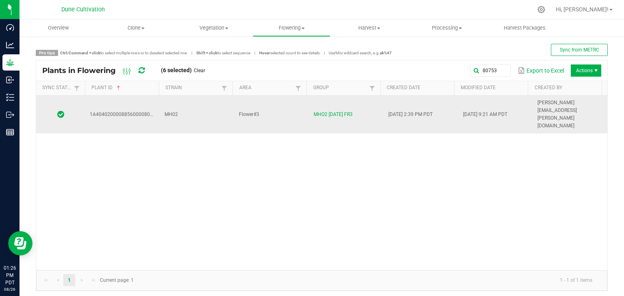
click at [291, 97] on td "Flower#3" at bounding box center [271, 115] width 75 height 38
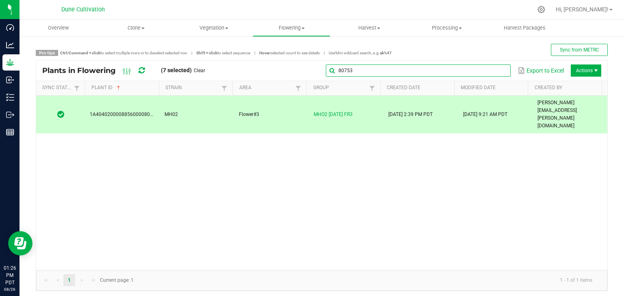
click at [494, 69] on global-search-input-ngx "80753" at bounding box center [418, 71] width 185 height 6
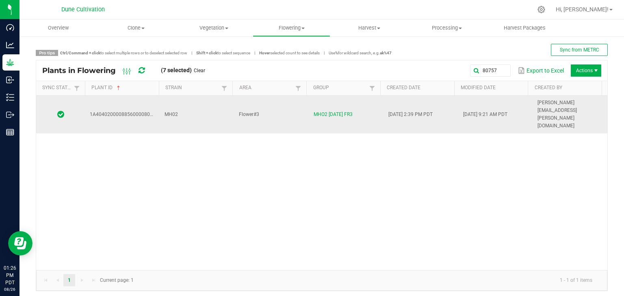
click at [182, 99] on td "MH02" at bounding box center [197, 115] width 75 height 38
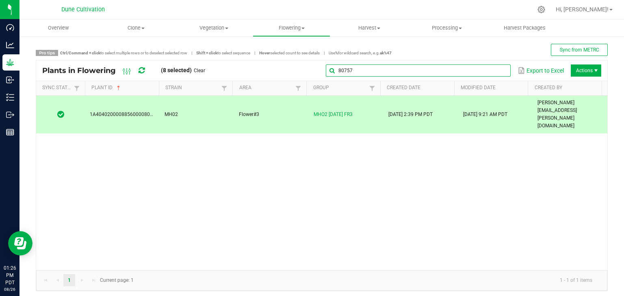
click at [499, 67] on input "80757" at bounding box center [418, 71] width 185 height 12
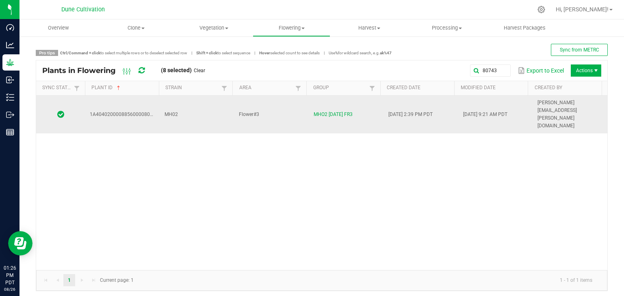
click at [208, 106] on td "MH02" at bounding box center [197, 115] width 75 height 38
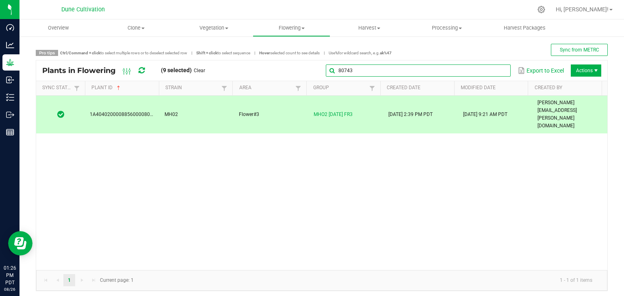
click at [490, 71] on input "80743" at bounding box center [418, 71] width 185 height 12
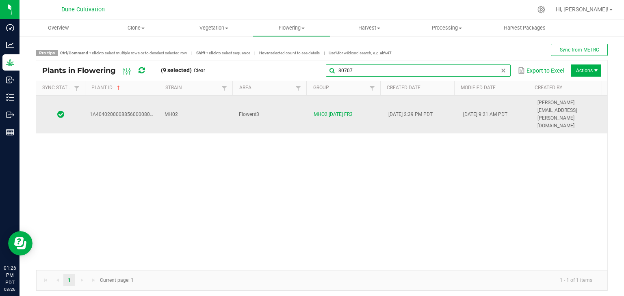
type input "80707"
click at [179, 108] on td "MH02" at bounding box center [197, 115] width 75 height 38
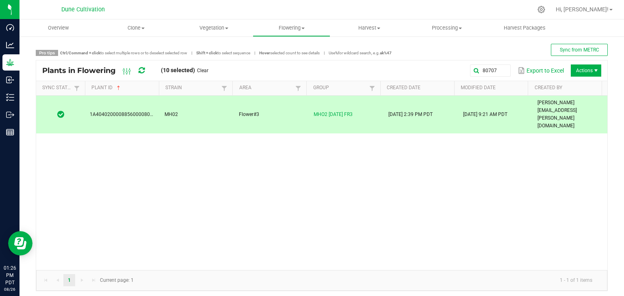
click at [582, 73] on span "Actions" at bounding box center [586, 71] width 30 height 12
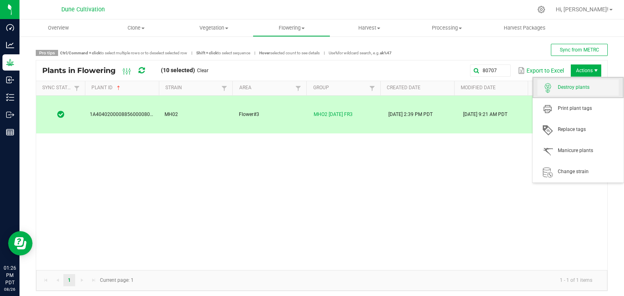
click at [578, 95] on span "Destroy plants" at bounding box center [577, 88] width 81 height 16
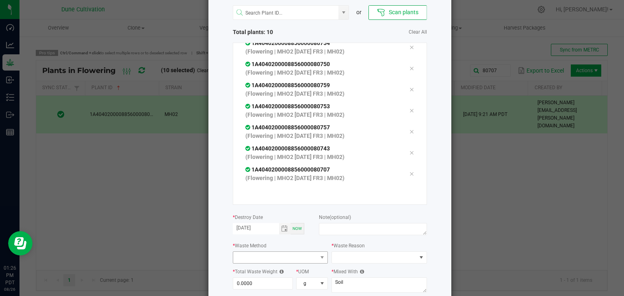
scroll to position [81, 0]
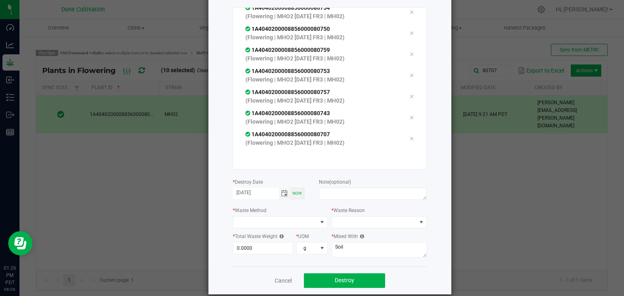
click at [281, 191] on span "Toggle calendar" at bounding box center [284, 193] width 6 height 6
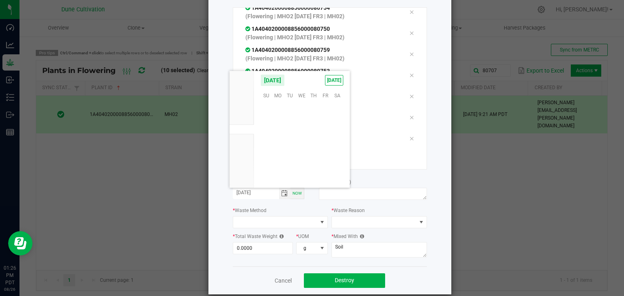
scroll to position [131635, 0]
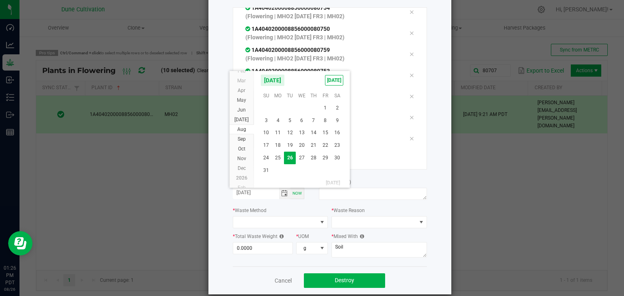
click at [309, 129] on span "14" at bounding box center [313, 133] width 12 height 13
type input "[DATE]"
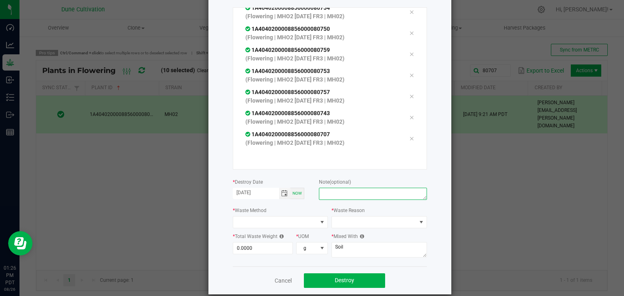
click at [337, 194] on textarea at bounding box center [373, 194] width 108 height 12
type textarea "unhealthy"
click at [285, 228] on span at bounding box center [275, 222] width 84 height 11
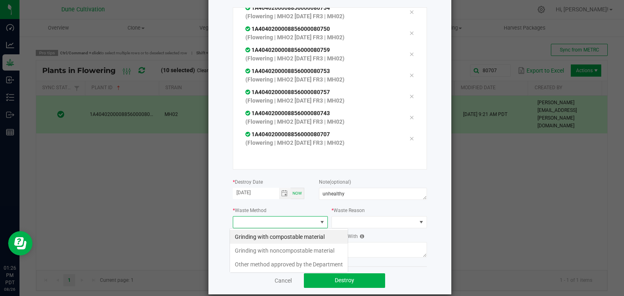
scroll to position [12, 95]
click at [282, 233] on li "Grinding with compostable material" at bounding box center [289, 237] width 118 height 14
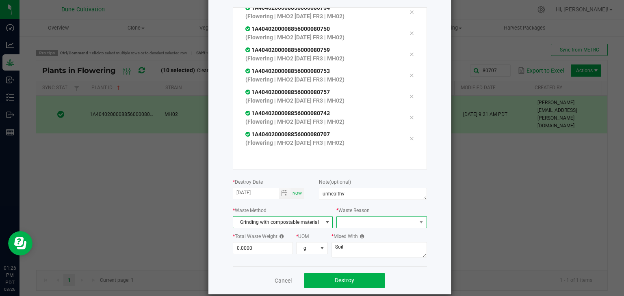
click at [337, 219] on span at bounding box center [376, 222] width 79 height 11
drag, startPoint x: 350, startPoint y: 234, endPoint x: 341, endPoint y: 234, distance: 9.3
click at [349, 234] on li "Pruning" at bounding box center [377, 237] width 91 height 14
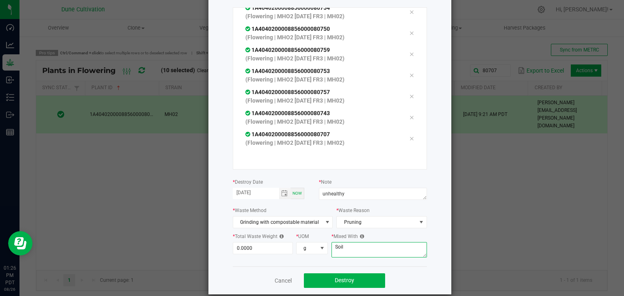
click at [352, 250] on textarea "Soil" at bounding box center [378, 249] width 95 height 15
type textarea "S"
type textarea "wood chips"
click at [255, 249] on input "0" at bounding box center [263, 248] width 60 height 11
type input "1,027.0000"
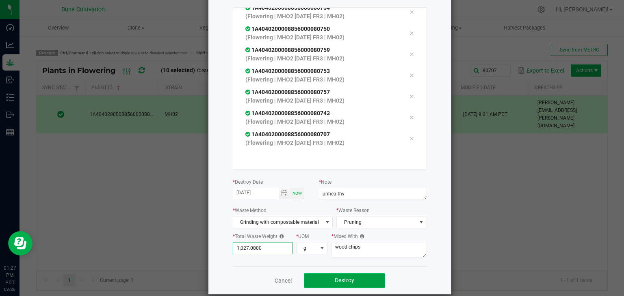
click at [338, 276] on button "Destroy" at bounding box center [344, 281] width 81 height 15
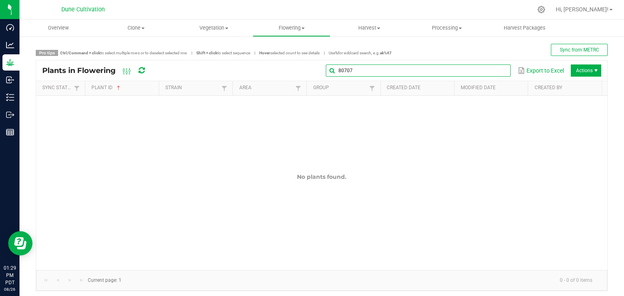
click at [495, 74] on global-search-input-ngx "80707" at bounding box center [418, 71] width 185 height 6
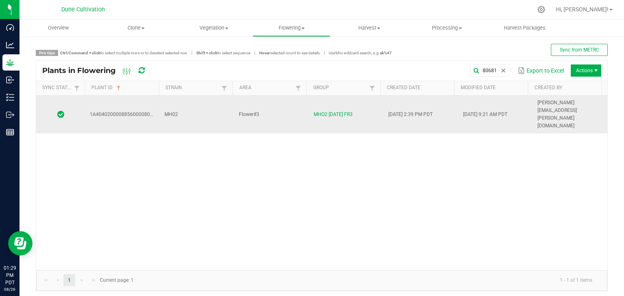
click at [199, 109] on td "MH02" at bounding box center [197, 115] width 75 height 38
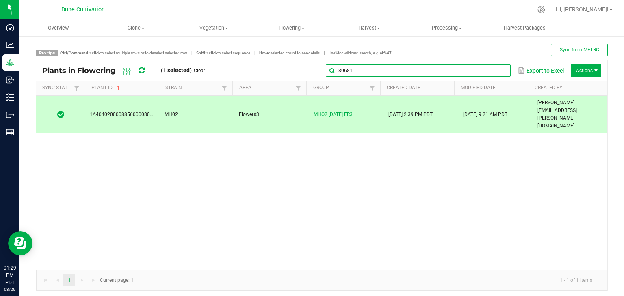
click at [491, 65] on input "80681" at bounding box center [418, 71] width 185 height 12
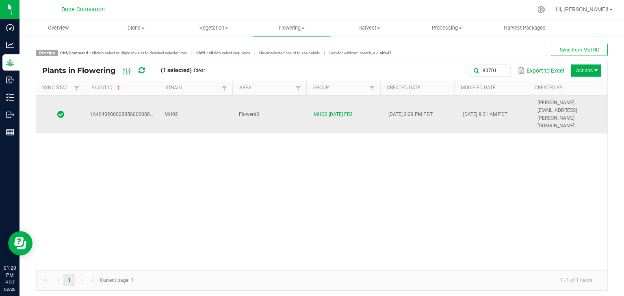
click at [216, 104] on td "MH02" at bounding box center [197, 115] width 75 height 38
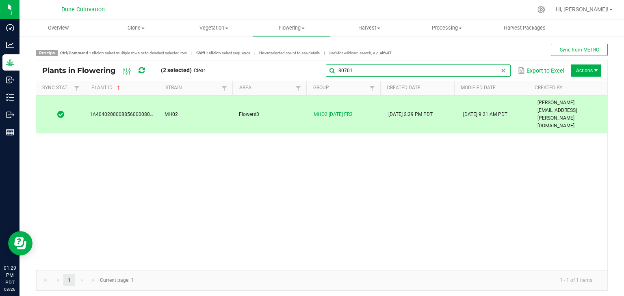
click at [499, 66] on input "80701" at bounding box center [418, 71] width 185 height 12
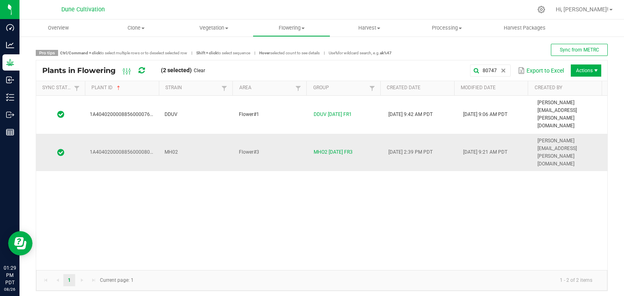
click at [185, 134] on td "MH02" at bounding box center [197, 153] width 75 height 38
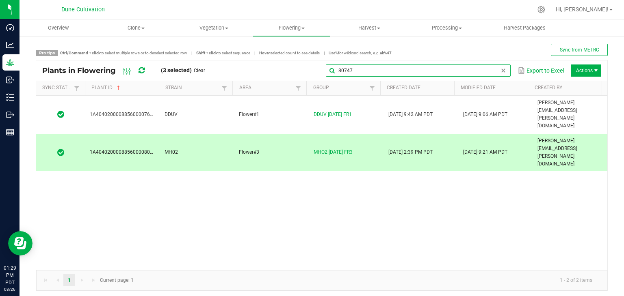
click at [489, 75] on input "80747" at bounding box center [418, 71] width 185 height 12
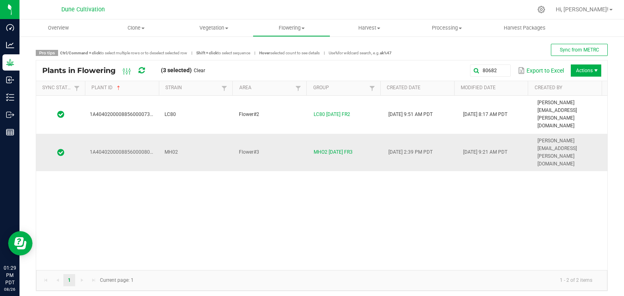
click at [193, 134] on td "MH02" at bounding box center [197, 153] width 75 height 38
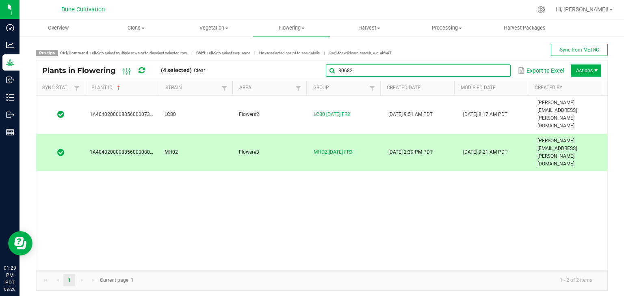
click at [492, 73] on global-search-input-ngx "80682" at bounding box center [418, 71] width 185 height 6
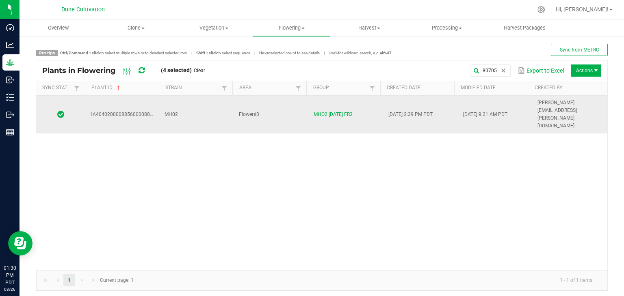
click at [203, 104] on td "MH02" at bounding box center [197, 115] width 75 height 38
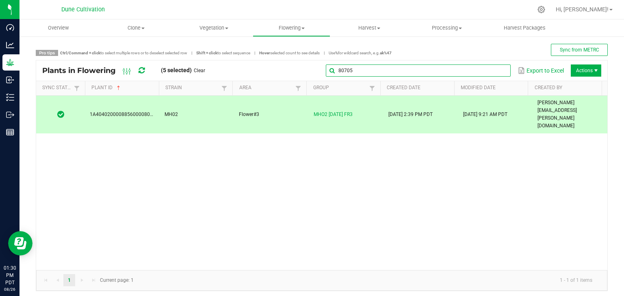
click at [497, 73] on global-search-input-ngx "80705" at bounding box center [418, 71] width 185 height 6
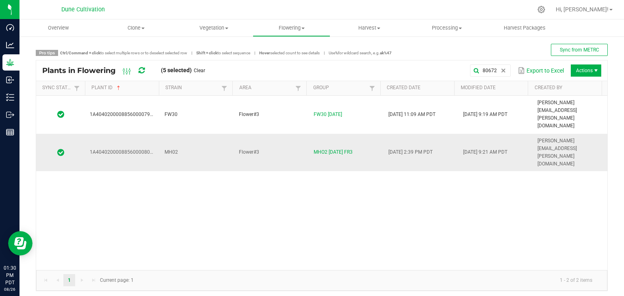
click at [201, 134] on td "MH02" at bounding box center [197, 153] width 75 height 38
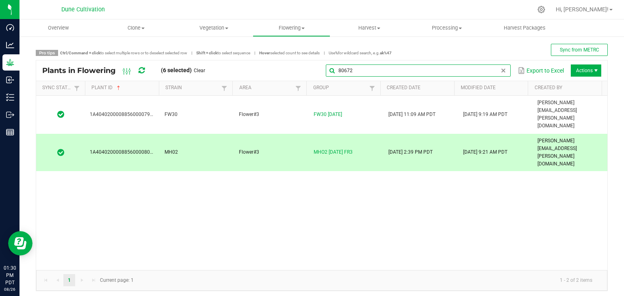
click at [495, 75] on input "80672" at bounding box center [418, 71] width 185 height 12
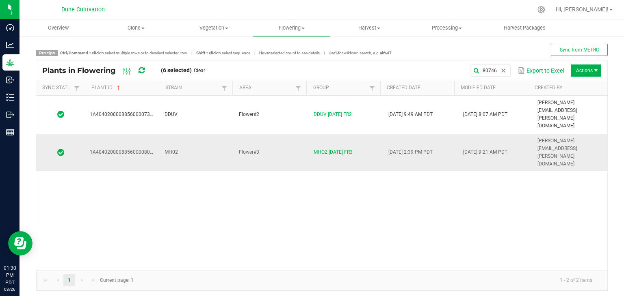
click at [216, 134] on td "MH02" at bounding box center [197, 153] width 75 height 38
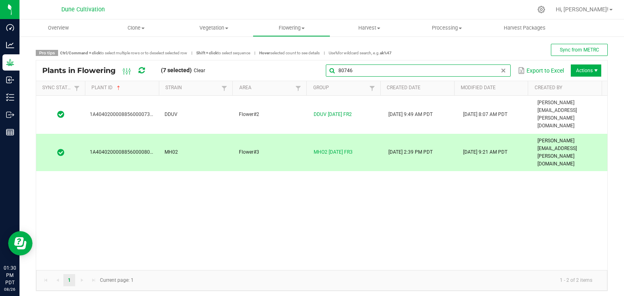
click at [499, 69] on global-search-input-ngx "80746" at bounding box center [418, 71] width 185 height 6
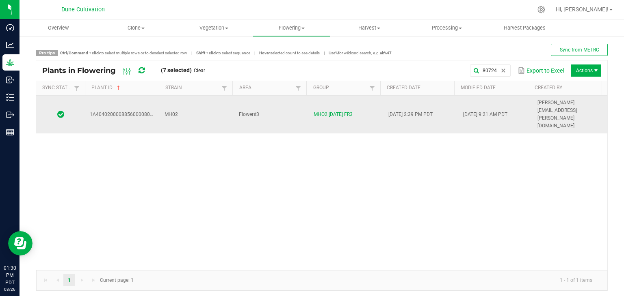
click at [187, 110] on td "MH02" at bounding box center [197, 115] width 75 height 38
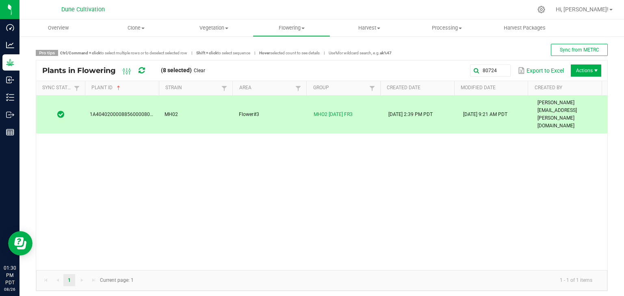
click at [482, 64] on div "80724 Export to Excel Actions" at bounding box center [406, 71] width 390 height 14
click at [486, 67] on input "80724" at bounding box center [418, 71] width 185 height 12
click at [473, 68] on input "80724" at bounding box center [418, 71] width 185 height 12
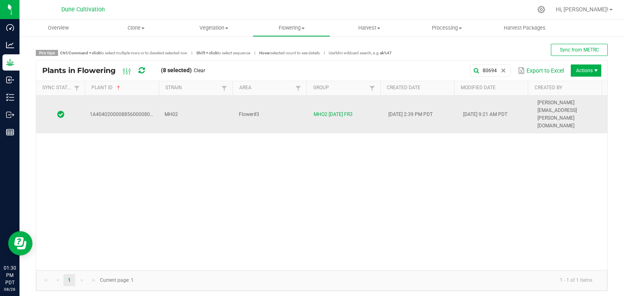
click at [191, 103] on td "MH02" at bounding box center [197, 115] width 75 height 38
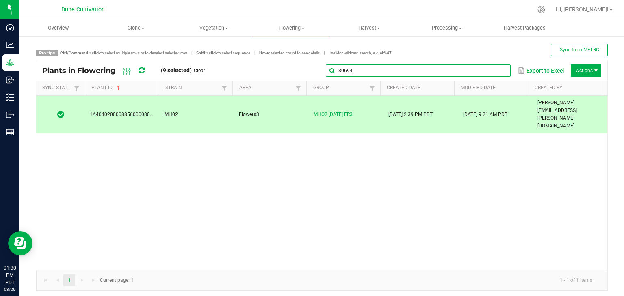
click at [487, 70] on input "80694" at bounding box center [418, 71] width 185 height 12
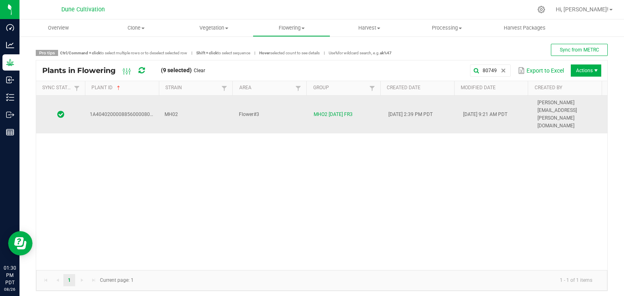
click at [190, 99] on td "MH02" at bounding box center [197, 115] width 75 height 38
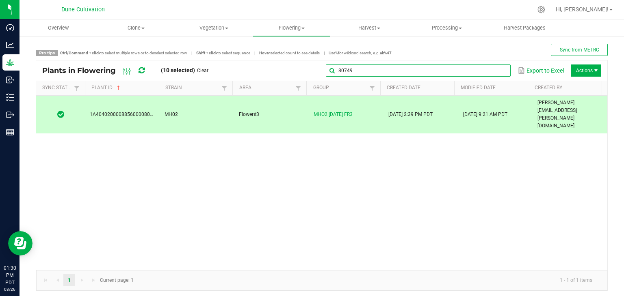
click at [489, 71] on input "80749" at bounding box center [418, 71] width 185 height 12
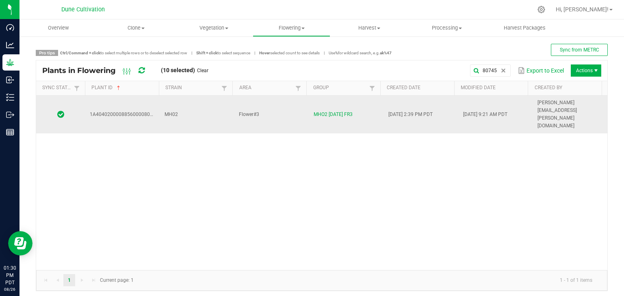
click at [188, 101] on td "MH02" at bounding box center [197, 115] width 75 height 38
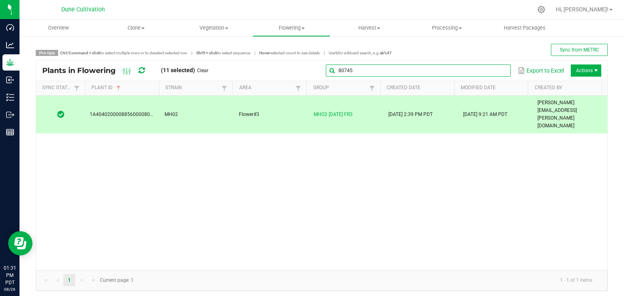
click at [491, 68] on input "80745" at bounding box center [418, 71] width 185 height 12
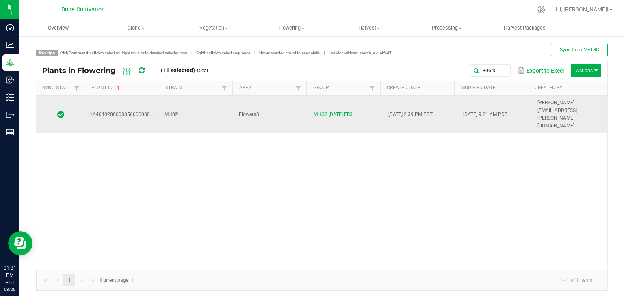
click at [216, 103] on td "MH02" at bounding box center [197, 115] width 75 height 38
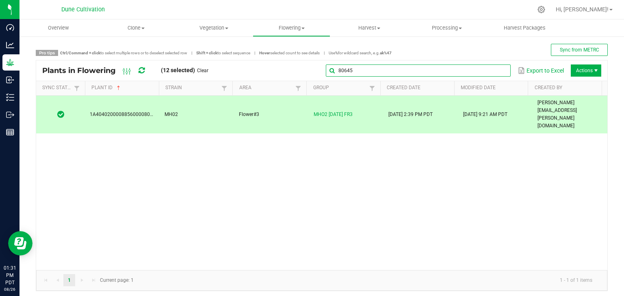
click at [485, 70] on input "80645" at bounding box center [418, 71] width 185 height 12
click at [452, 73] on input "80645" at bounding box center [418, 71] width 185 height 12
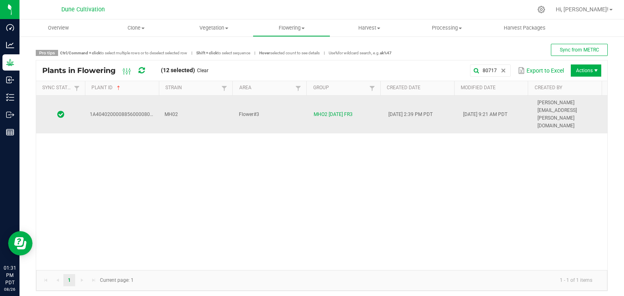
click at [268, 103] on td "Flower#3" at bounding box center [271, 115] width 75 height 38
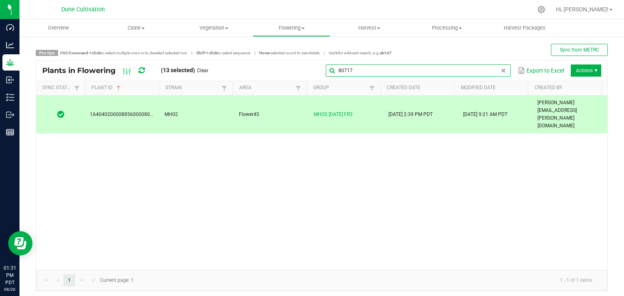
click at [494, 69] on global-search-input-ngx "80717" at bounding box center [418, 71] width 185 height 6
type input "8"
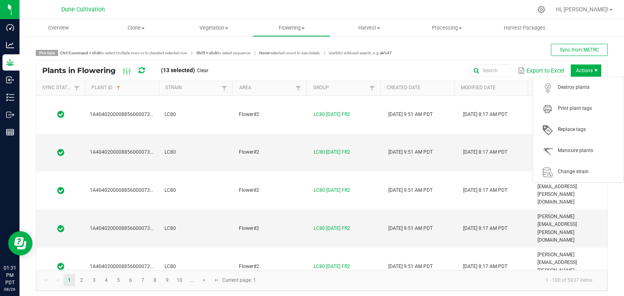
click at [590, 75] on span "Actions" at bounding box center [586, 71] width 30 height 12
click at [581, 85] on span "Destroy plants" at bounding box center [588, 87] width 61 height 7
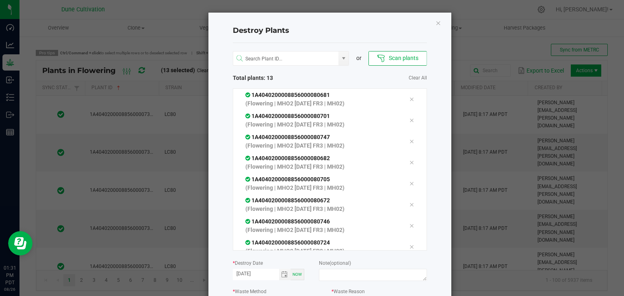
scroll to position [133, 0]
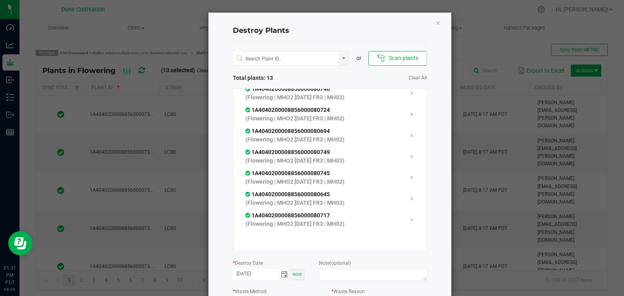
click at [283, 275] on span "Toggle calendar" at bounding box center [284, 275] width 6 height 6
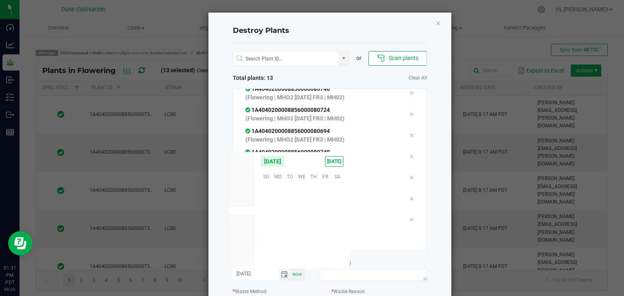
scroll to position [131635, 0]
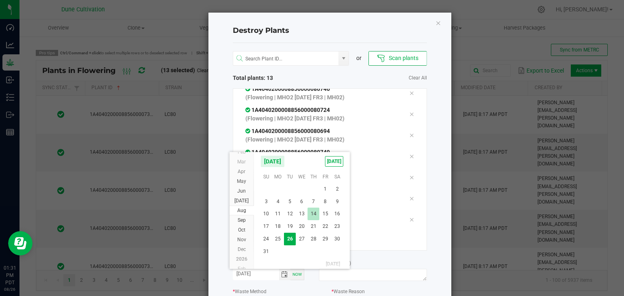
click at [316, 214] on span "14" at bounding box center [313, 214] width 12 height 13
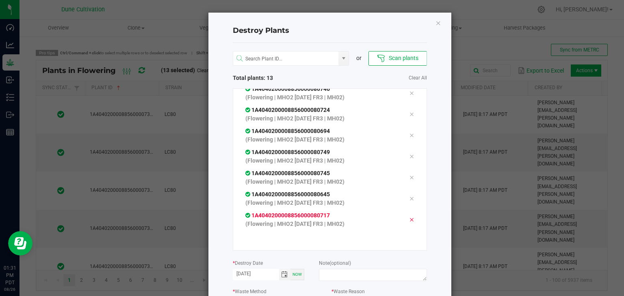
type input "[DATE]"
click at [342, 268] on div "Note (optional)" at bounding box center [373, 271] width 108 height 25
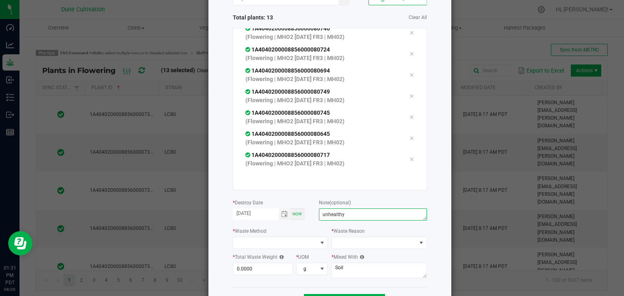
scroll to position [92, 0]
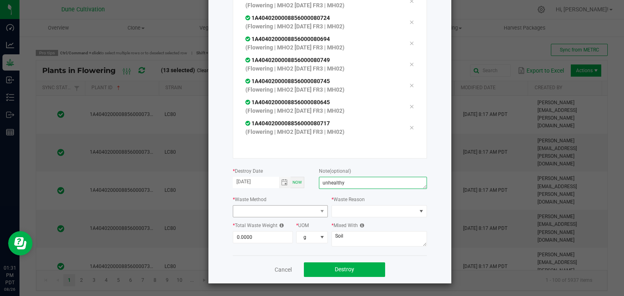
type textarea "unhealthy"
click at [257, 208] on span at bounding box center [275, 211] width 84 height 11
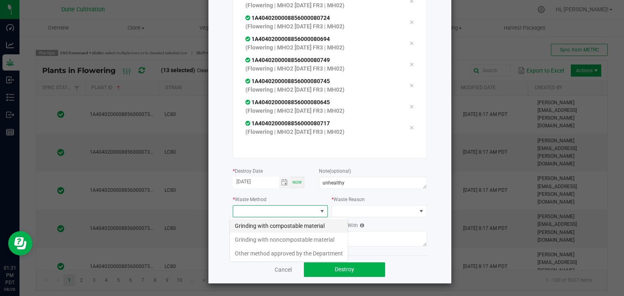
scroll to position [12, 95]
click at [270, 227] on li "Grinding with compostable material" at bounding box center [289, 226] width 118 height 14
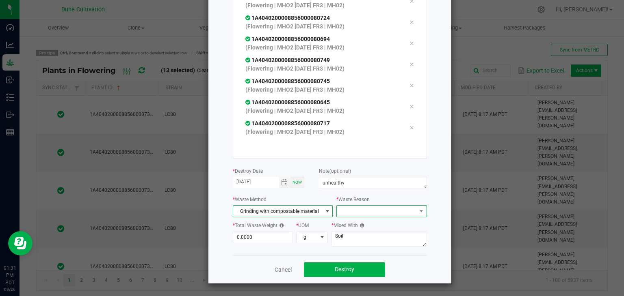
click at [352, 211] on span at bounding box center [376, 211] width 79 height 11
click at [348, 221] on li "Pruning" at bounding box center [377, 226] width 91 height 14
click at [250, 240] on input "0" at bounding box center [263, 237] width 60 height 11
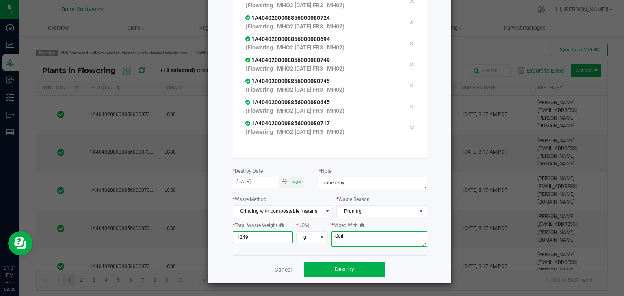
type input "1,249.0000"
click at [349, 238] on textarea "Soil" at bounding box center [378, 238] width 95 height 15
type textarea "S"
type textarea "wood chips"
click at [336, 273] on button "Destroy" at bounding box center [344, 270] width 81 height 15
